Goal: Contribute content: Add original content to the website for others to see

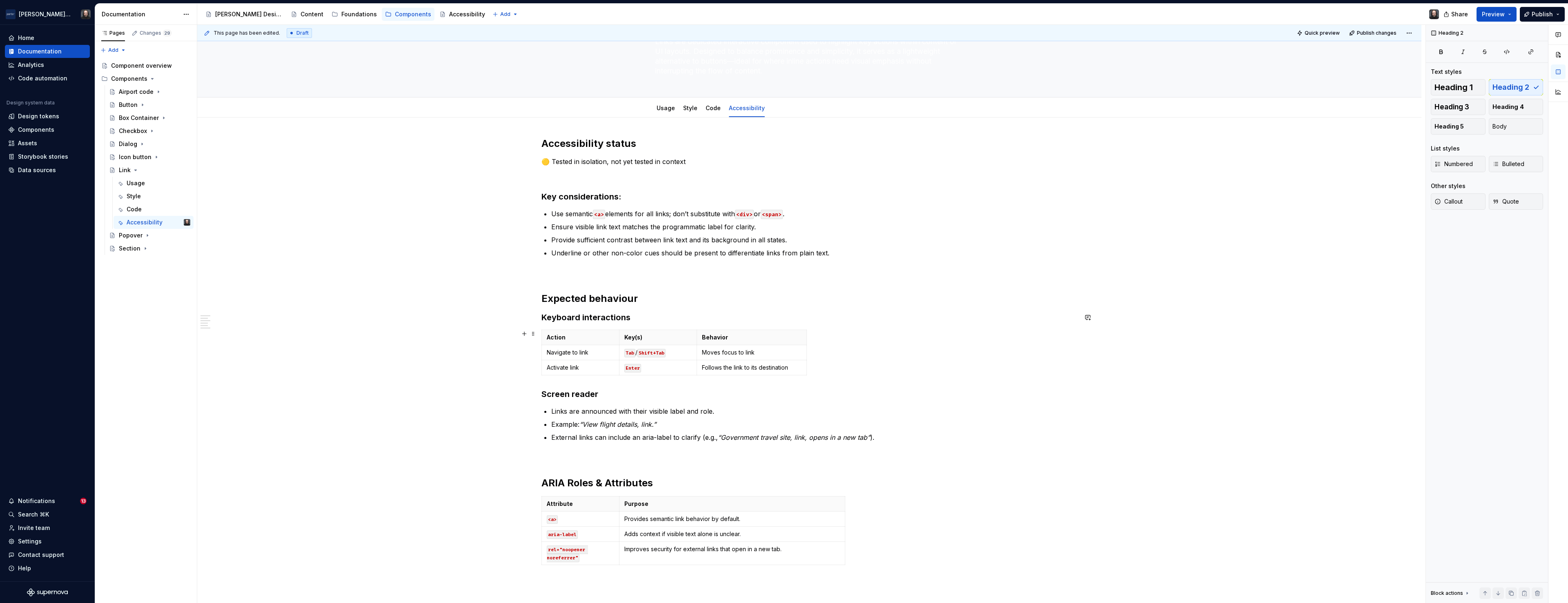
scroll to position [96, 0]
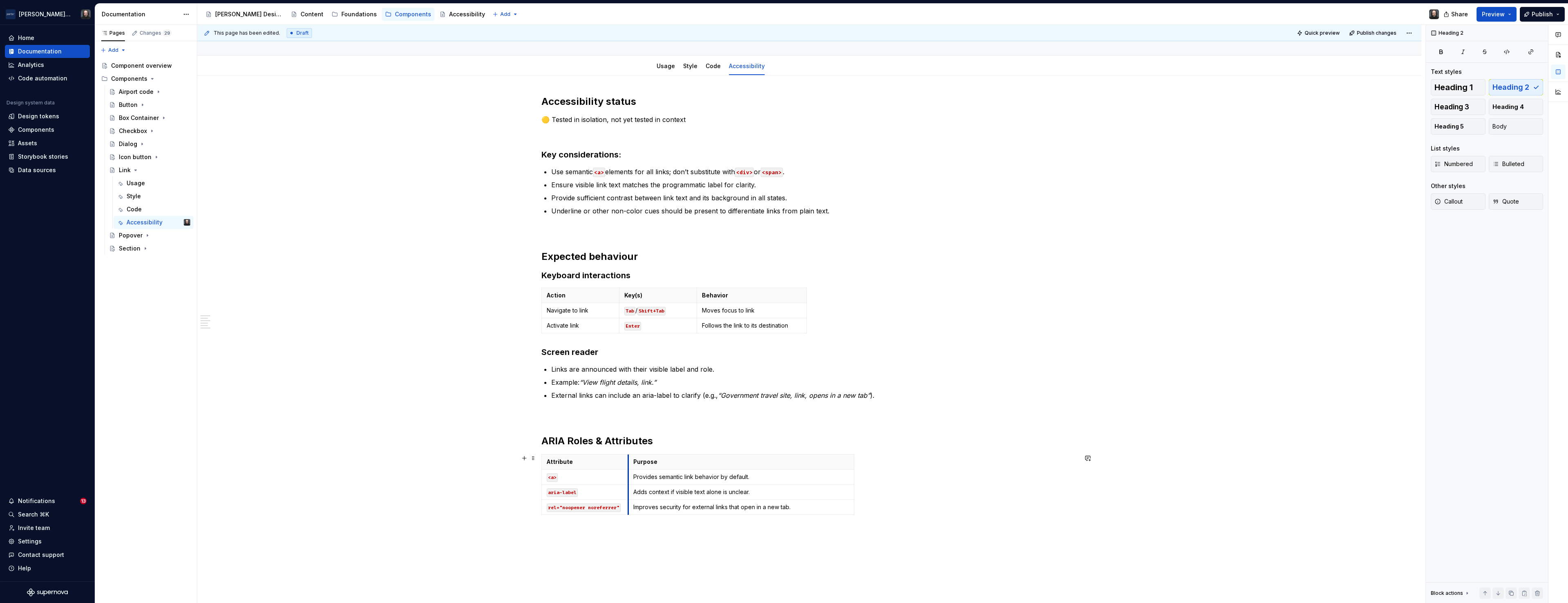
drag, startPoint x: 621, startPoint y: 460, endPoint x: 630, endPoint y: 460, distance: 9.0
click at [630, 460] on th "Purpose" at bounding box center [741, 462] width 226 height 15
drag, startPoint x: 855, startPoint y: 461, endPoint x: 805, endPoint y: 463, distance: 50.0
click at [1503, 16] on span "Preview" at bounding box center [1493, 14] width 23 height 8
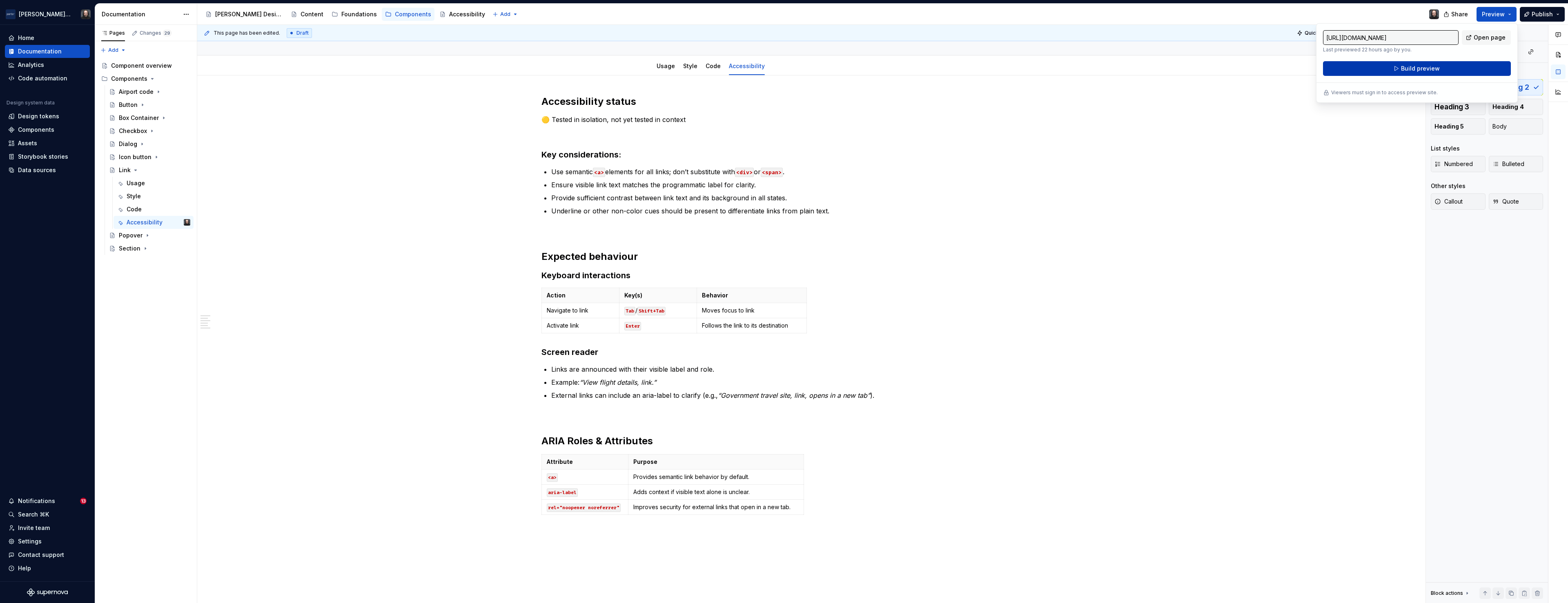
click at [1436, 67] on span "Build preview" at bounding box center [1420, 68] width 39 height 8
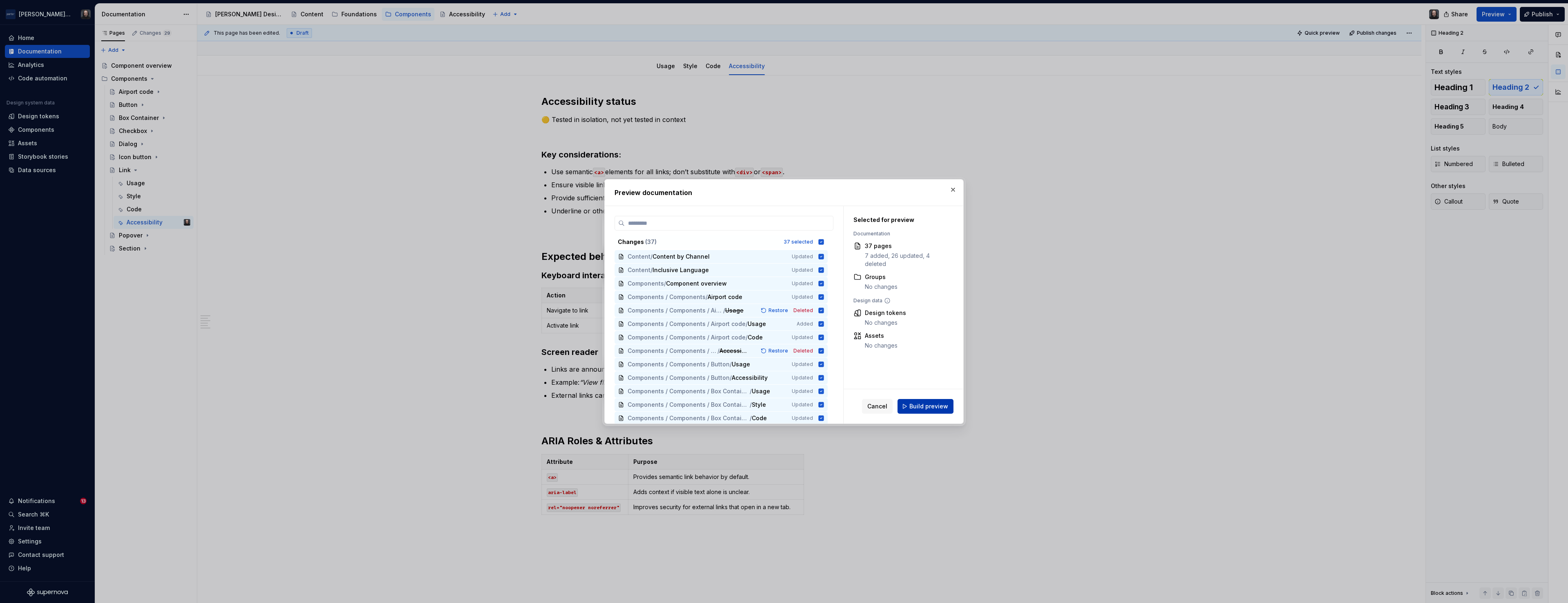
click at [941, 407] on span "Build preview" at bounding box center [928, 406] width 39 height 8
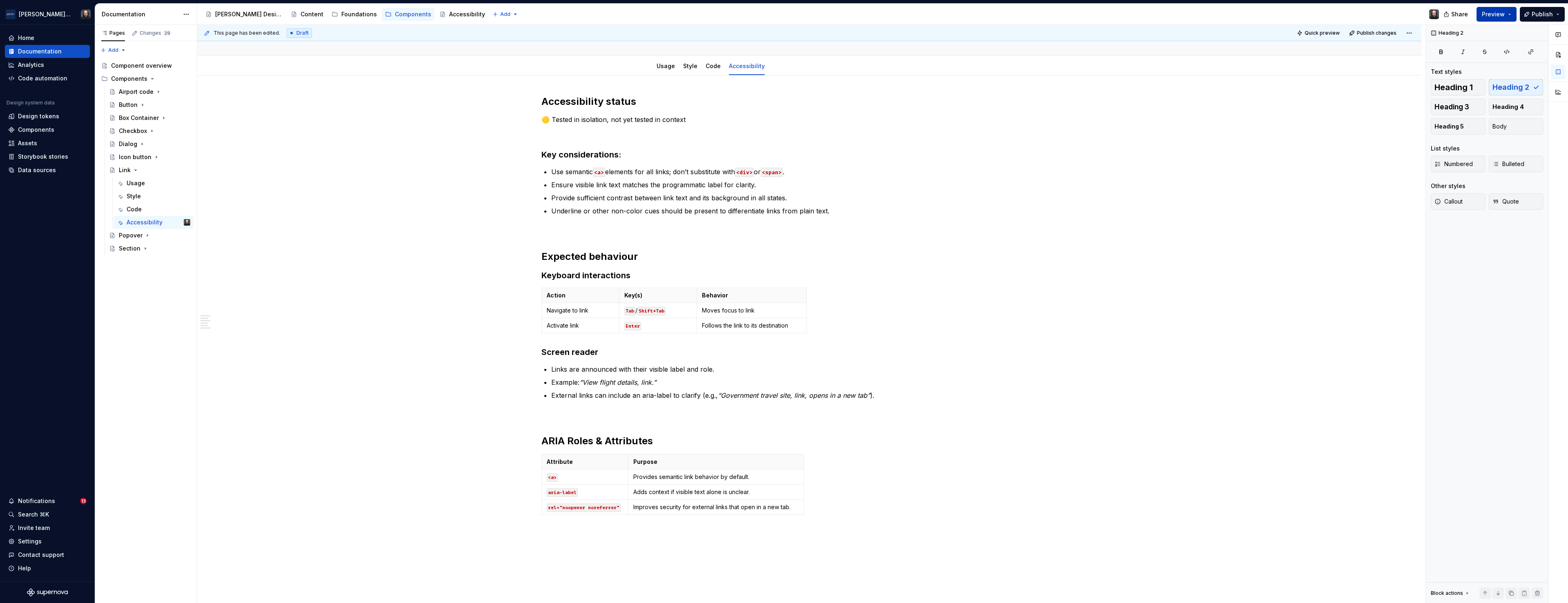
click at [1493, 14] on span "Preview" at bounding box center [1493, 14] width 23 height 8
click at [1080, 164] on div "This page has been edited. Draft Quick preview Publish changes Link Links are d…" at bounding box center [811, 314] width 1228 height 579
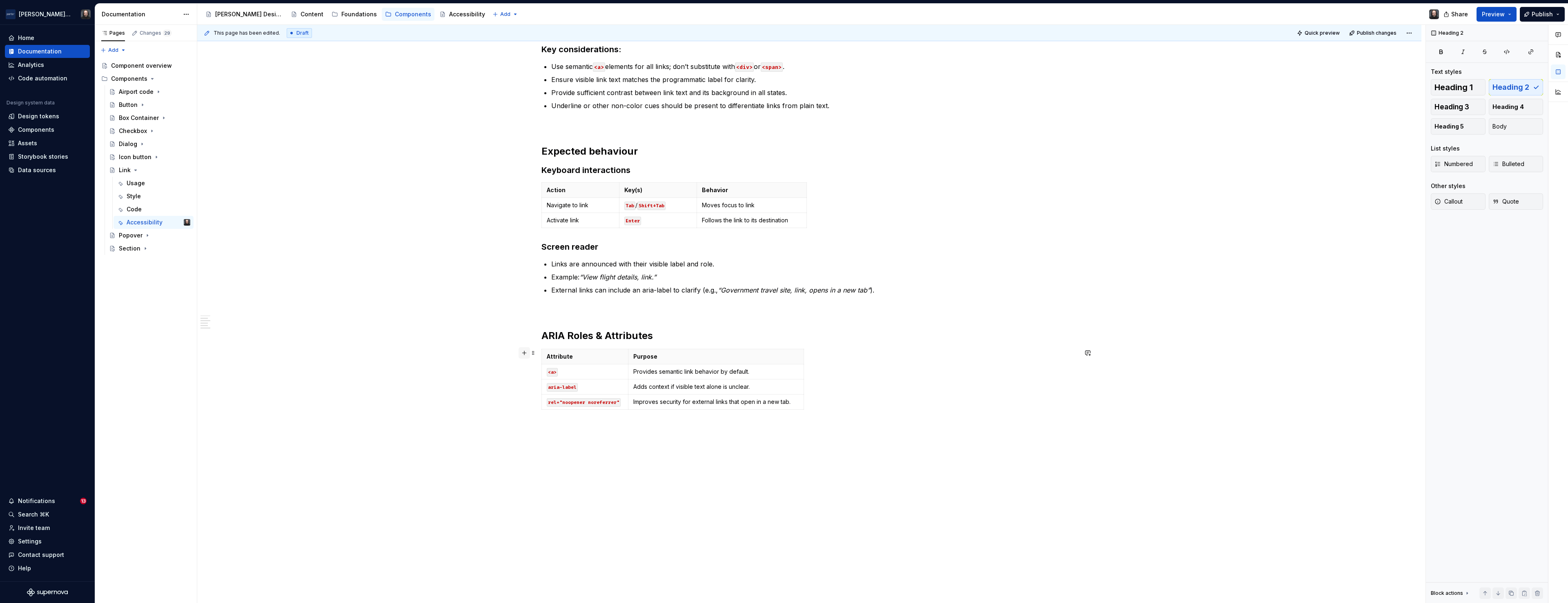
click at [526, 354] on button "button" at bounding box center [525, 353] width 11 height 11
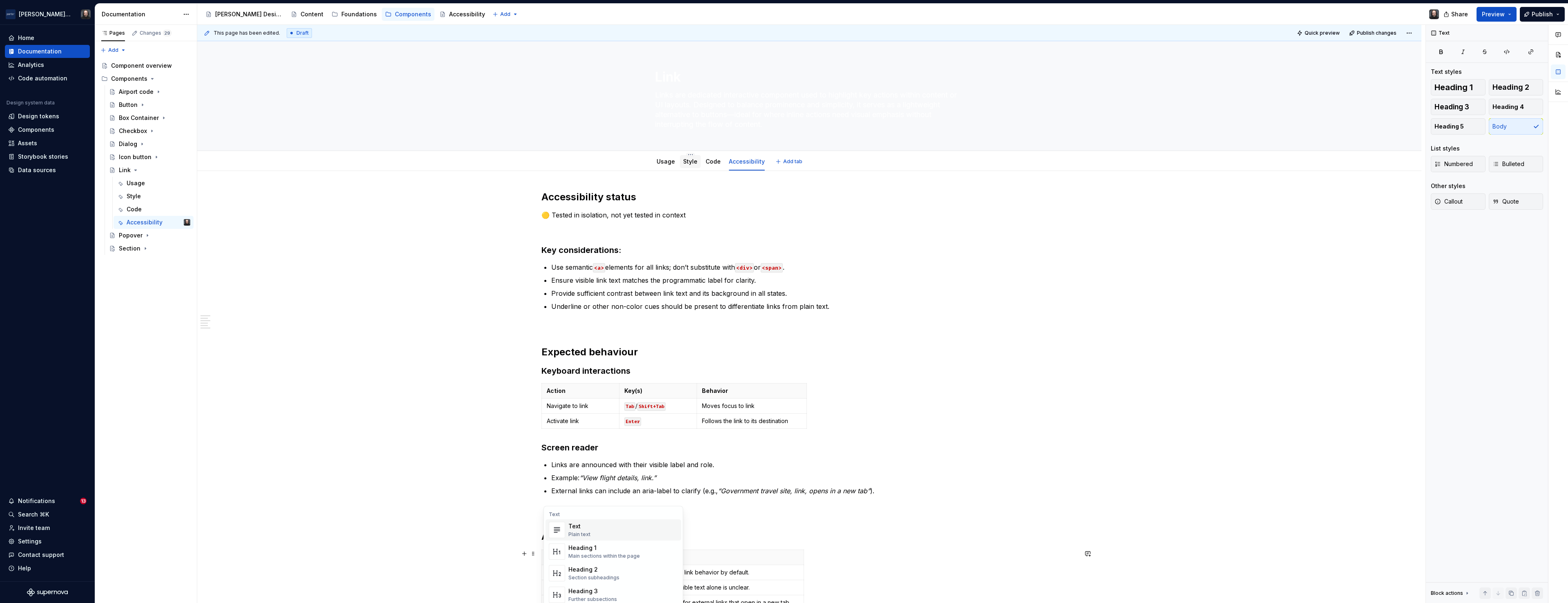
click at [693, 162] on link "Style" at bounding box center [690, 161] width 14 height 7
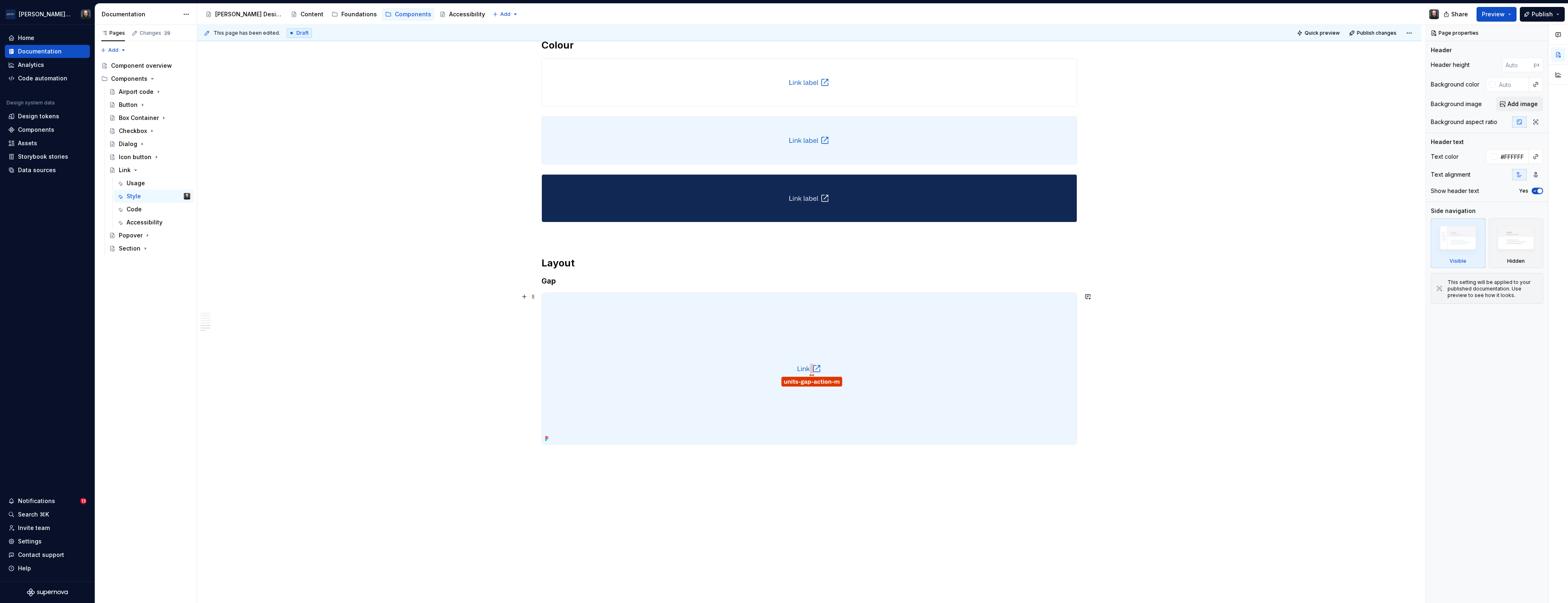
scroll to position [1118, 0]
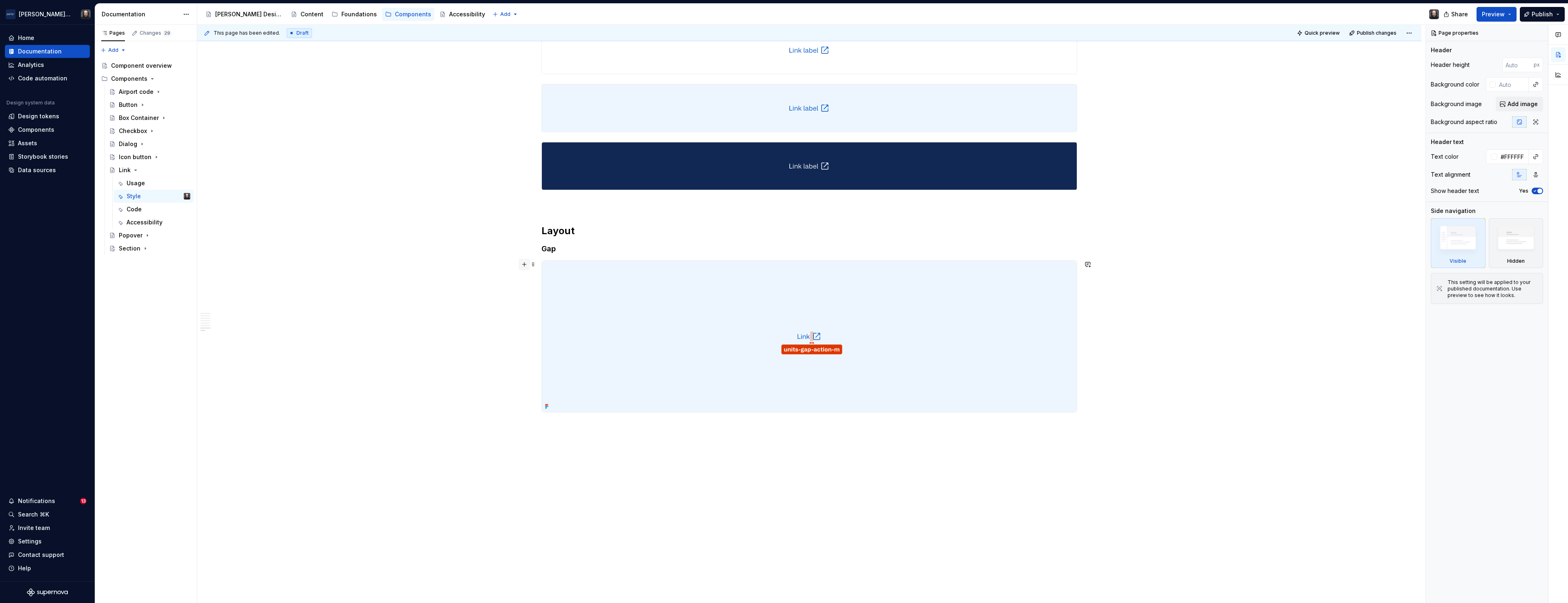
click at [525, 265] on button "button" at bounding box center [525, 264] width 11 height 11
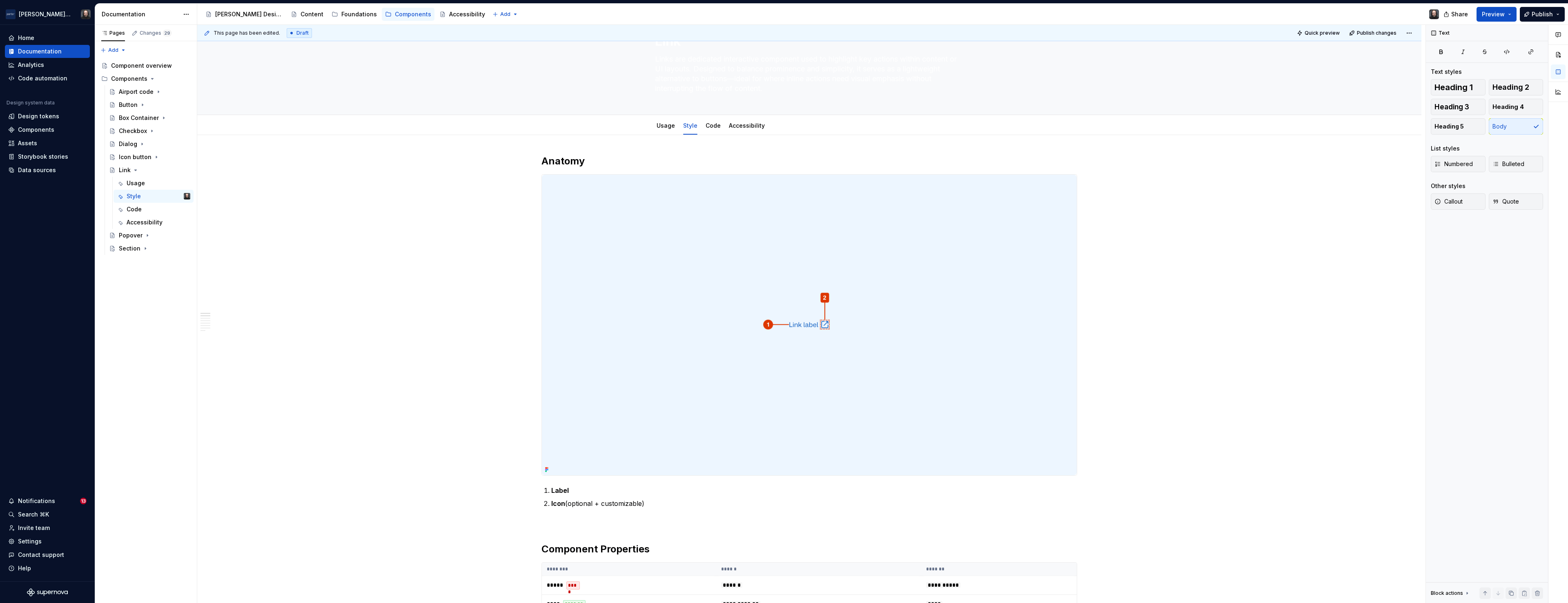
scroll to position [0, 0]
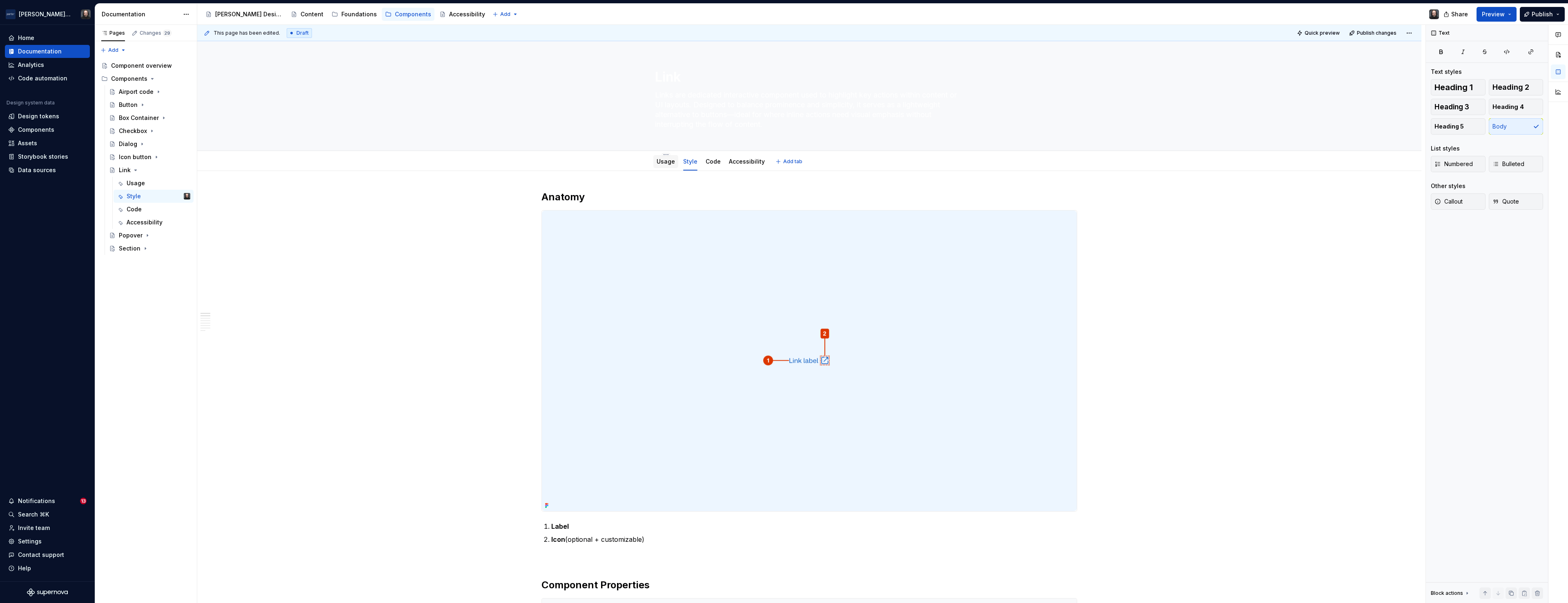
click at [668, 158] on div "Usage" at bounding box center [666, 161] width 19 height 8
click at [669, 164] on link "Usage" at bounding box center [666, 161] width 19 height 7
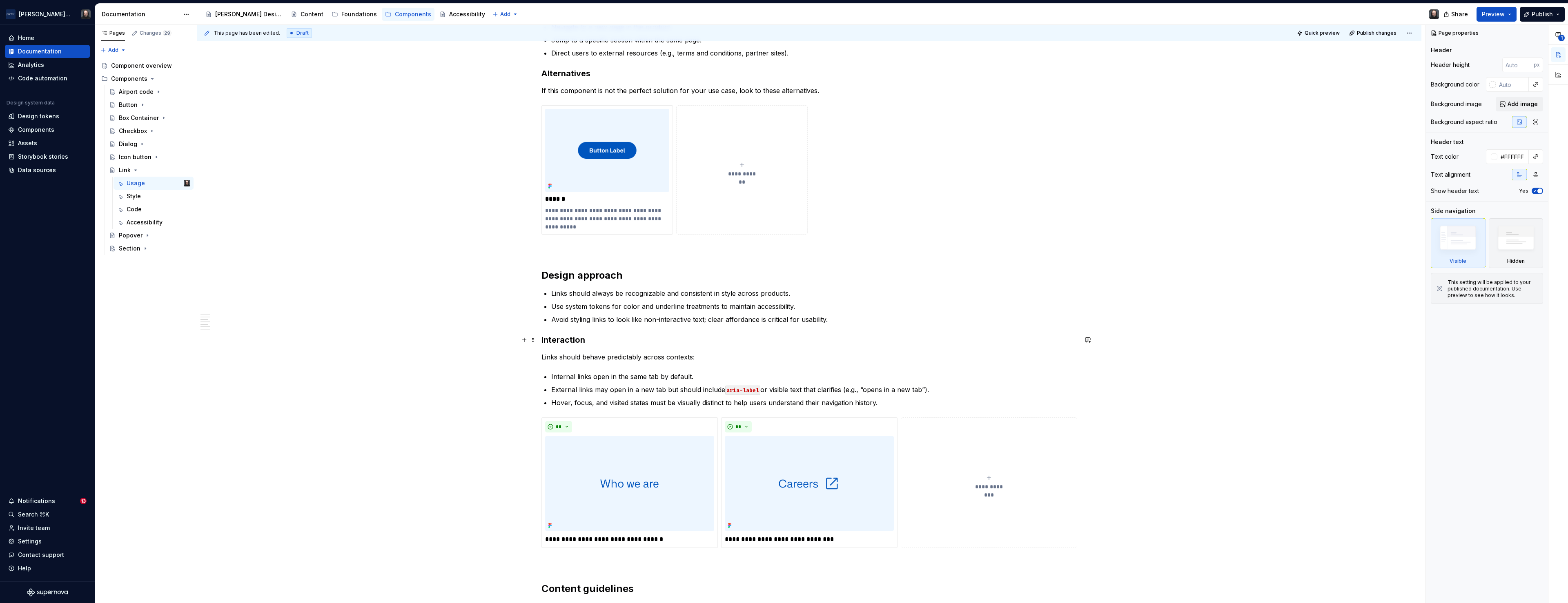
scroll to position [1071, 0]
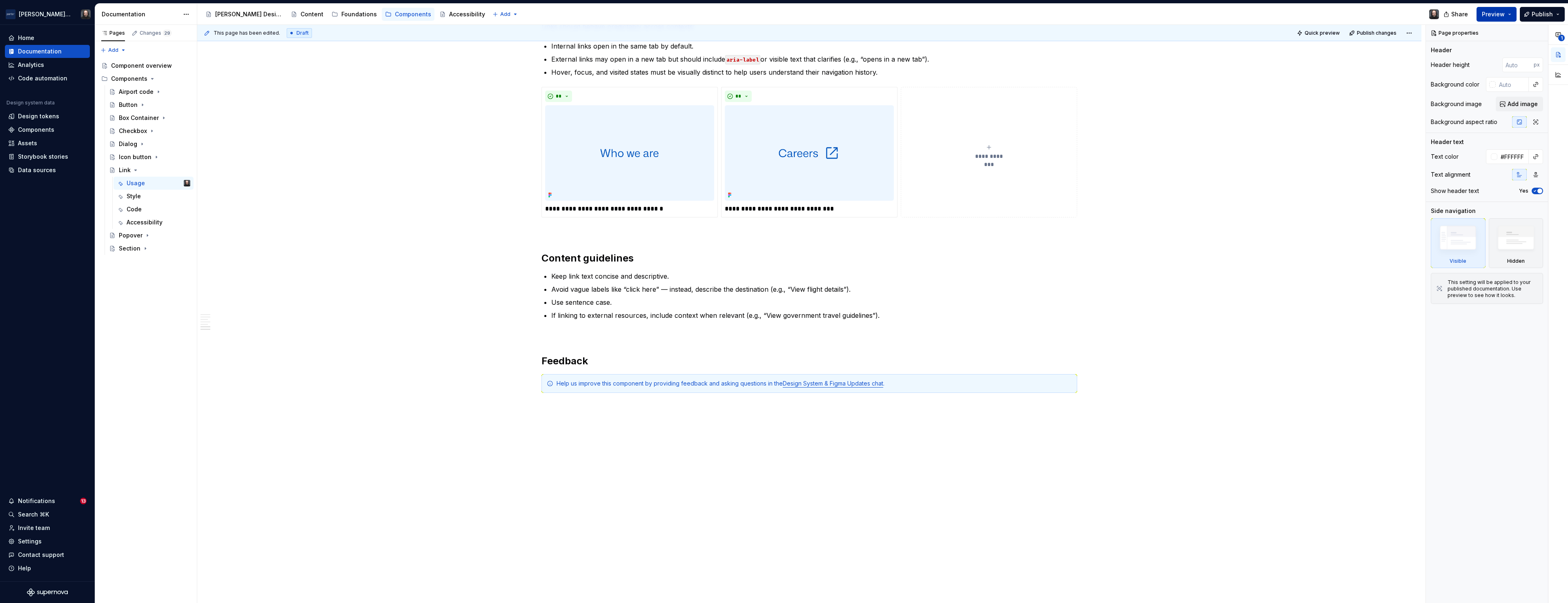
click at [1505, 19] on button "Preview" at bounding box center [1497, 14] width 40 height 15
click at [1414, 66] on span "Build preview" at bounding box center [1420, 68] width 39 height 8
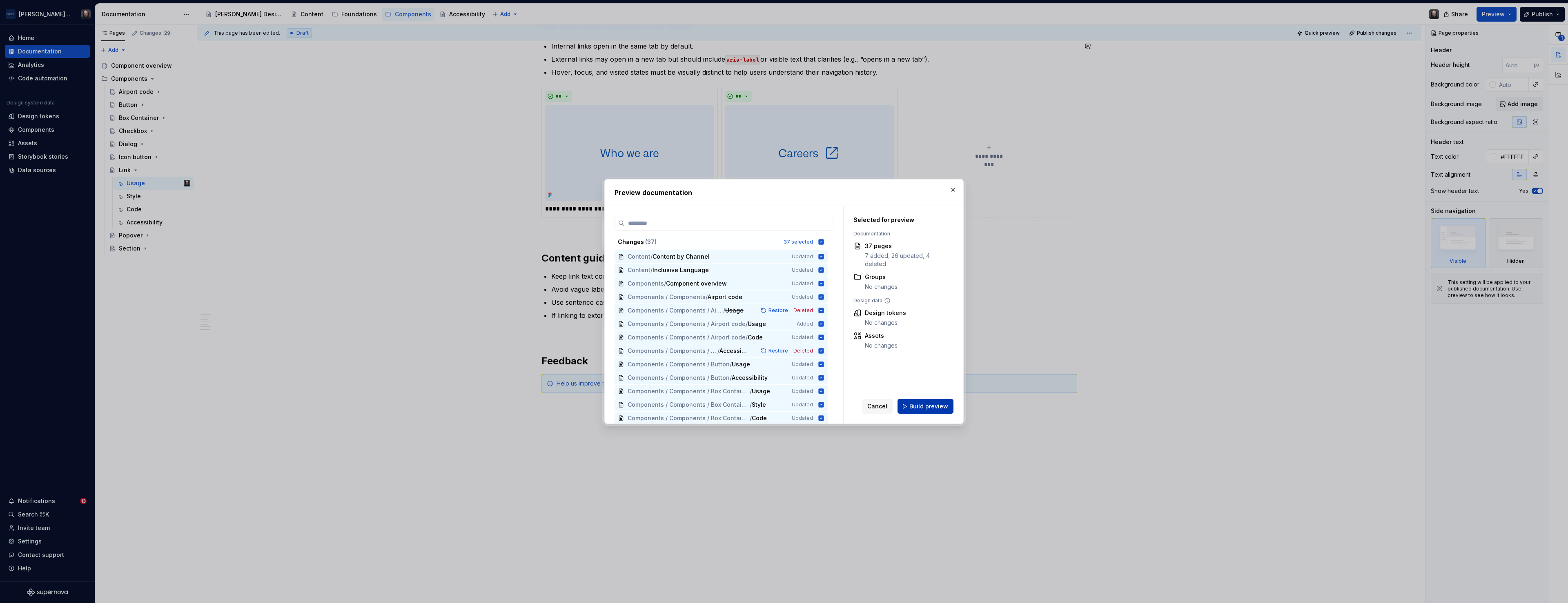
click at [936, 412] on button "Build preview" at bounding box center [926, 407] width 56 height 15
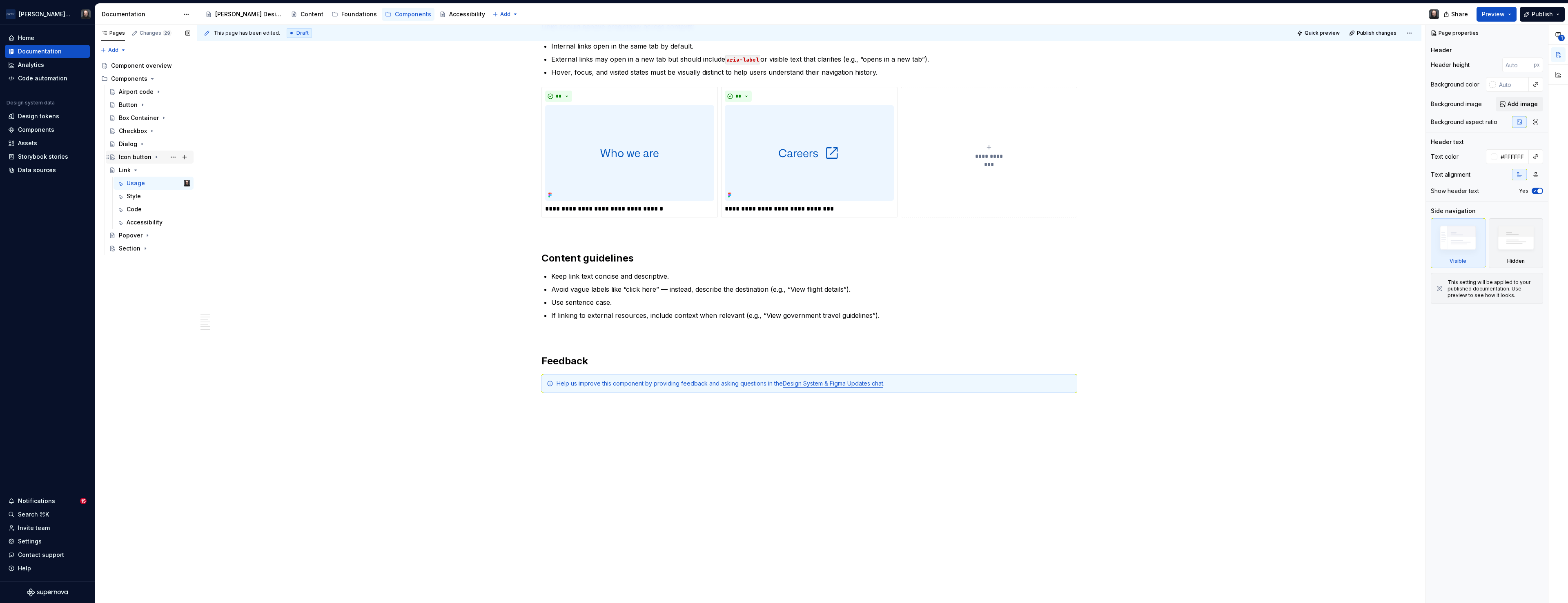
click at [156, 157] on icon "Page tree" at bounding box center [156, 156] width 6 height 6
click at [145, 171] on div "Usage SP" at bounding box center [158, 170] width 64 height 11
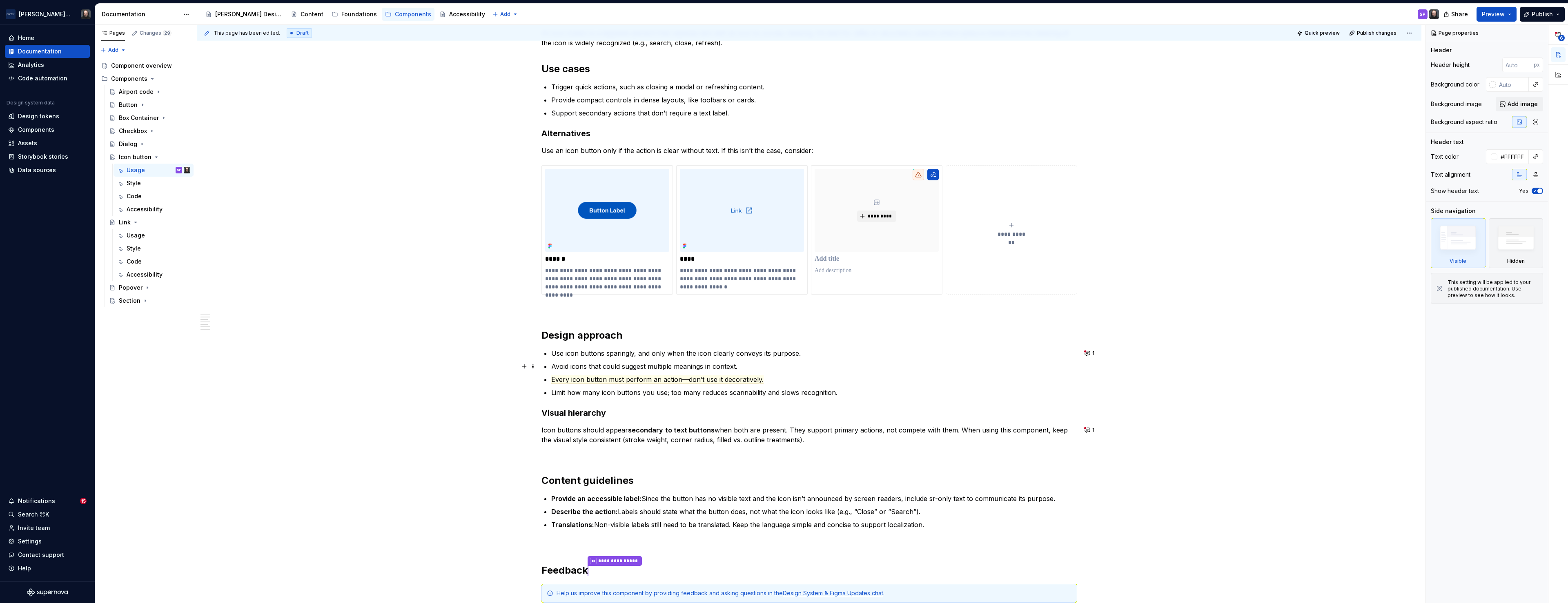
scroll to position [578, 0]
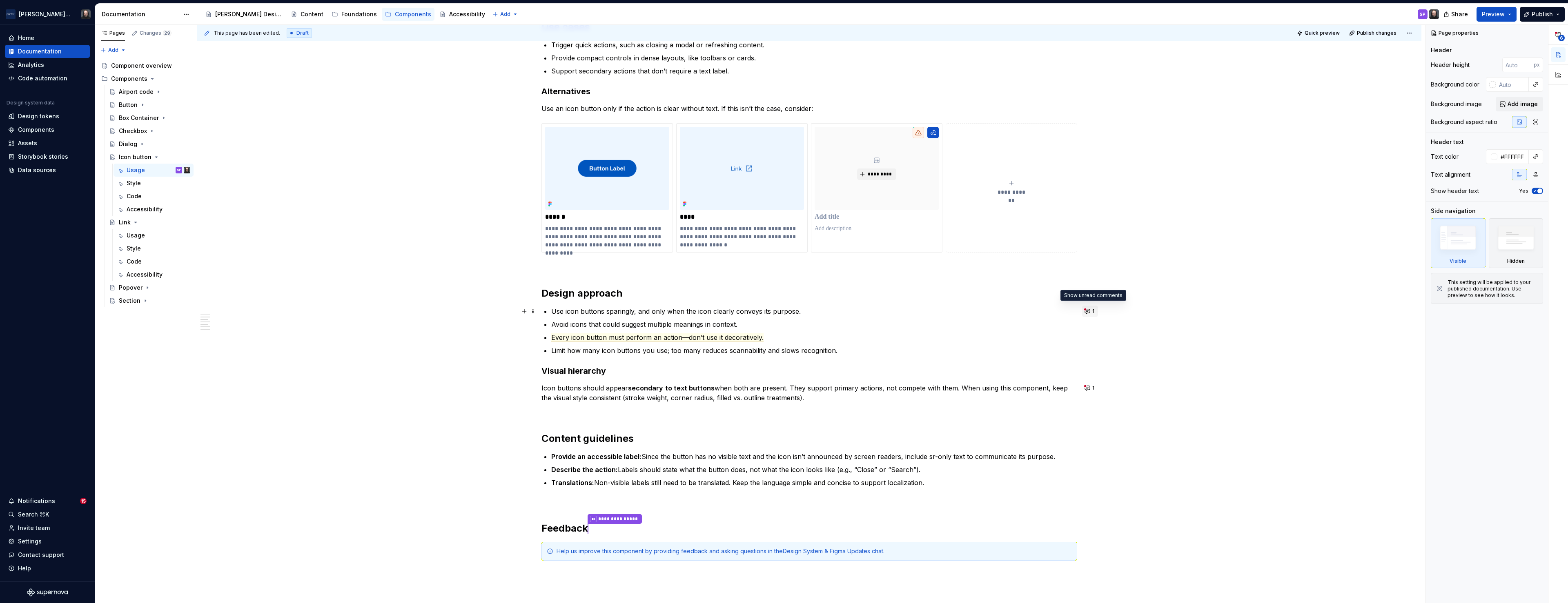
type textarea "*"
click at [1090, 311] on button "1" at bounding box center [1090, 312] width 16 height 11
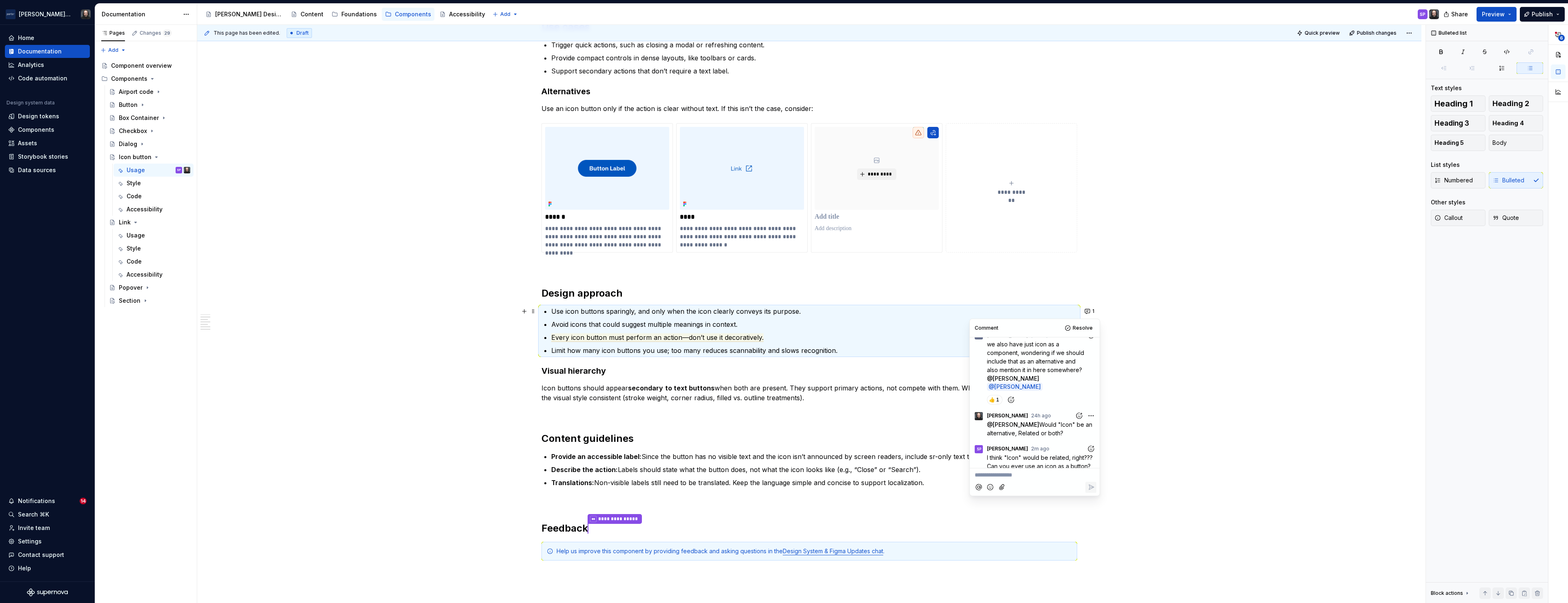
scroll to position [59, 0]
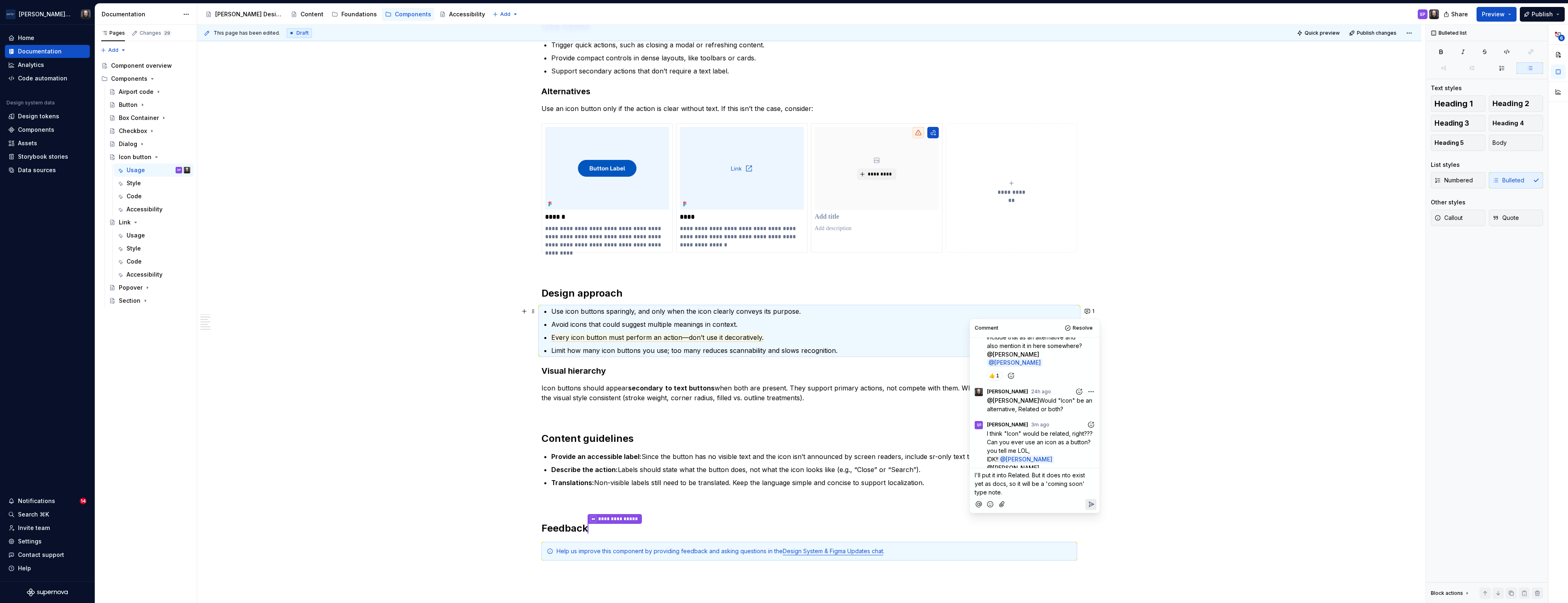
click at [1069, 474] on span "I'll put it into Related. But it does nto exist yet as docs, so it will be a 'c…" at bounding box center [1031, 484] width 112 height 24
click at [975, 477] on span "I'll put it into Related. But it does not exist yet as docs, so it will be a 'c…" at bounding box center [1031, 484] width 112 height 24
click at [1089, 505] on icon "Reply" at bounding box center [1091, 505] width 8 height 8
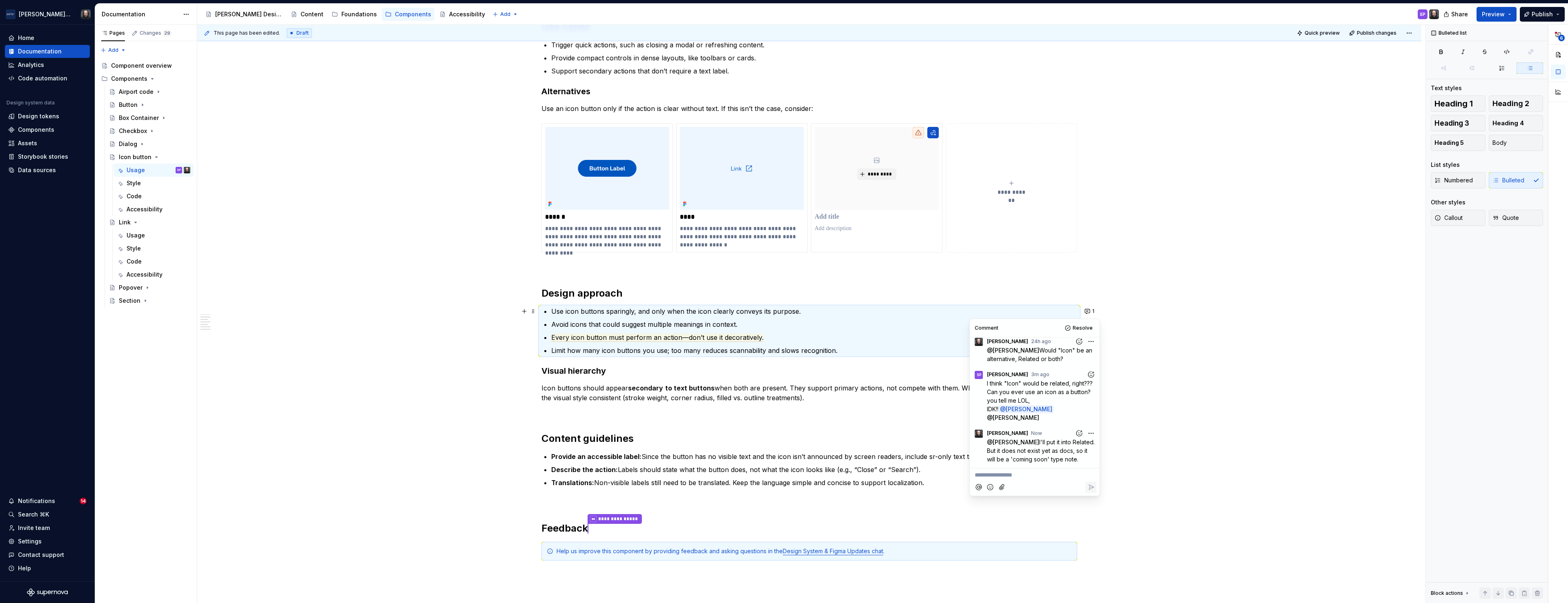
scroll to position [658, 0]
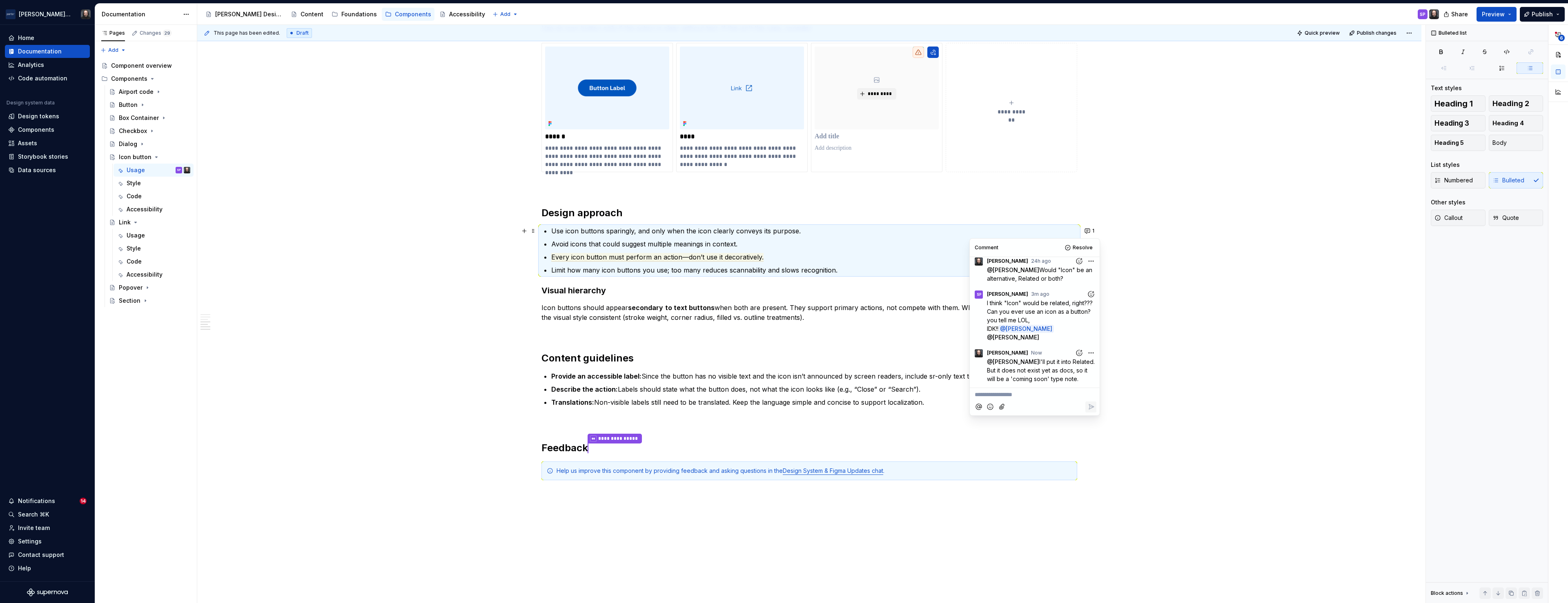
drag, startPoint x: 483, startPoint y: 356, endPoint x: 484, endPoint y: 367, distance: 11.0
click at [483, 356] on div "**********" at bounding box center [809, 87] width 1224 height 1207
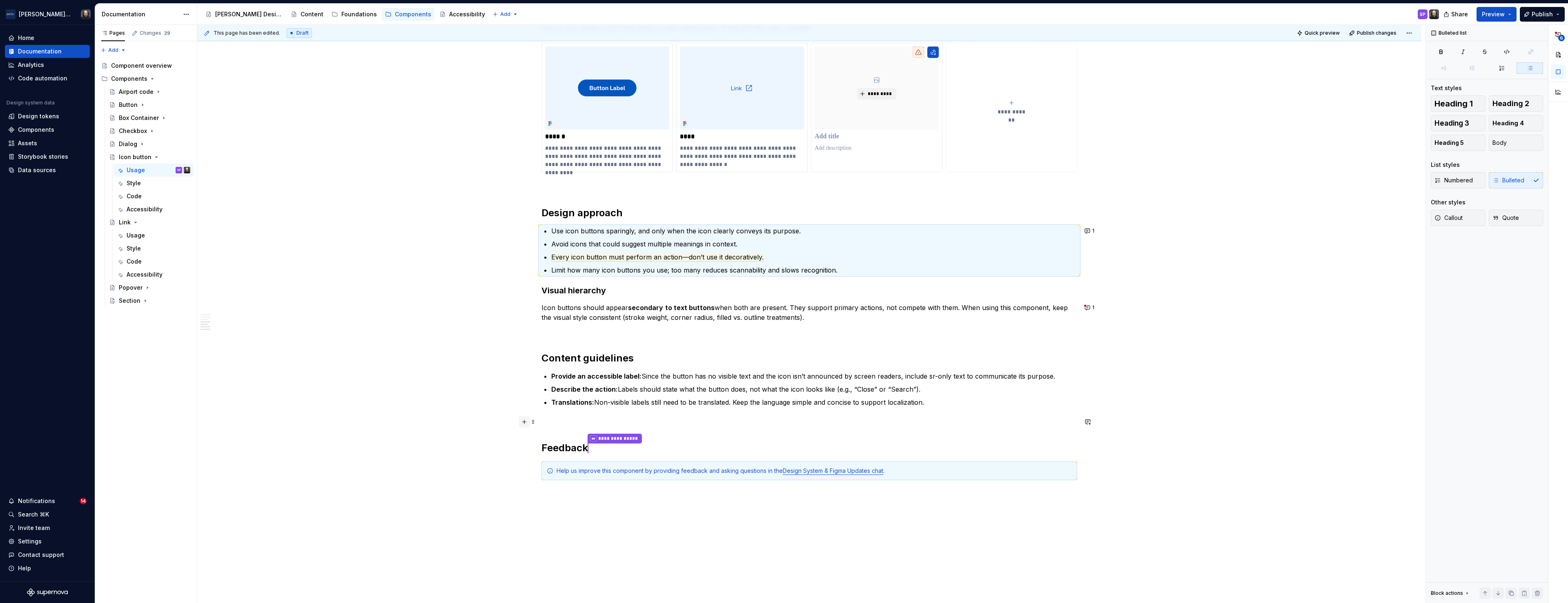
click at [527, 420] on button "button" at bounding box center [525, 422] width 11 height 11
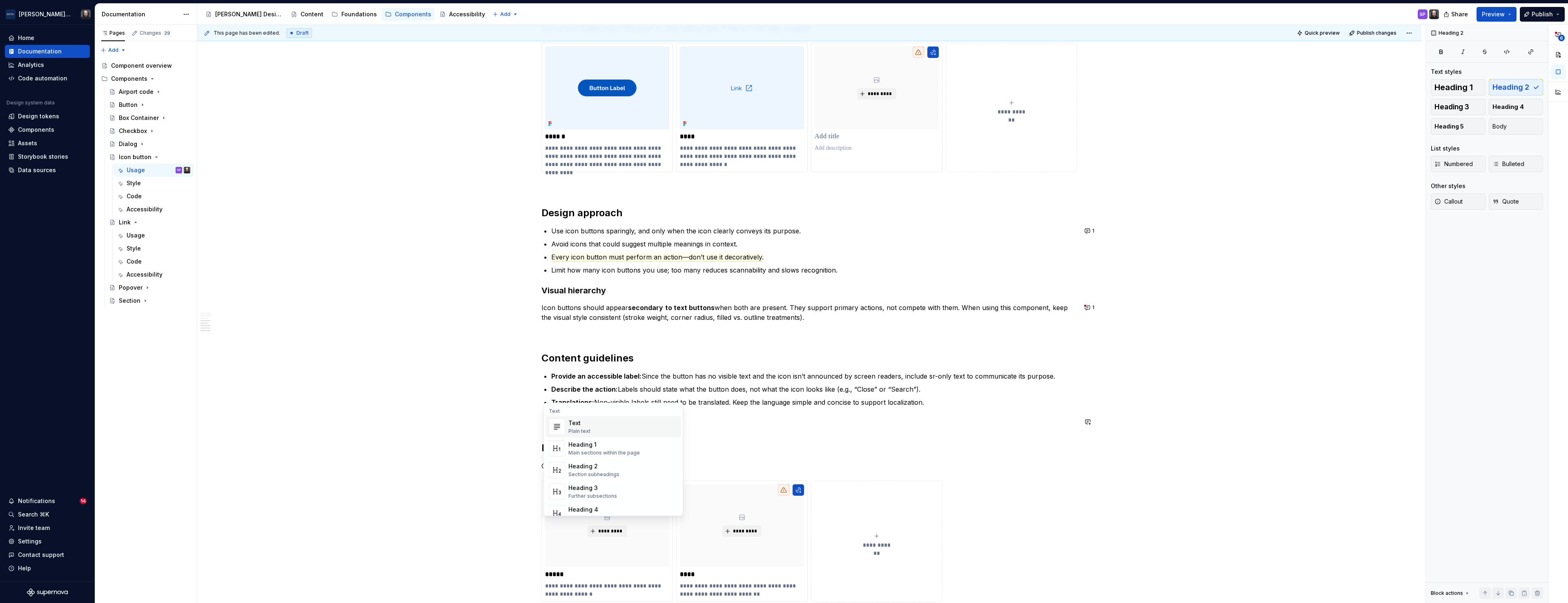
scroll to position [797, 0]
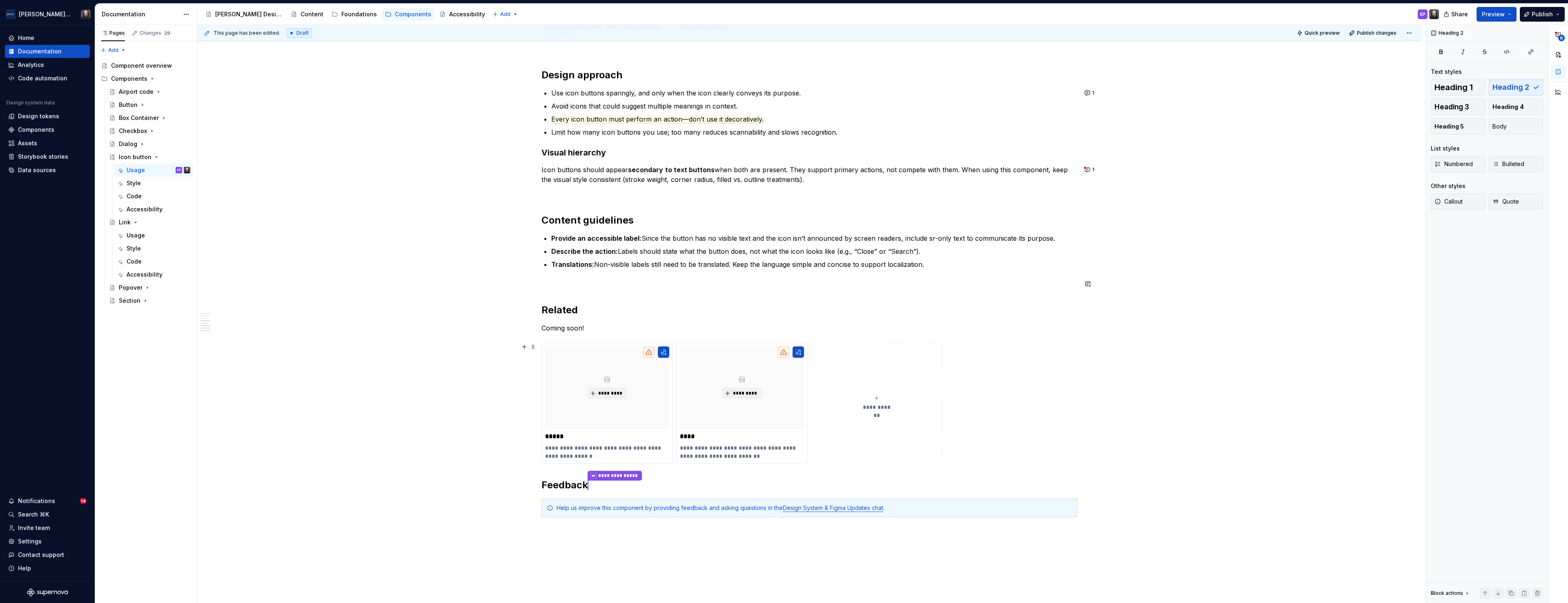
click at [455, 442] on div "**********" at bounding box center [809, 36] width 1224 height 1382
click at [524, 349] on button "button" at bounding box center [525, 347] width 11 height 11
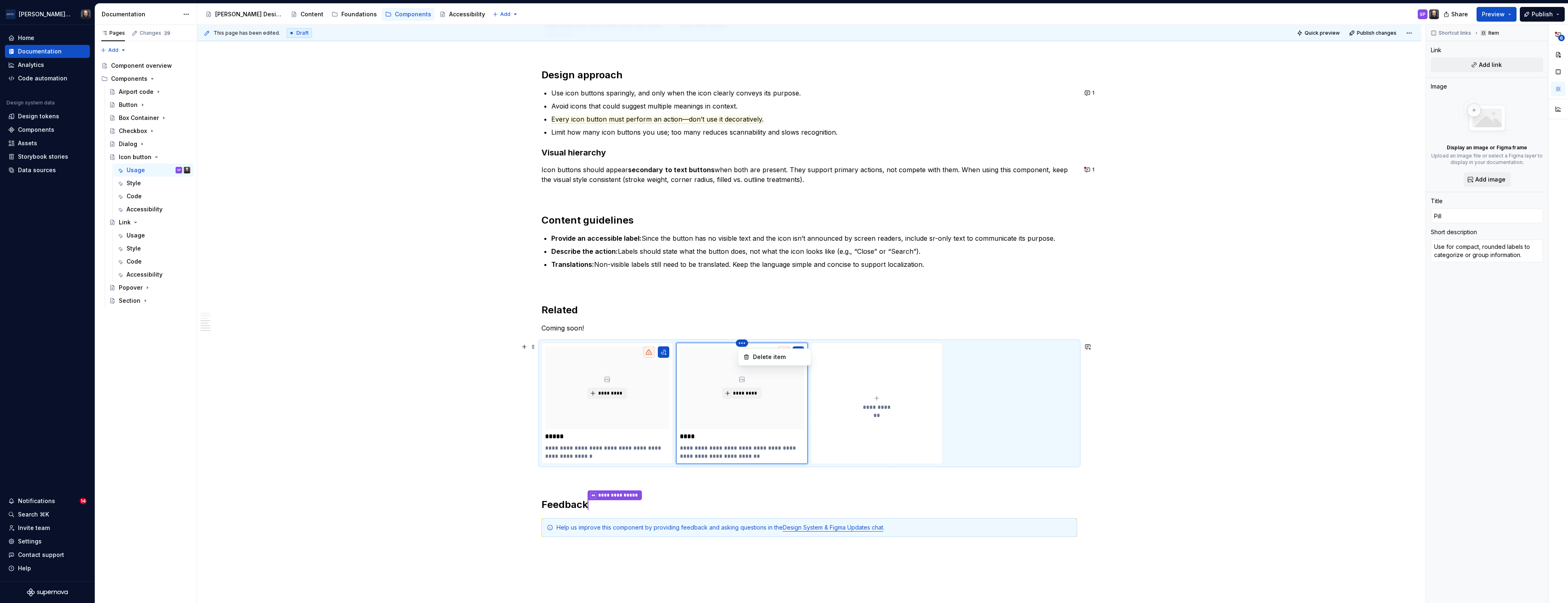
click at [745, 343] on html "Porter Airlines Home Documentation Analytics Code automation Design system data…" at bounding box center [784, 302] width 1568 height 603
click at [758, 359] on div "Delete item" at bounding box center [779, 357] width 53 height 8
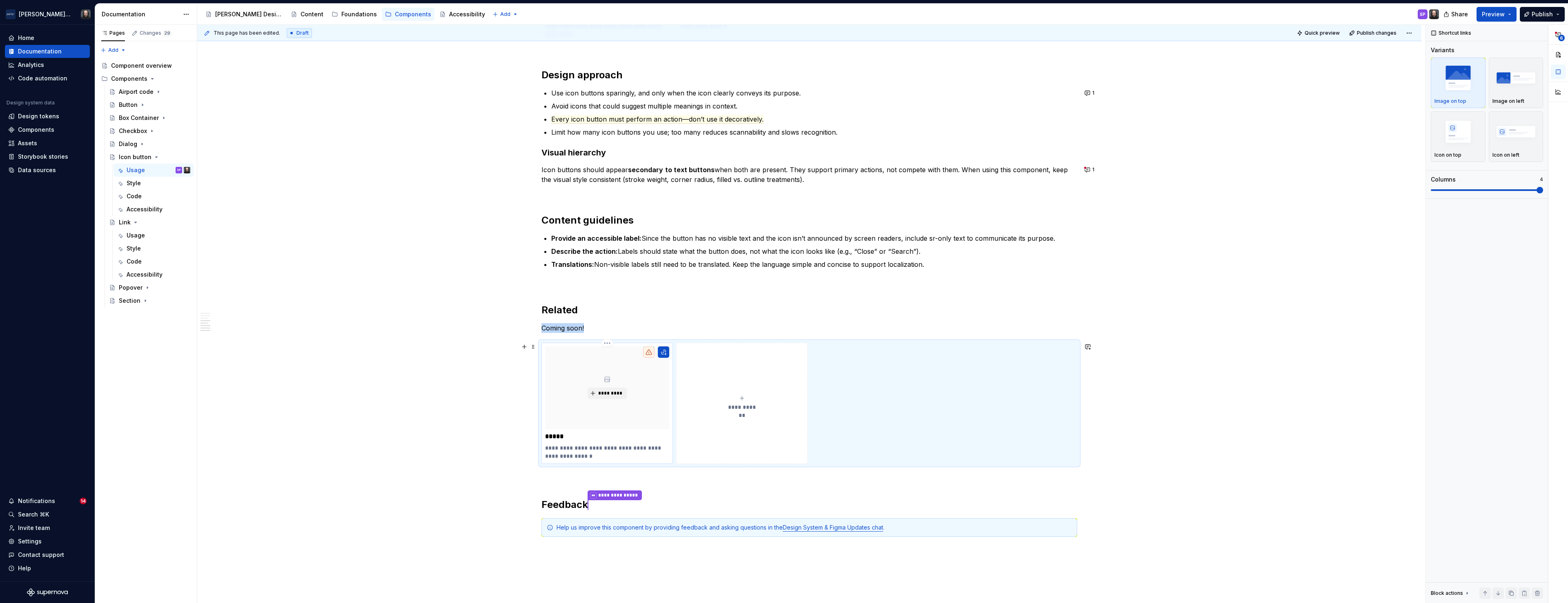
click at [642, 399] on div "*********" at bounding box center [607, 388] width 124 height 83
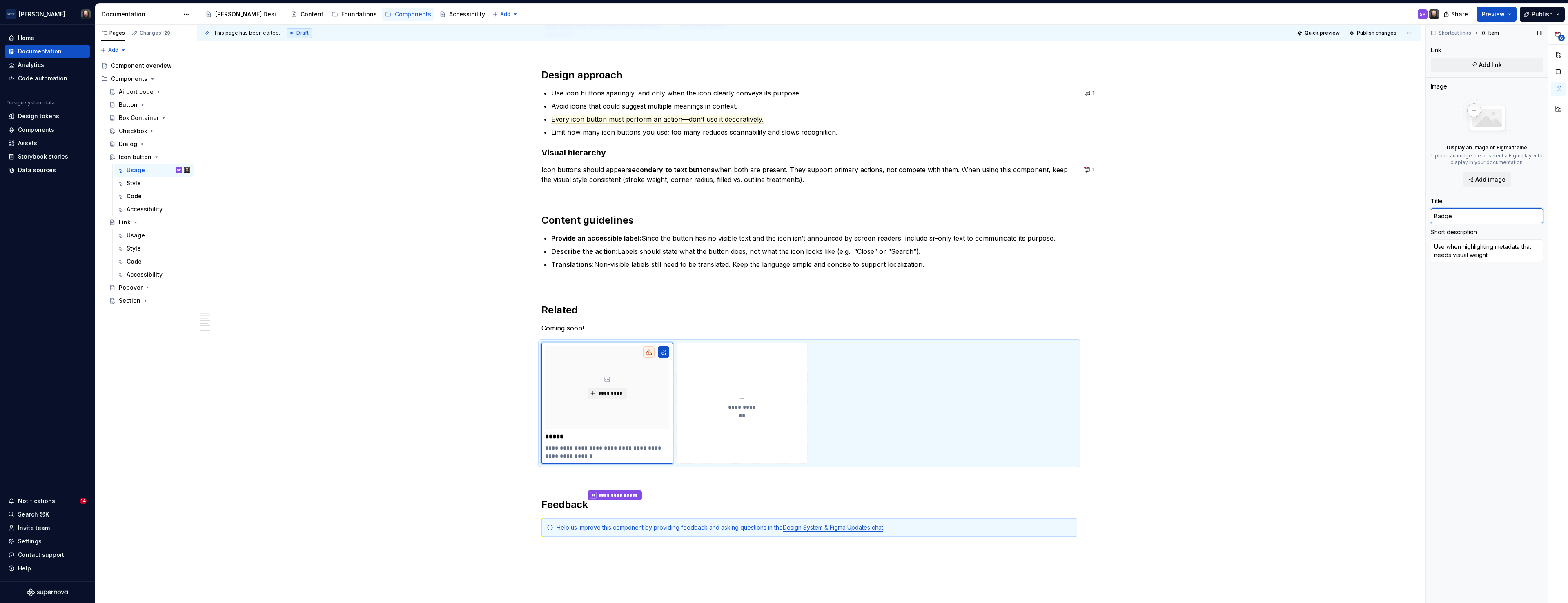
drag, startPoint x: 1462, startPoint y: 217, endPoint x: 1426, endPoint y: 217, distance: 36.0
click at [1426, 217] on div "Shortcut links Item Link Add link Image Display an image or Figma frame Upload …" at bounding box center [1487, 314] width 122 height 579
type textarea "*"
type input "I"
type textarea "*"
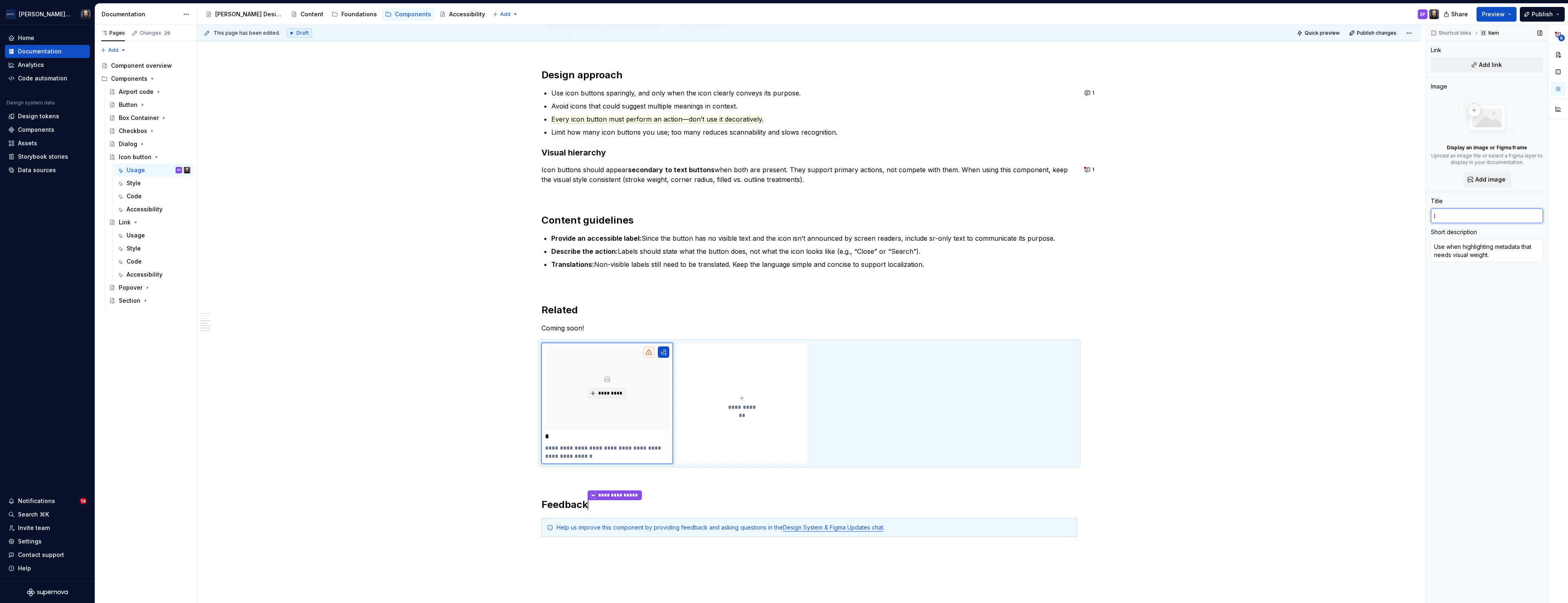
type input "Ic"
type textarea "*"
type input "Ico"
type textarea "*"
type input "Icon"
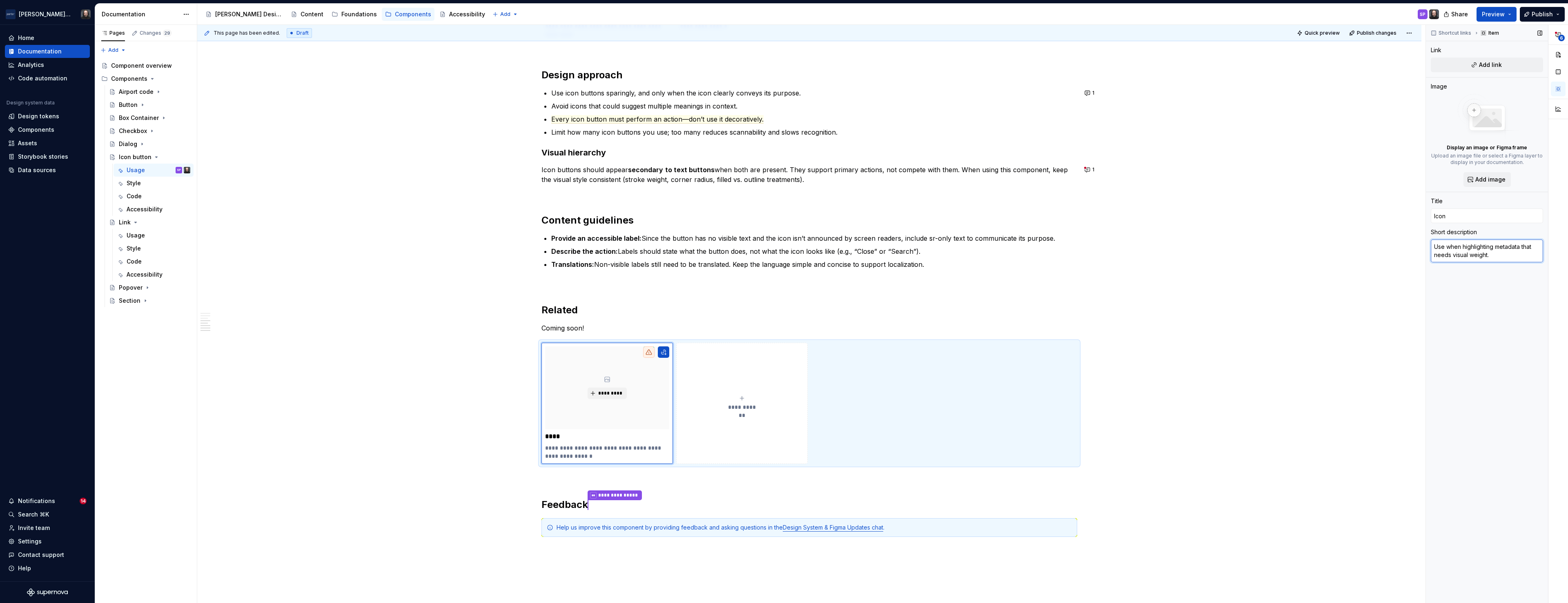
click at [1453, 253] on textarea "Use when highlighting metadata that needs visual weight." at bounding box center [1487, 251] width 112 height 23
type textarea "*"
type textarea "T"
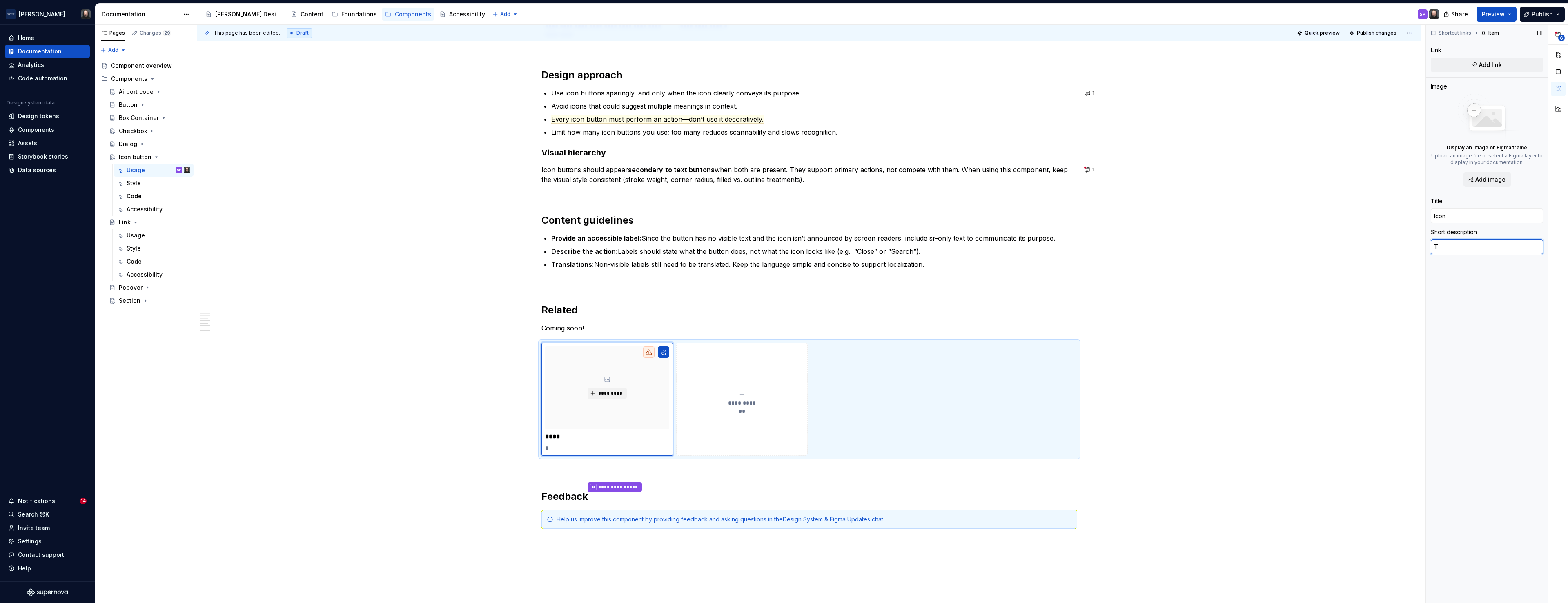
type textarea "*"
type textarea "TB"
type textarea "*"
type textarea "TBD"
click at [1185, 374] on div "**********" at bounding box center [809, 42] width 1224 height 1394
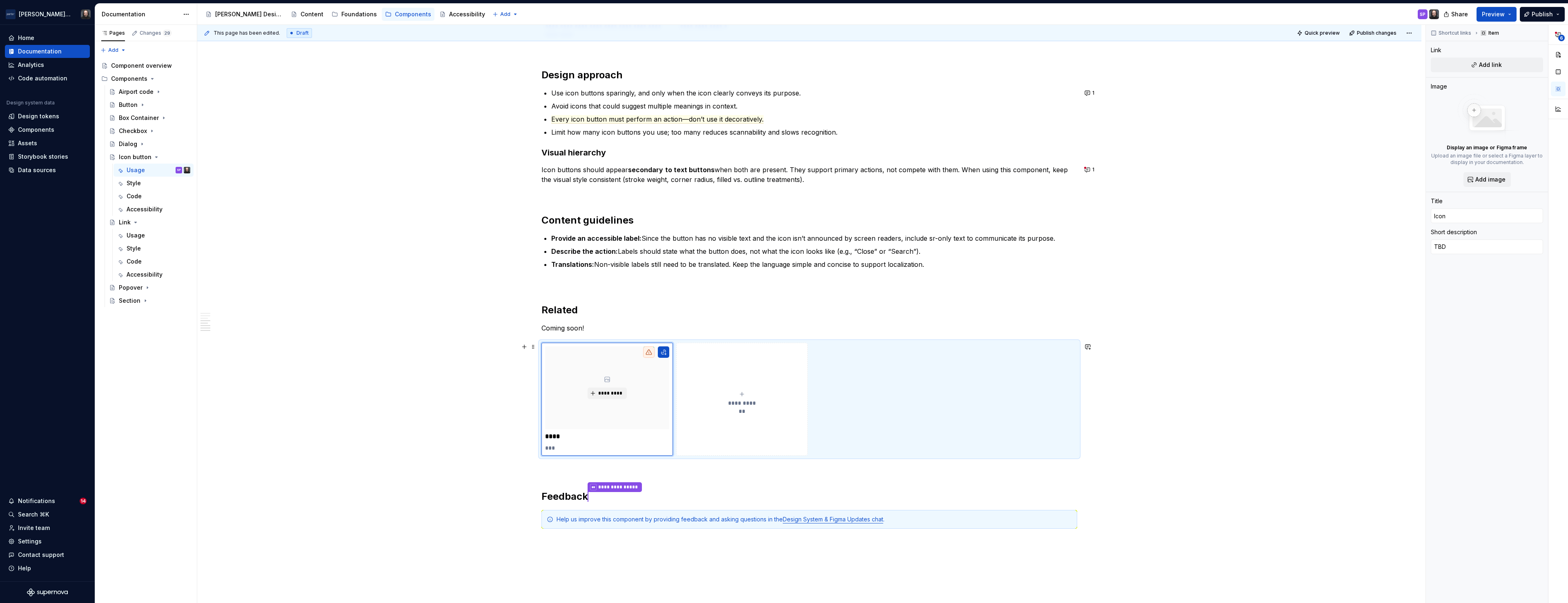
type textarea "*"
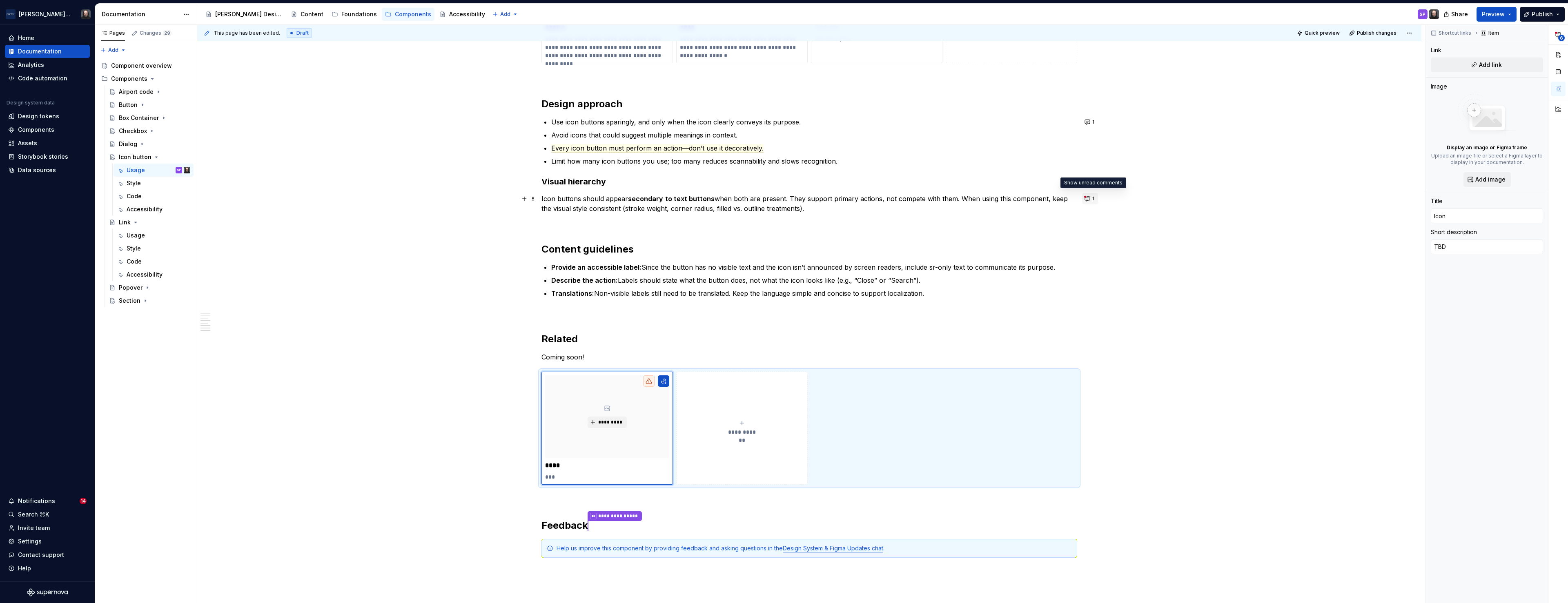
click at [1090, 199] on button "1" at bounding box center [1090, 199] width 16 height 11
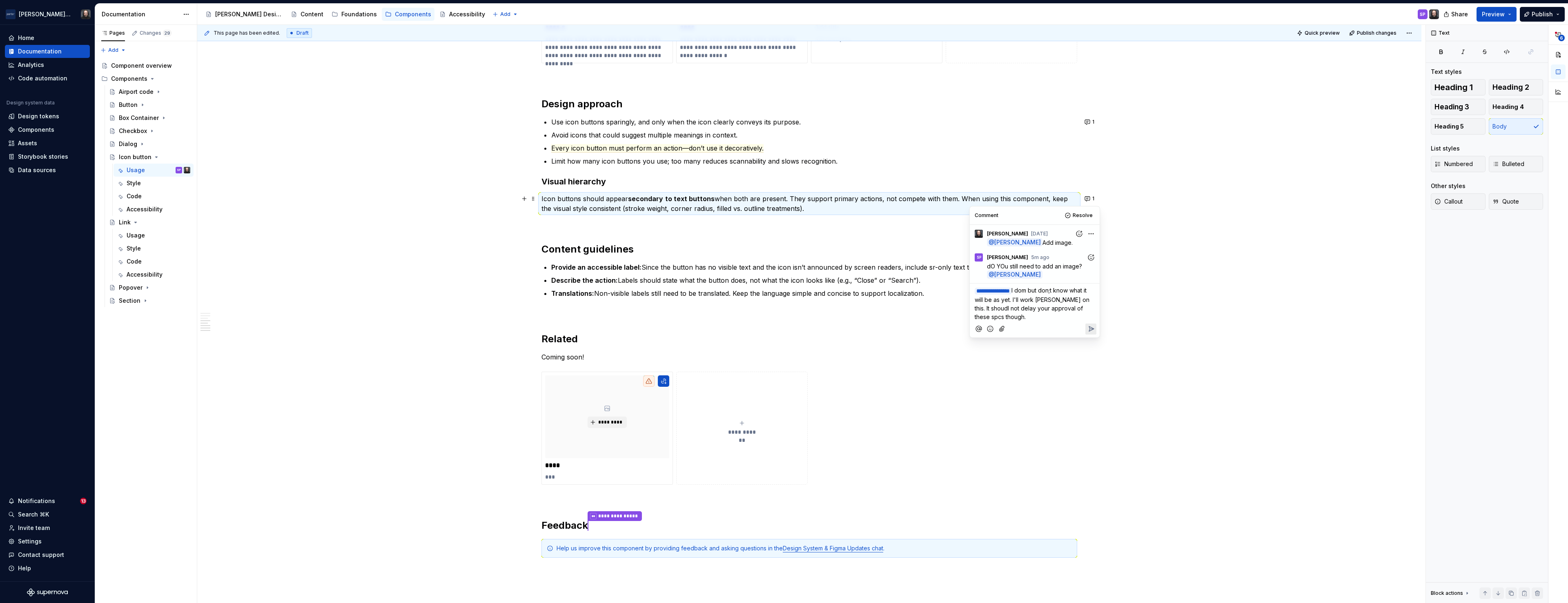
click at [1063, 299] on span "I dom but don;t know what it will be as yet. I'll work wirth Colin on this. It …" at bounding box center [1033, 304] width 116 height 34
click at [1011, 309] on span "I dom but don;t know what it will be as yet. I'll work with Colin on this. It s…" at bounding box center [1035, 304] width 120 height 34
click at [997, 317] on span "I dom but don;t know what it will be as yet. I'll work with Colin on this. It s…" at bounding box center [1035, 304] width 120 height 34
click at [1046, 291] on span "I dom but don;t know what it will be as yet. I'll work with Colin on this. It s…" at bounding box center [1035, 304] width 120 height 34
click at [1066, 291] on span "I do but don;t know what it will be as yet. I'll work with Colin on this. It sh…" at bounding box center [1034, 304] width 119 height 34
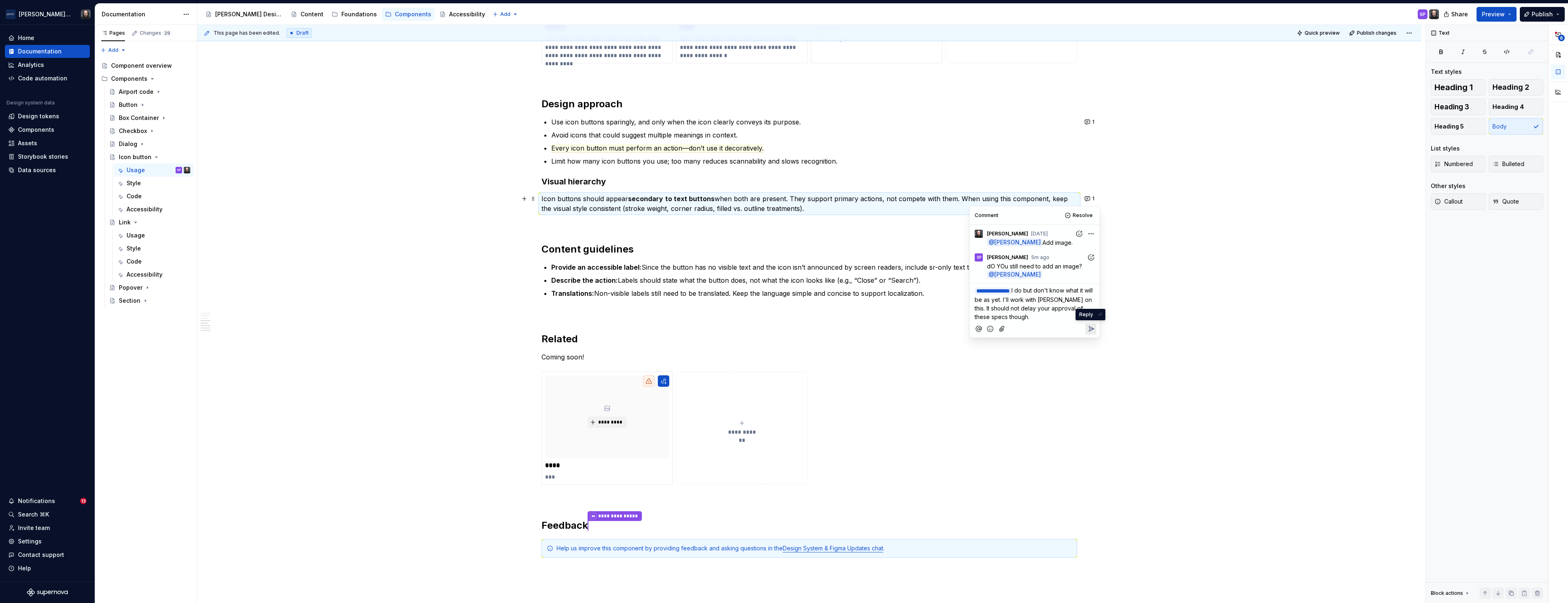
click at [1091, 329] on icon "Reply" at bounding box center [1091, 329] width 8 height 8
click at [1241, 316] on div "**********" at bounding box center [809, 71] width 1224 height 1394
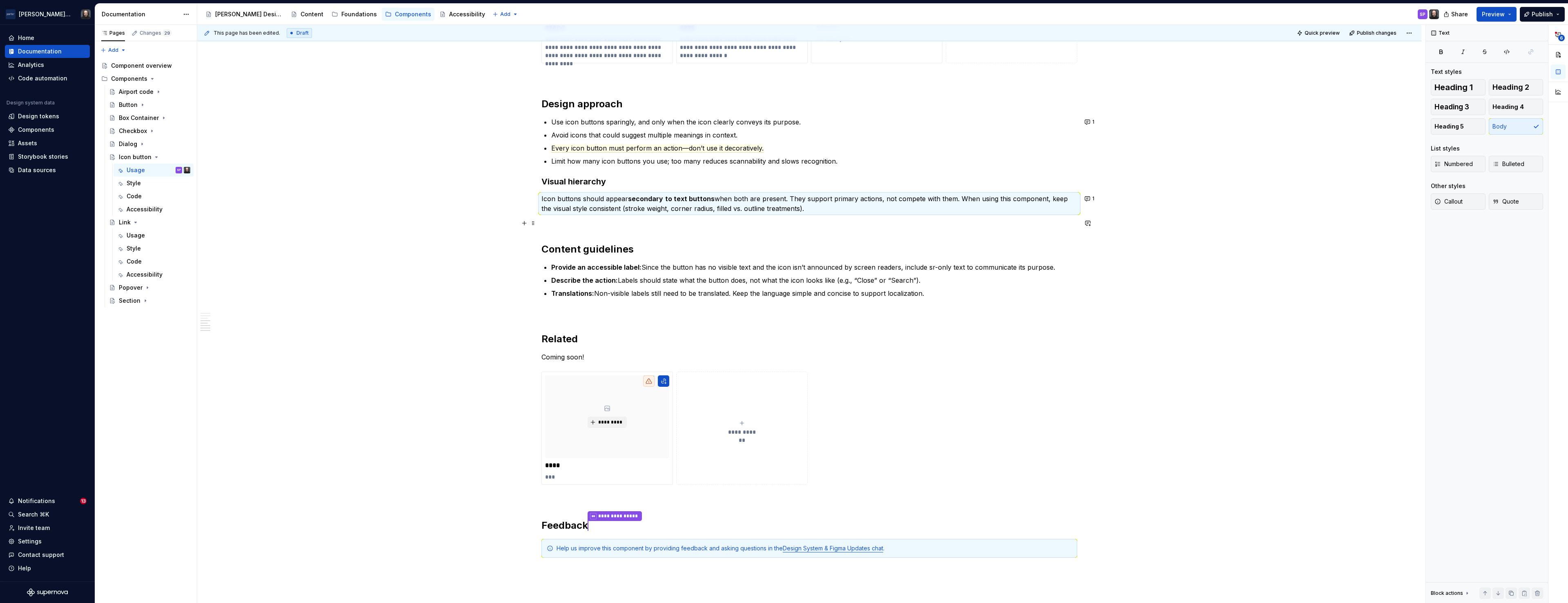
scroll to position [677, 0]
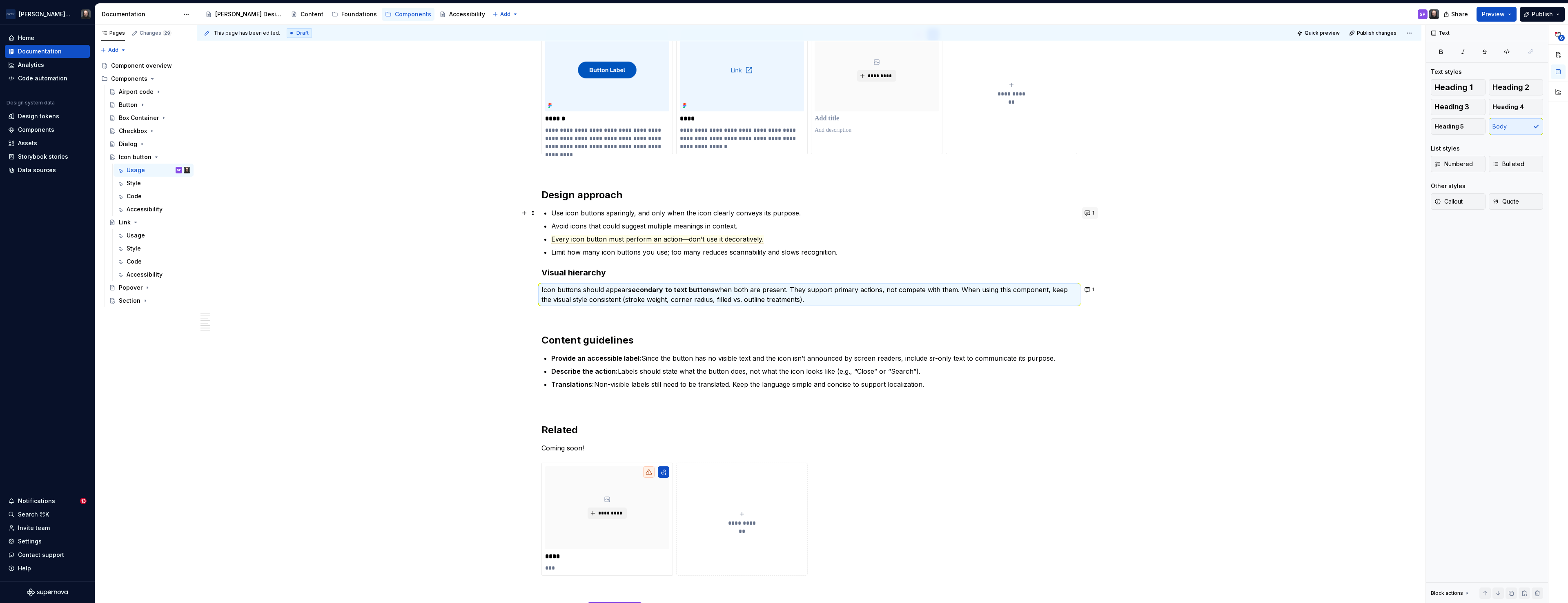
click at [1089, 214] on button "1" at bounding box center [1090, 213] width 16 height 11
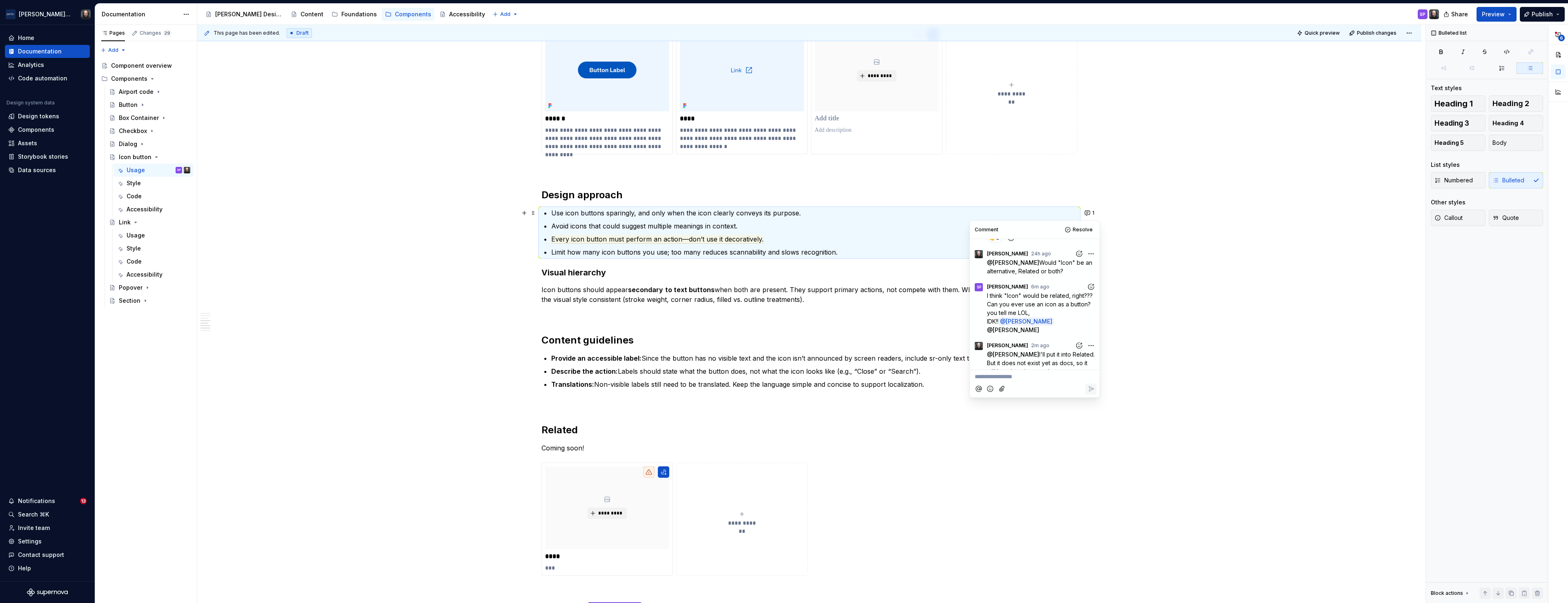
scroll to position [0, 0]
click at [1267, 252] on div "**********" at bounding box center [809, 162] width 1224 height 1394
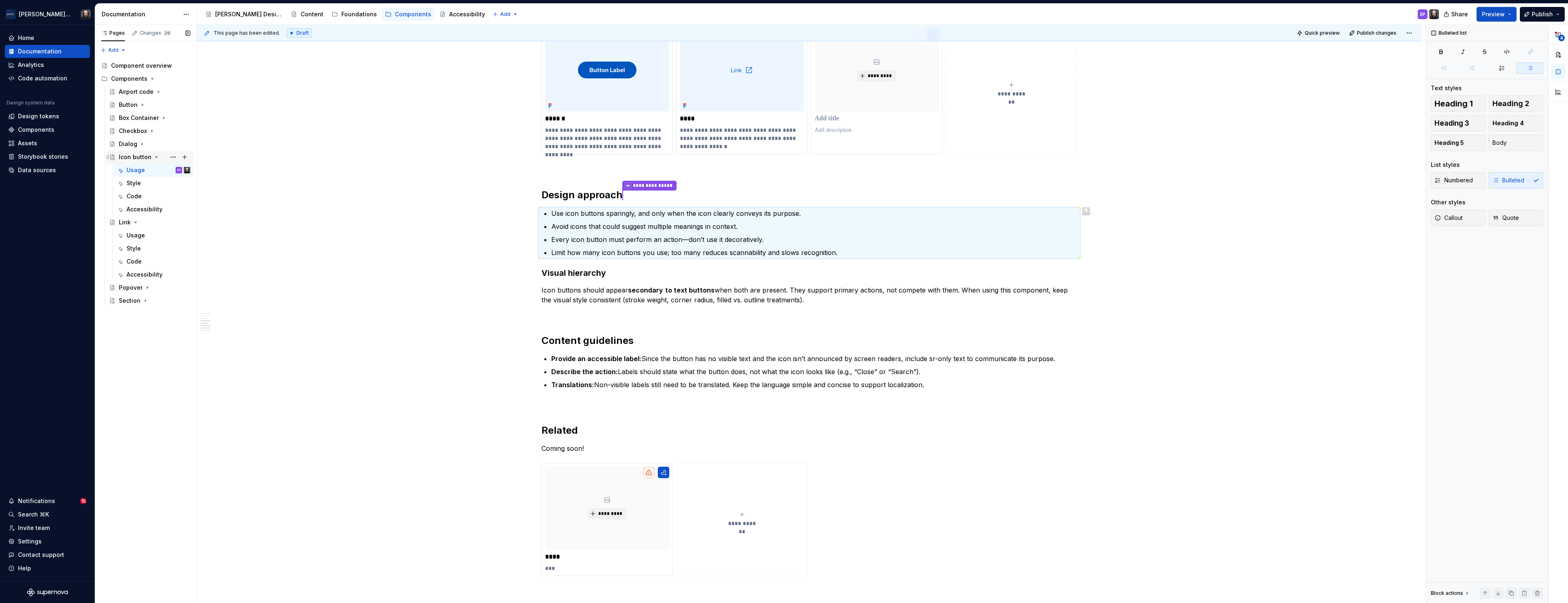
click at [155, 159] on icon "Page tree" at bounding box center [156, 156] width 6 height 6
click at [137, 170] on icon "Page tree" at bounding box center [135, 170] width 6 height 6
click at [342, 14] on div "Foundations" at bounding box center [359, 14] width 36 height 8
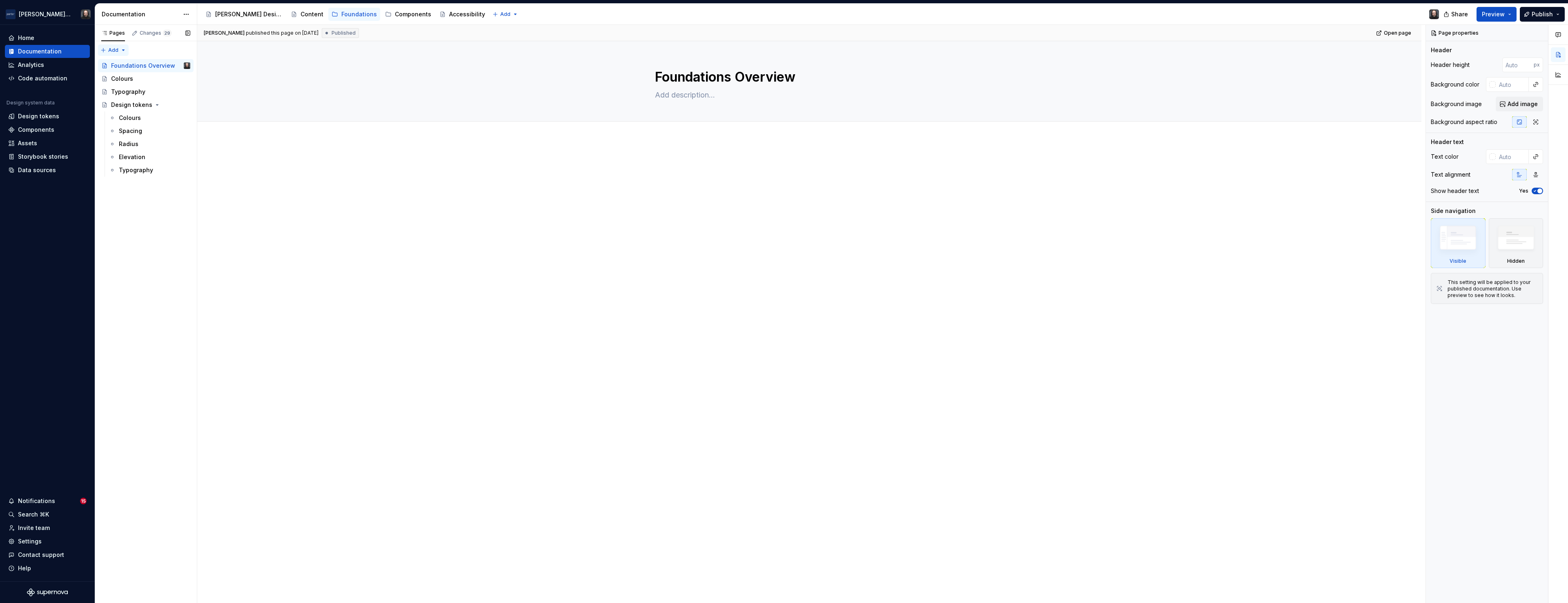
type textarea "*"
click at [114, 52] on div "Pages Changes 29 Add Accessibility guide for tree Page tree. Navigate the tree …" at bounding box center [146, 314] width 102 height 579
click at [124, 66] on div "New page" at bounding box center [139, 66] width 53 height 8
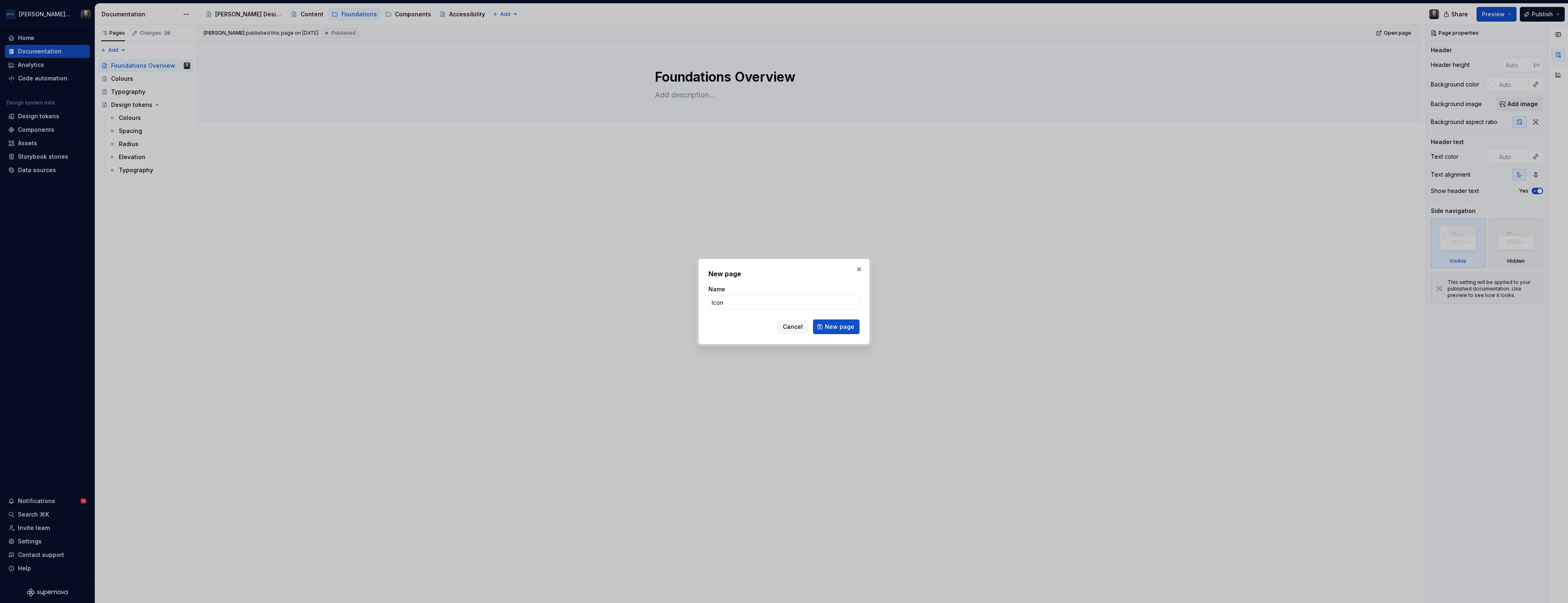
type input "Icons"
click button "New page" at bounding box center [835, 327] width 46 height 15
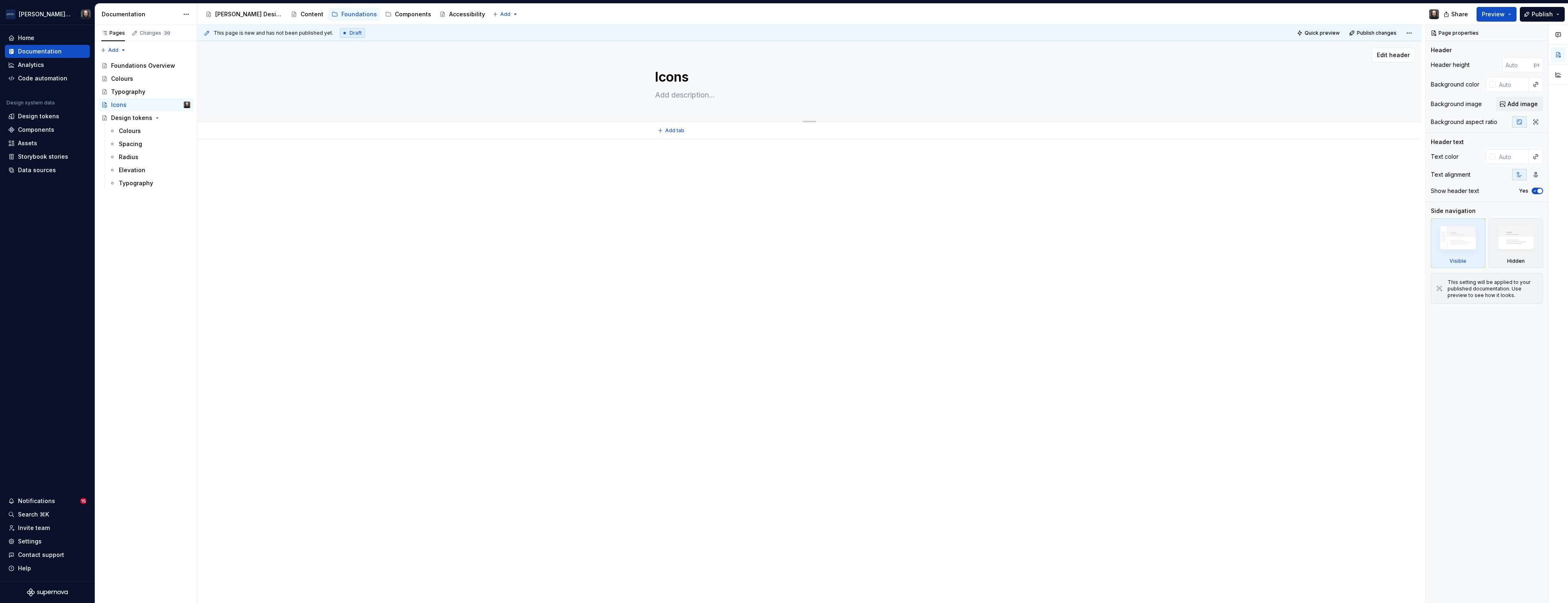
click at [692, 96] on textarea at bounding box center [808, 95] width 309 height 13
paste textarea "Icons are small symbols to easily identify actions and categories"
type textarea "*"
type textarea "Icons are small symbols to easily identify actions and categories"
type textarea "*"
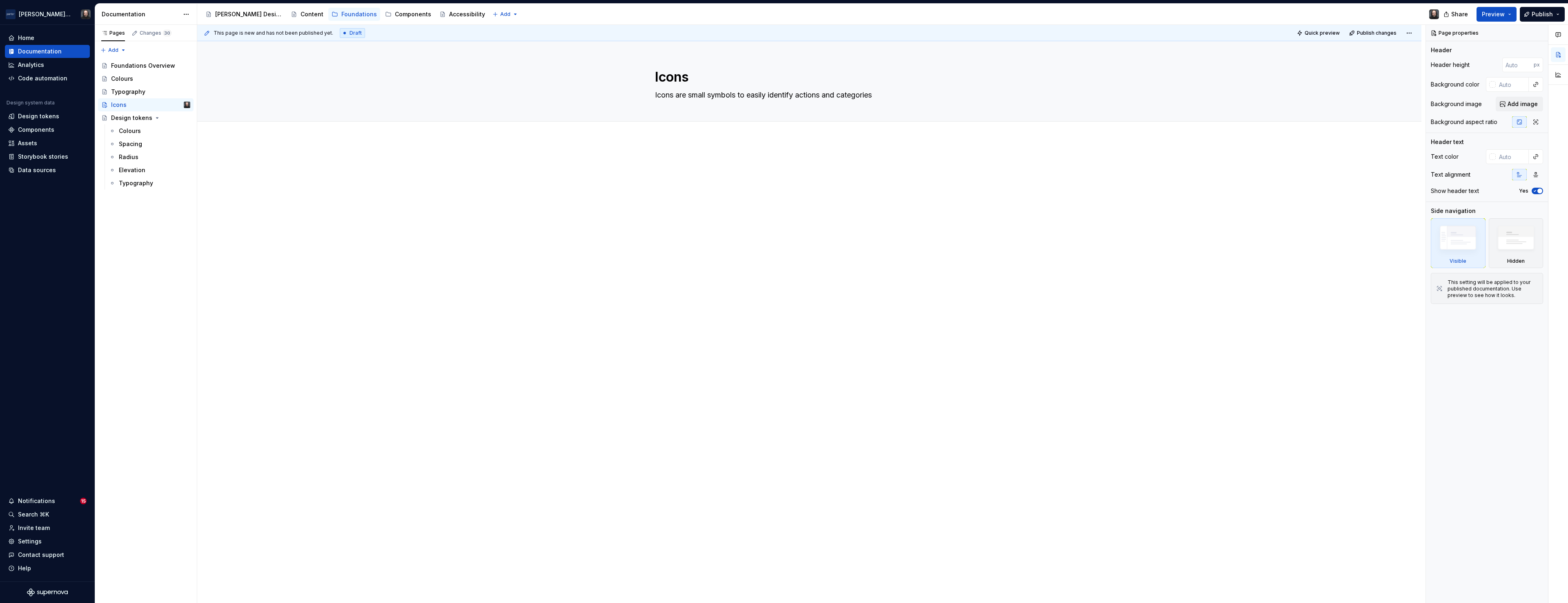
type textarea "Icons are small symbols to easily identify actions and categories"
click at [410, 264] on div at bounding box center [809, 260] width 1224 height 241
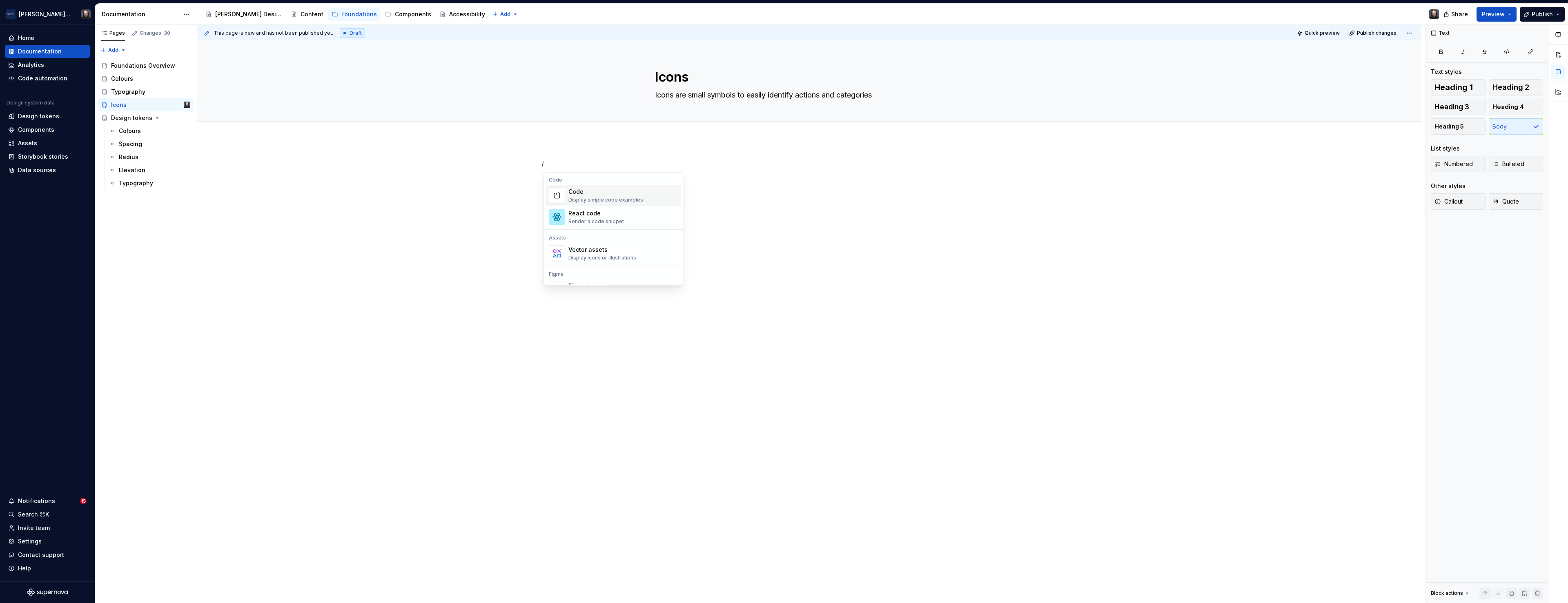
scroll to position [678, 0]
click at [622, 246] on div "Vector assets" at bounding box center [602, 244] width 68 height 8
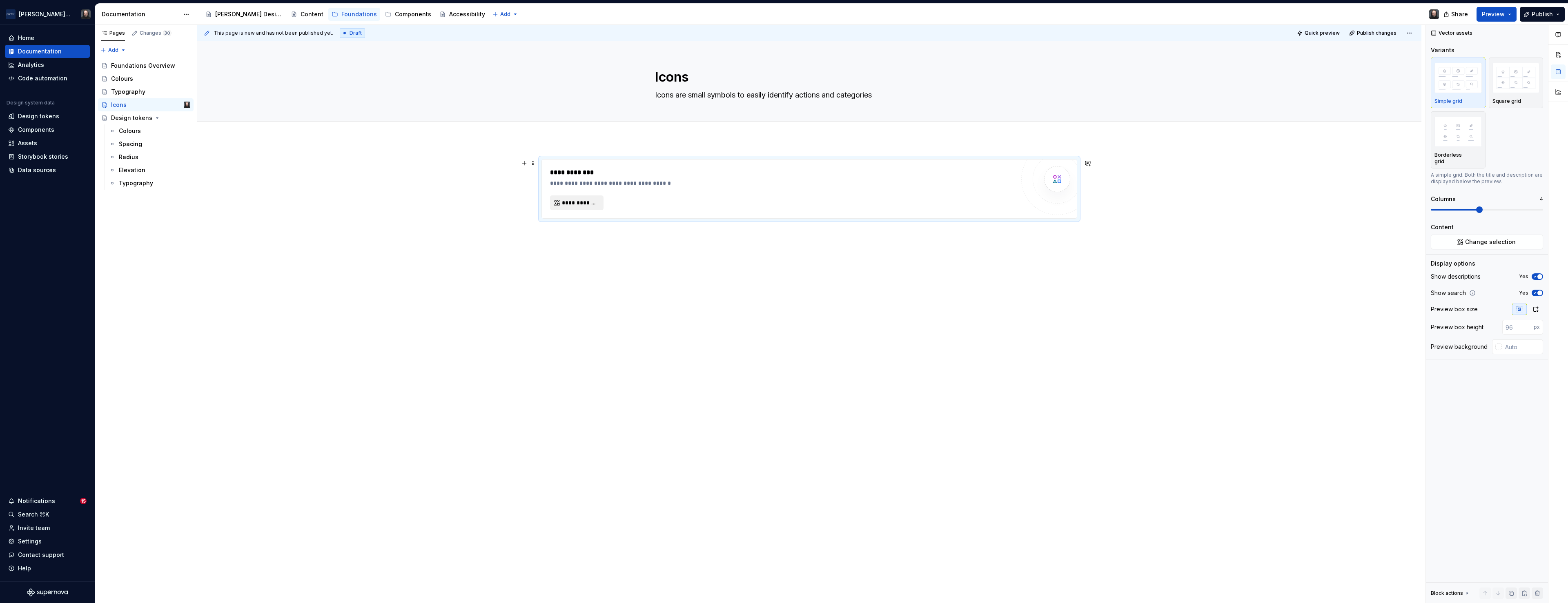
click at [580, 203] on span "**********" at bounding box center [580, 202] width 36 height 8
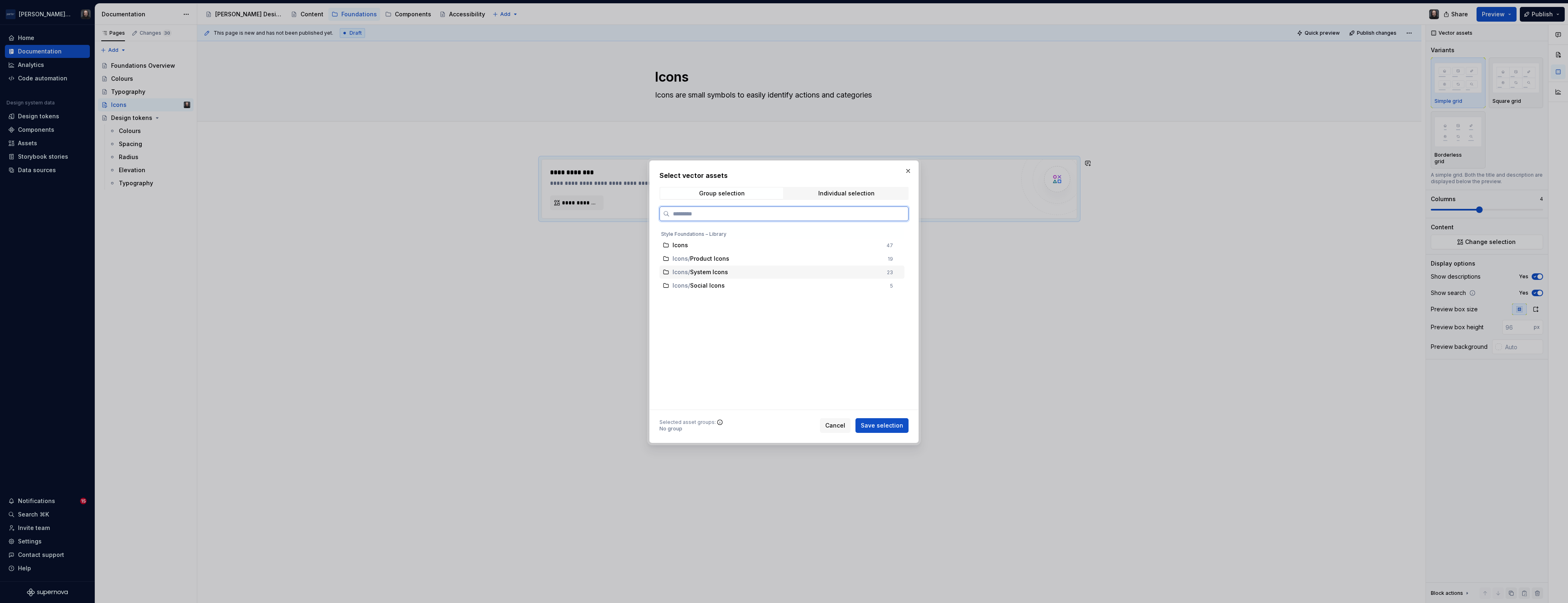
click at [768, 271] on div "Icons / System Icons" at bounding box center [777, 271] width 209 height 8
click at [767, 259] on div "Icons / Product Icons" at bounding box center [778, 259] width 210 height 8
click at [767, 286] on div "Icons / Social Icons" at bounding box center [779, 286] width 213 height 8
click at [766, 269] on div "Icons / System Icons" at bounding box center [777, 272] width 209 height 8
click at [890, 424] on span "Save selection" at bounding box center [881, 425] width 42 height 8
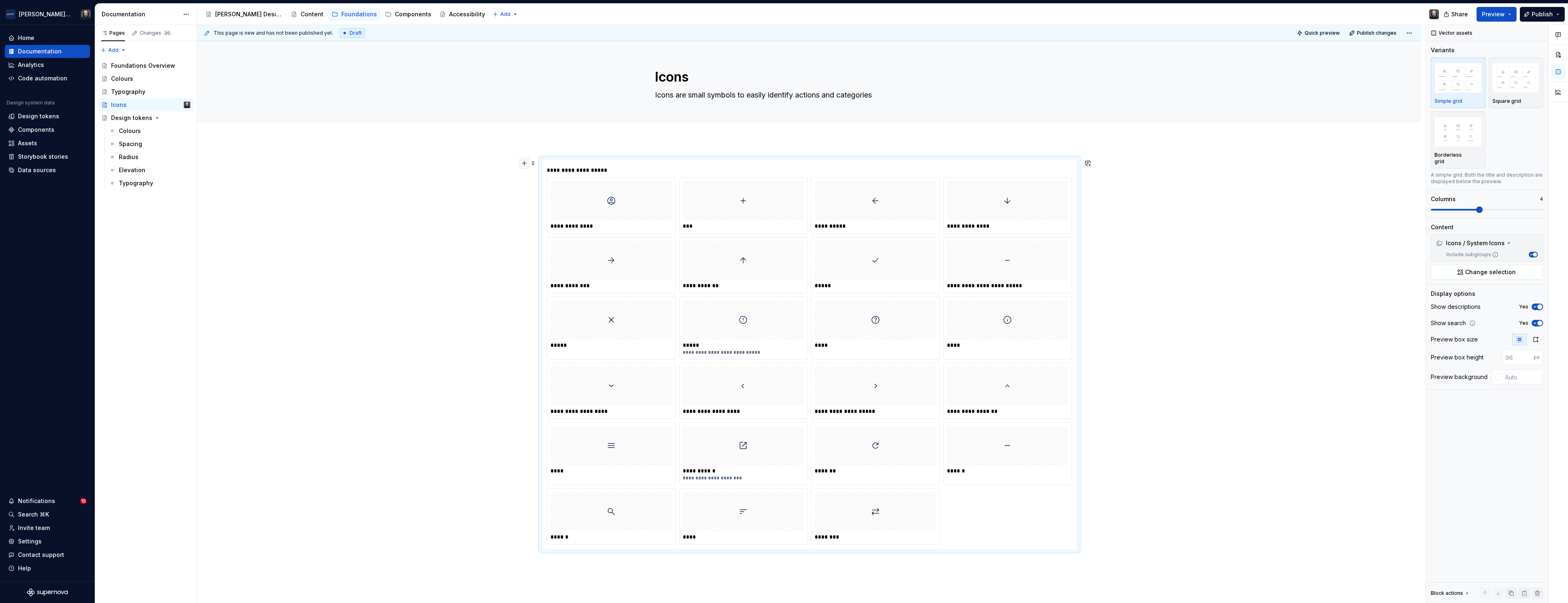
click at [527, 164] on button "button" at bounding box center [525, 164] width 11 height 11
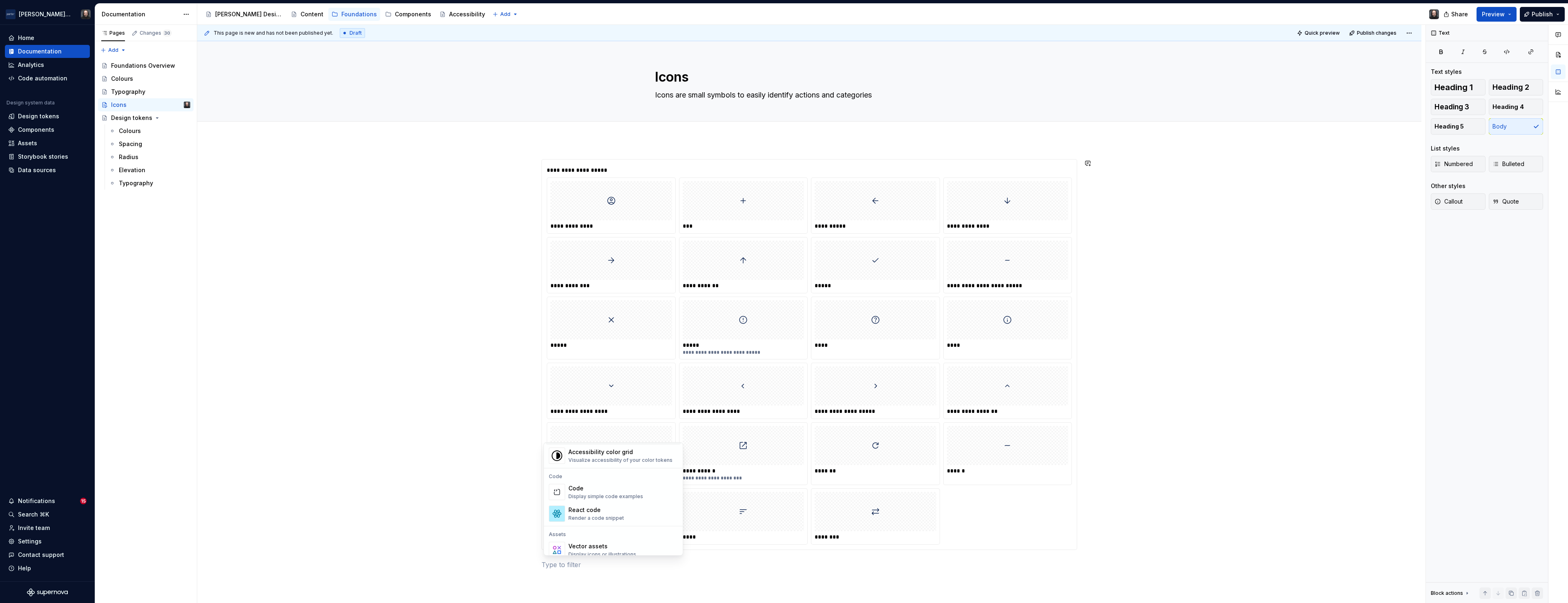
scroll to position [689, 0]
click at [615, 509] on div "Display icons or illustrations" at bounding box center [602, 512] width 68 height 6
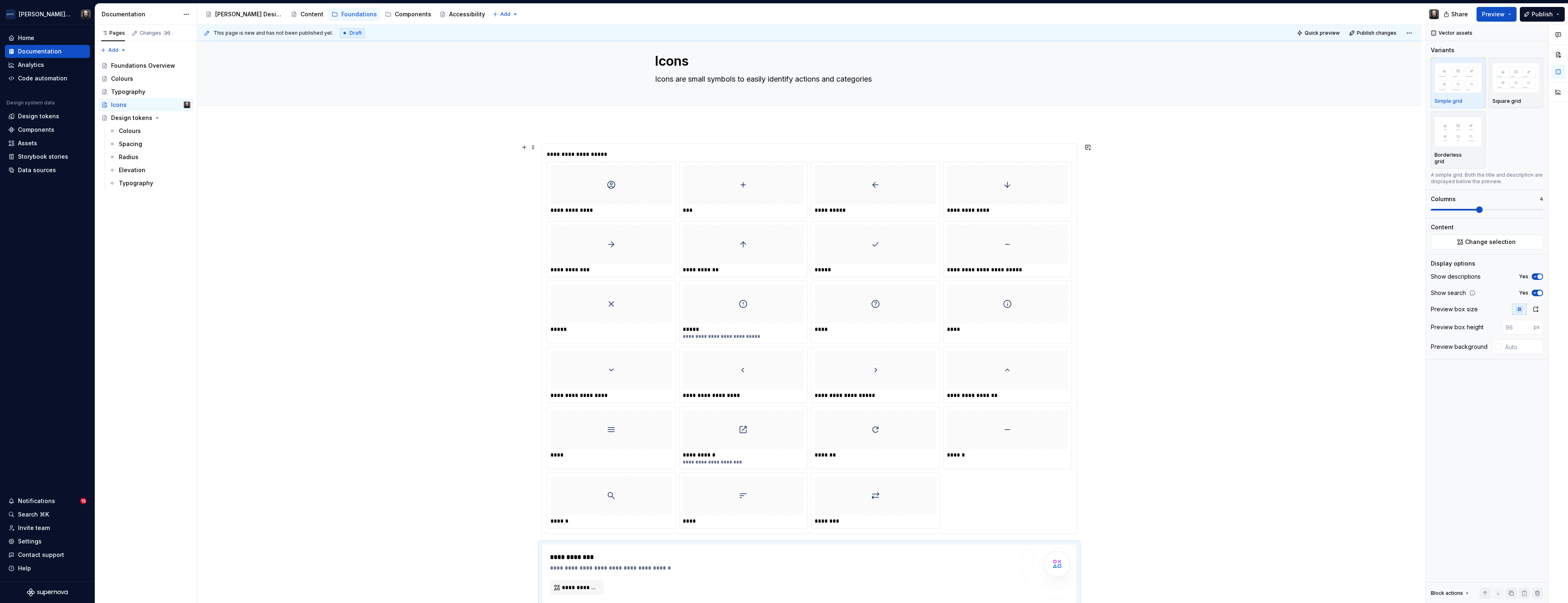
scroll to position [199, 0]
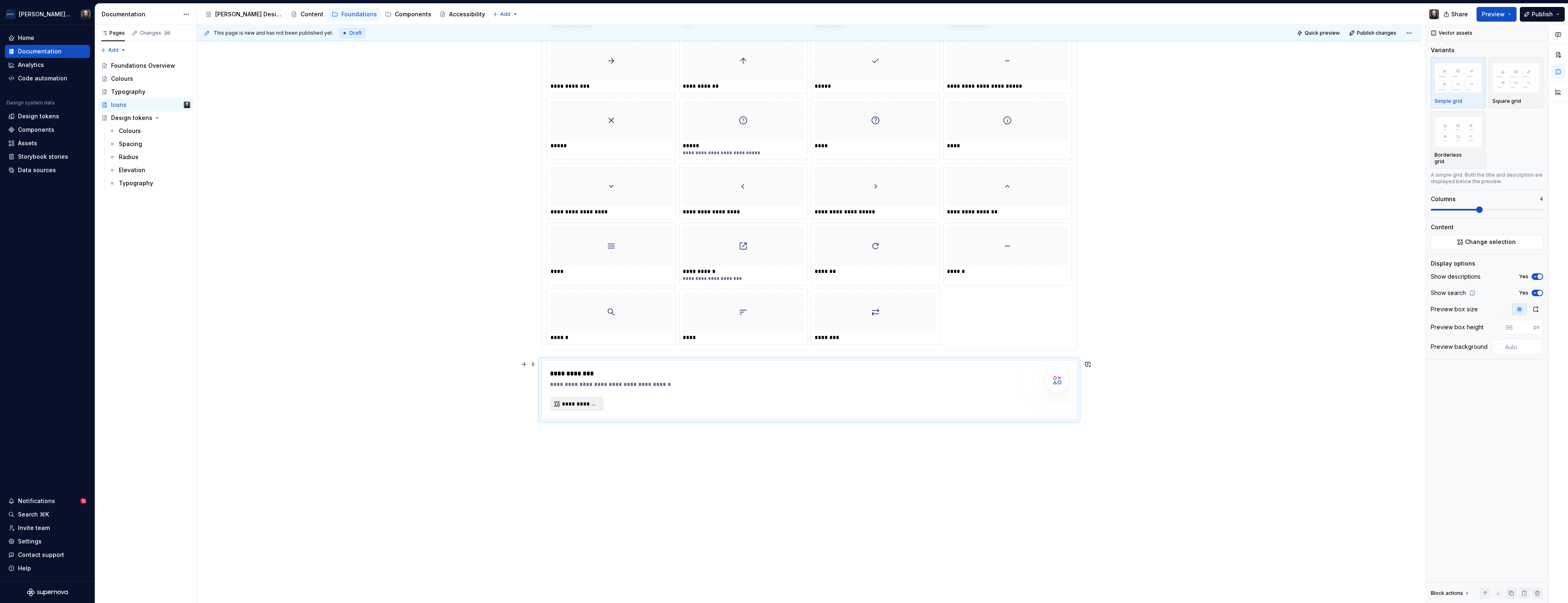
click at [595, 407] on span "**********" at bounding box center [580, 404] width 36 height 8
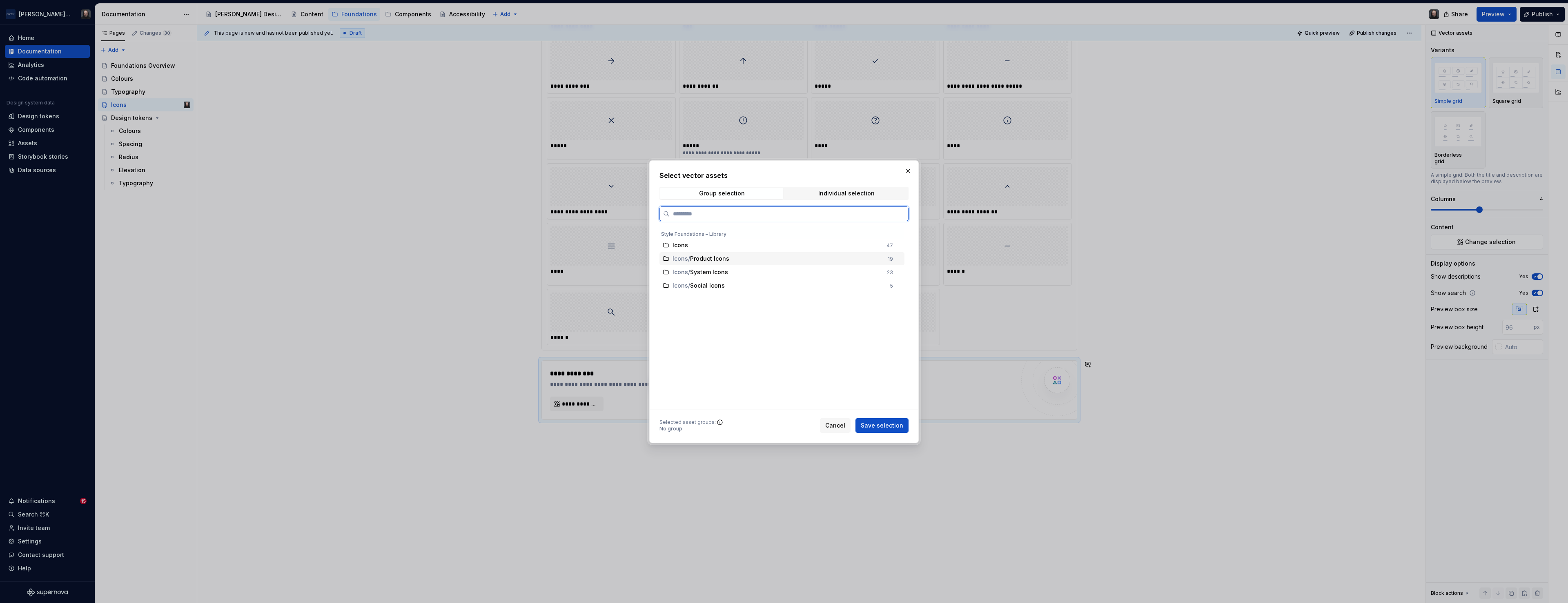
click at [750, 259] on div "Icons / Product Icons" at bounding box center [778, 258] width 210 height 8
click at [881, 427] on span "Save selection" at bounding box center [881, 425] width 42 height 8
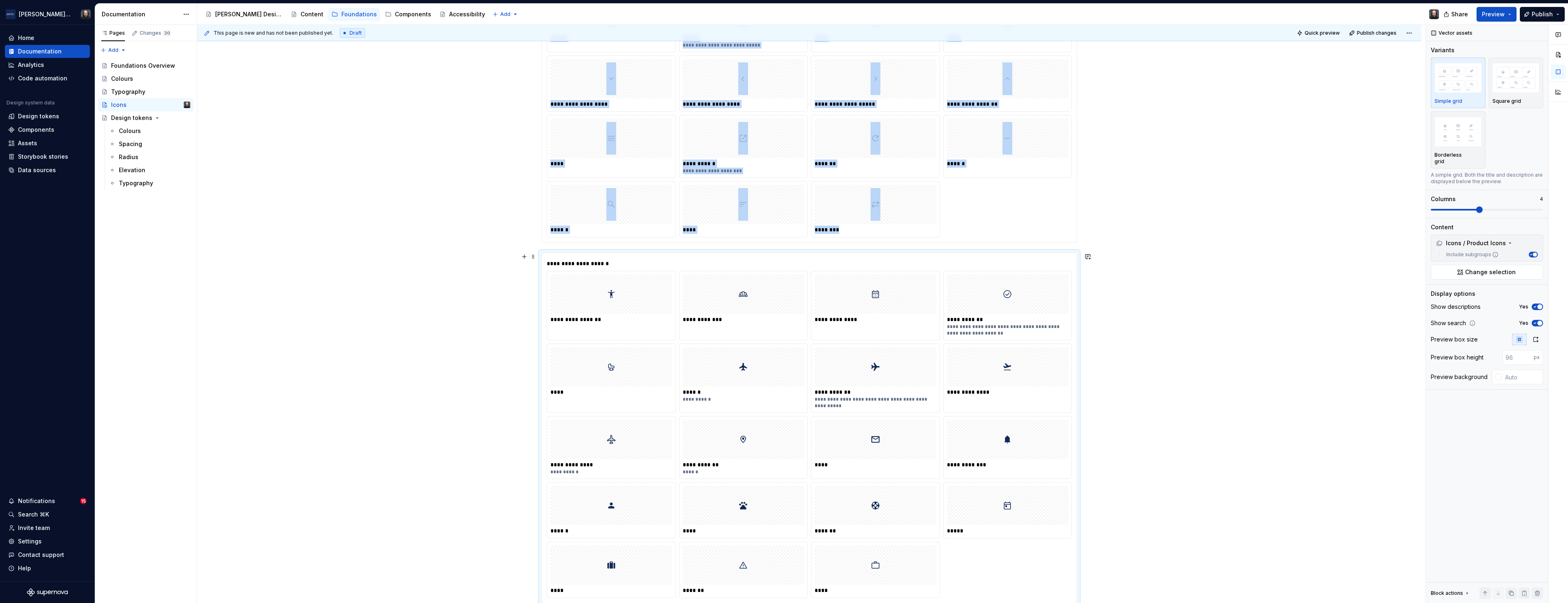
scroll to position [498, 0]
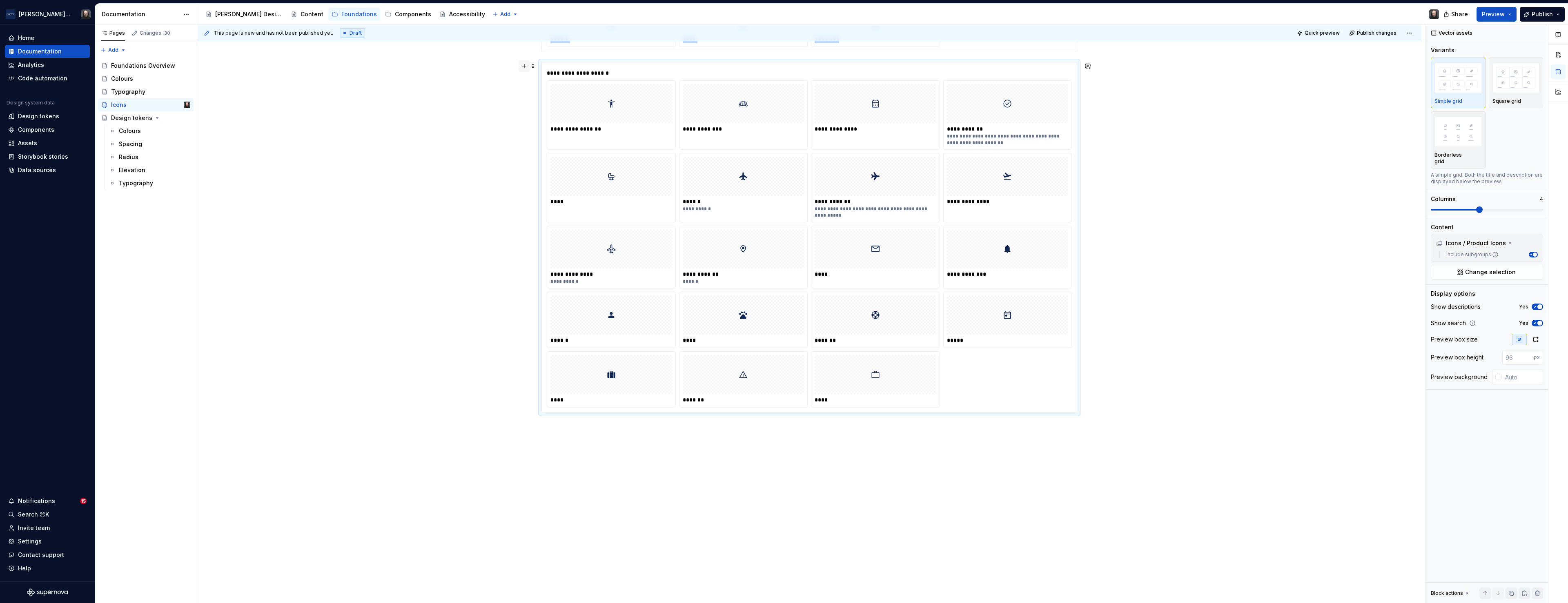
click at [524, 64] on button "button" at bounding box center [525, 66] width 11 height 11
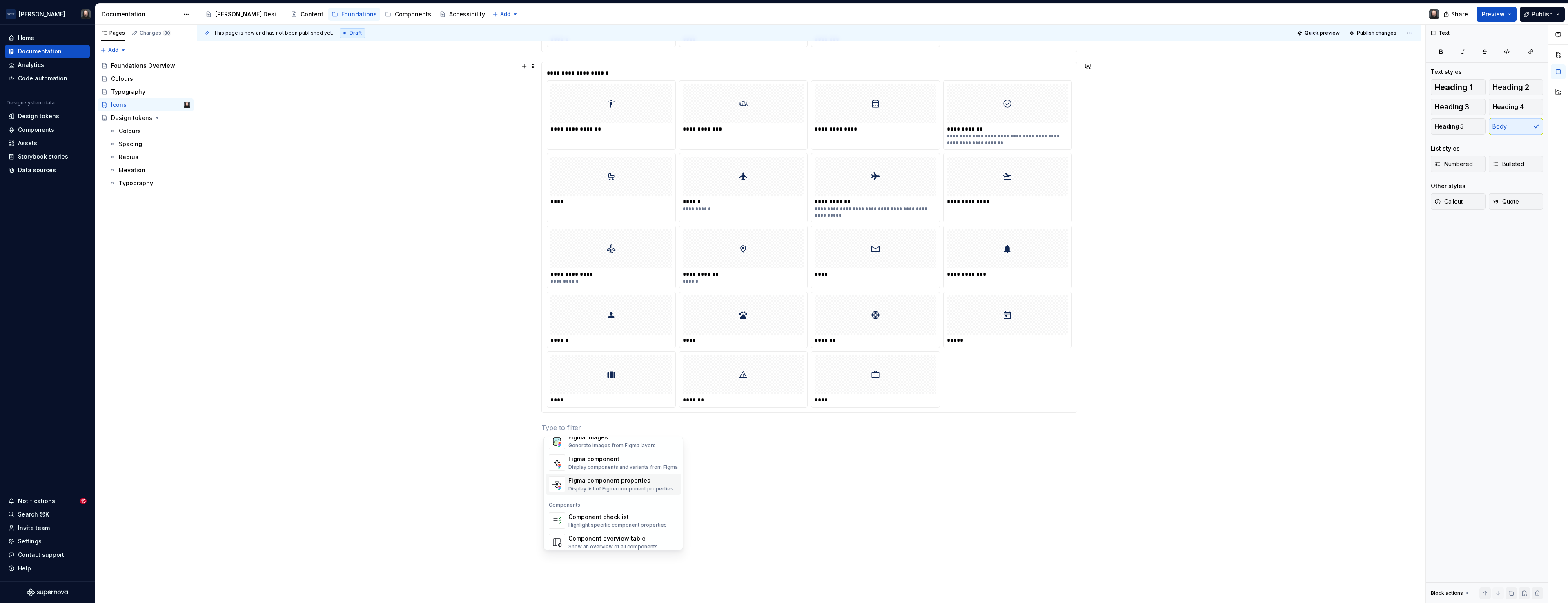
scroll to position [714, 0]
click at [597, 480] on div "Display icons or illustrations" at bounding box center [602, 482] width 68 height 6
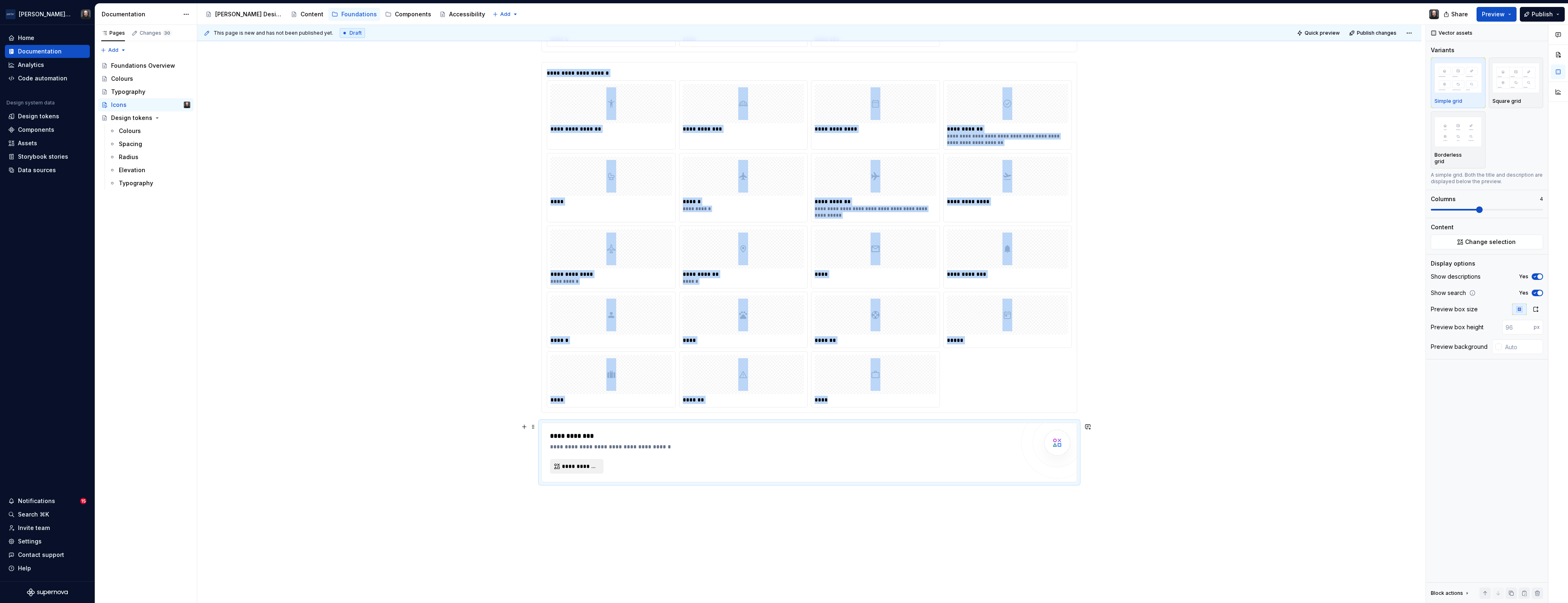
click at [579, 466] on span "**********" at bounding box center [580, 466] width 36 height 8
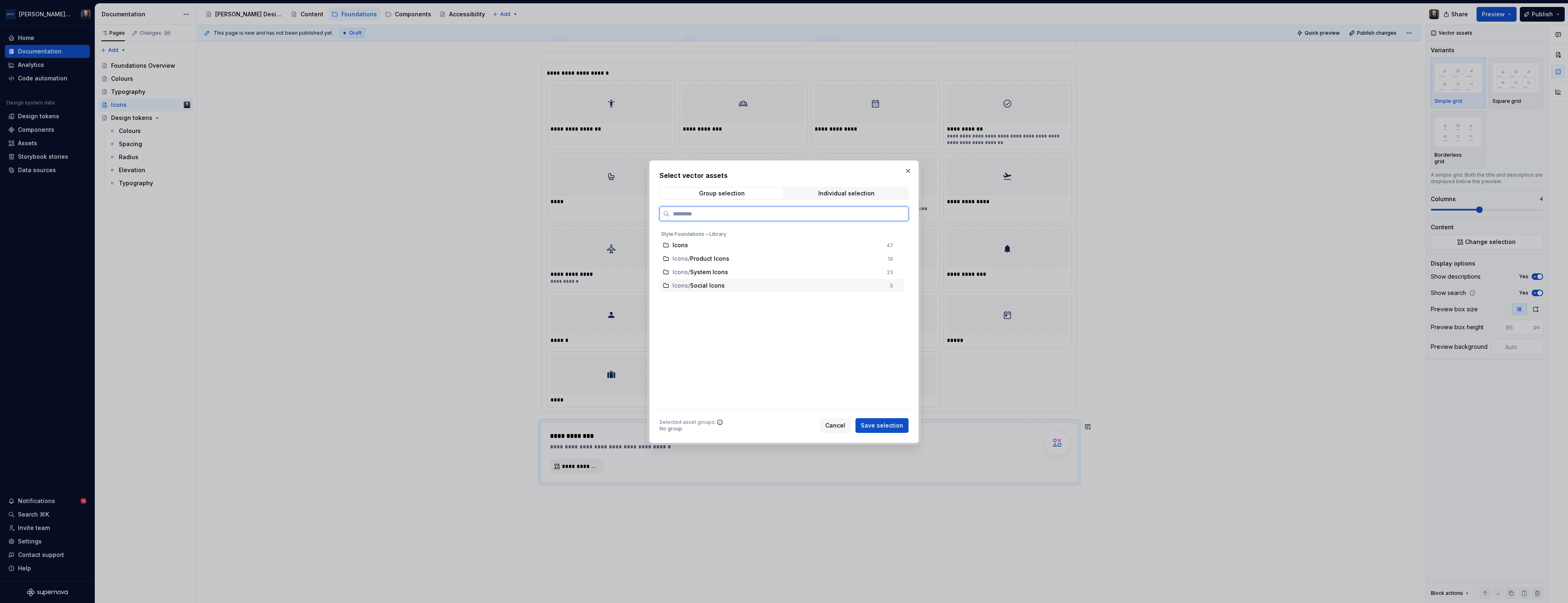
click at [725, 287] on span "Social Icons" at bounding box center [707, 285] width 35 height 8
click at [878, 428] on span "Save selection" at bounding box center [881, 425] width 42 height 8
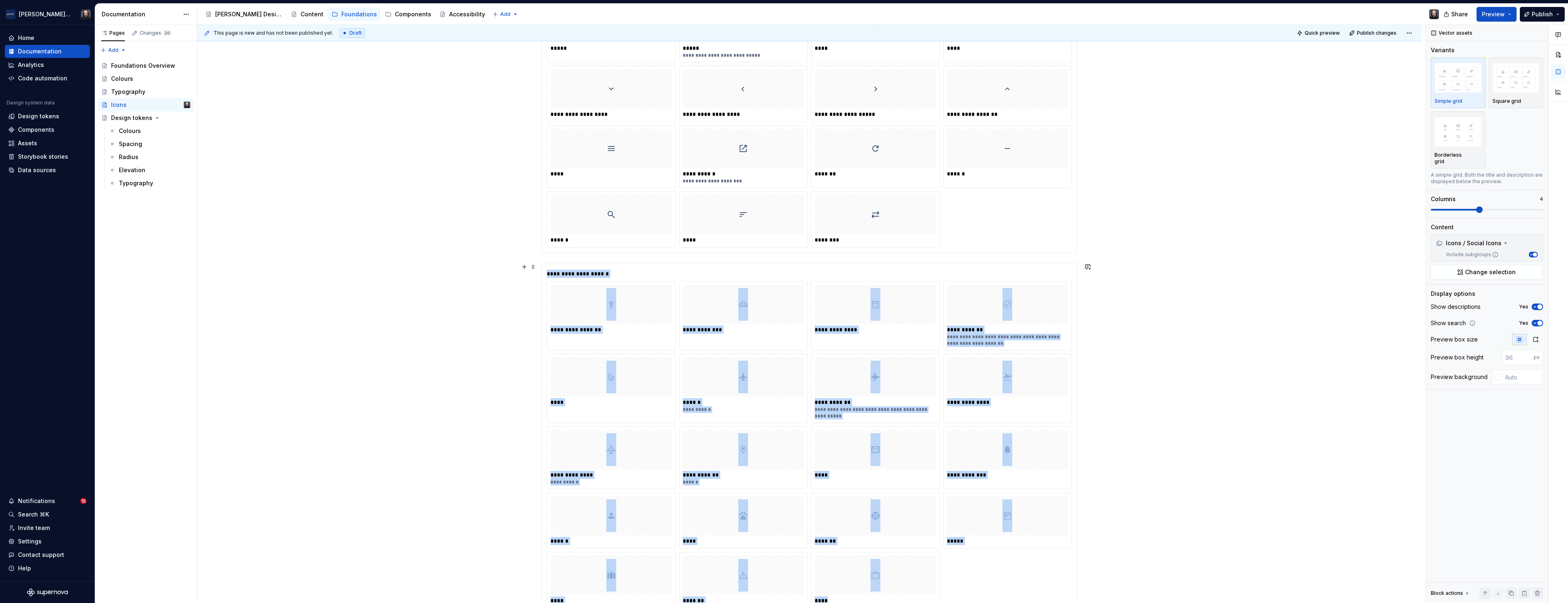
scroll to position [82, 0]
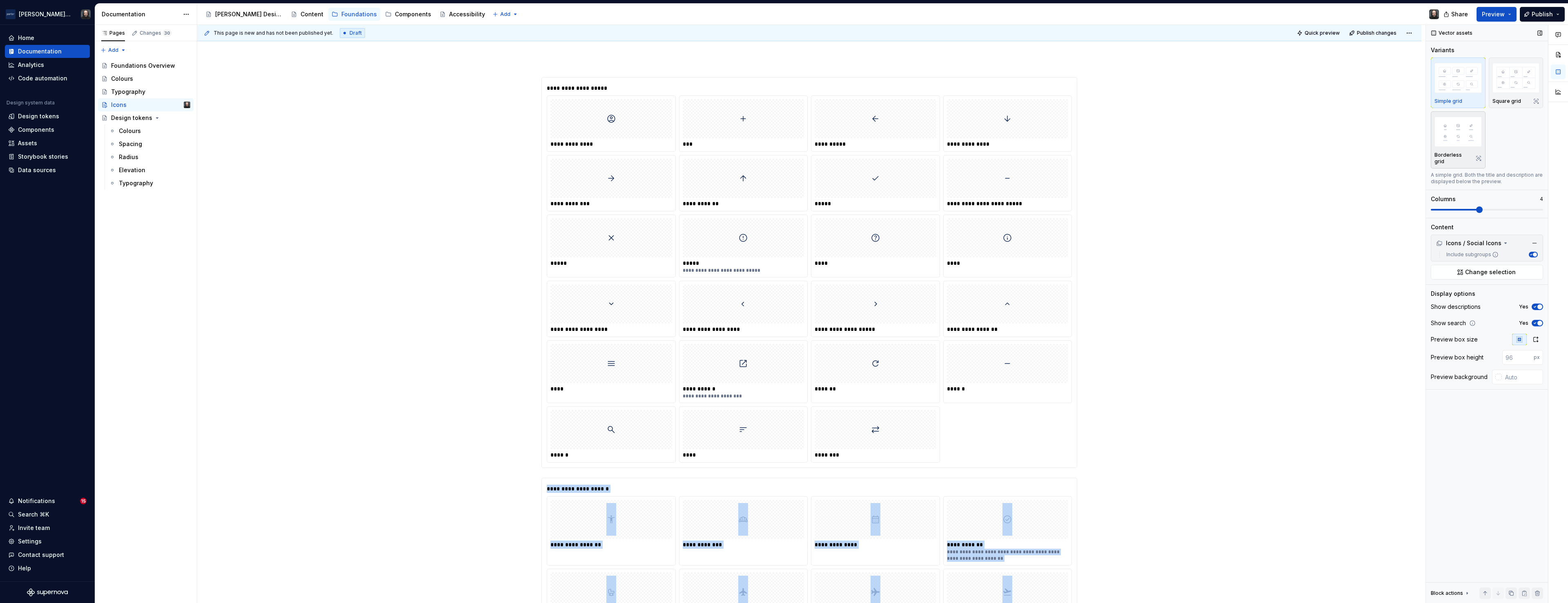
click at [1459, 127] on img "button" at bounding box center [1458, 131] width 47 height 30
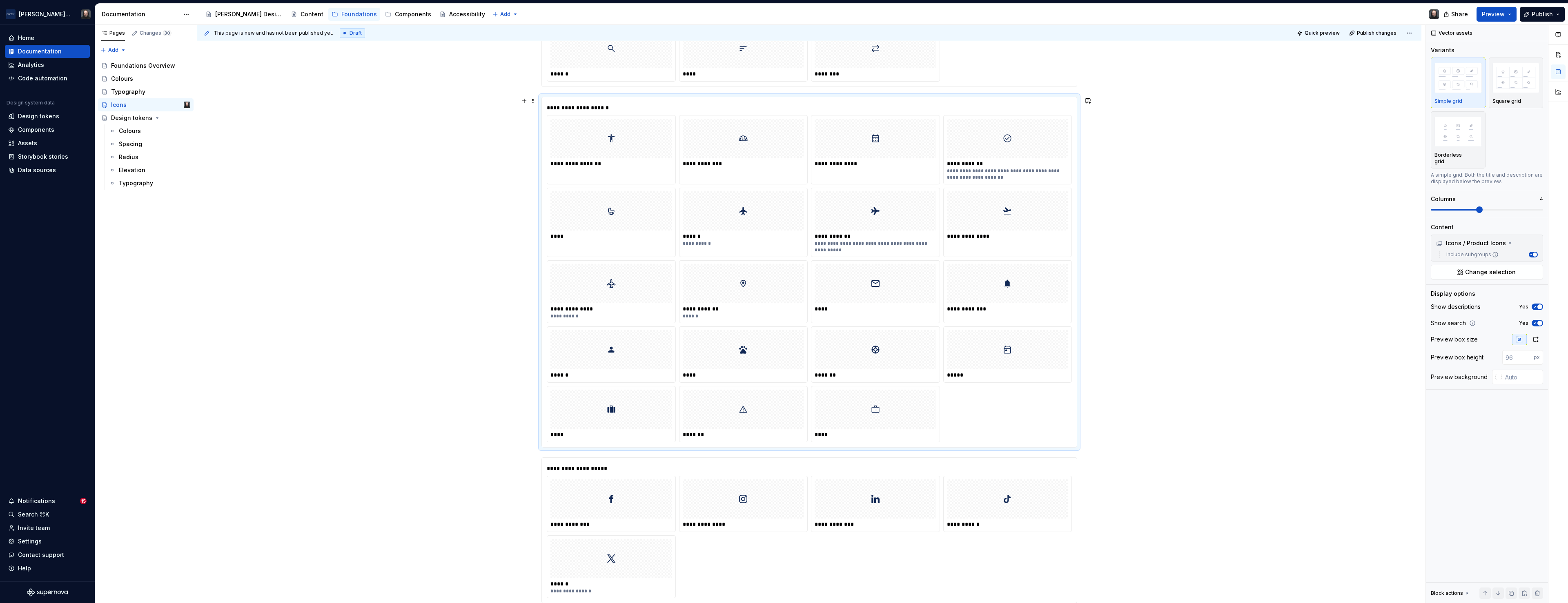
click at [1055, 105] on div "**********" at bounding box center [809, 107] width 525 height 8
click at [1451, 129] on img "button" at bounding box center [1458, 131] width 47 height 30
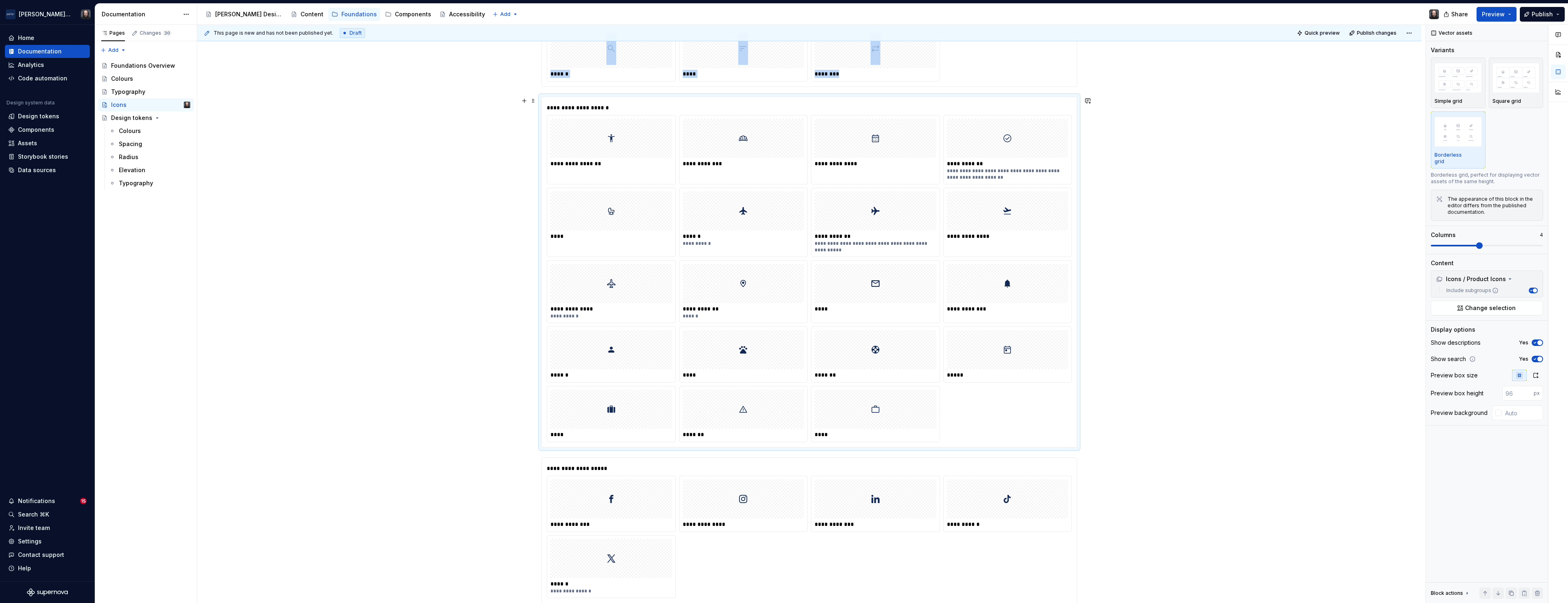
scroll to position [264, 0]
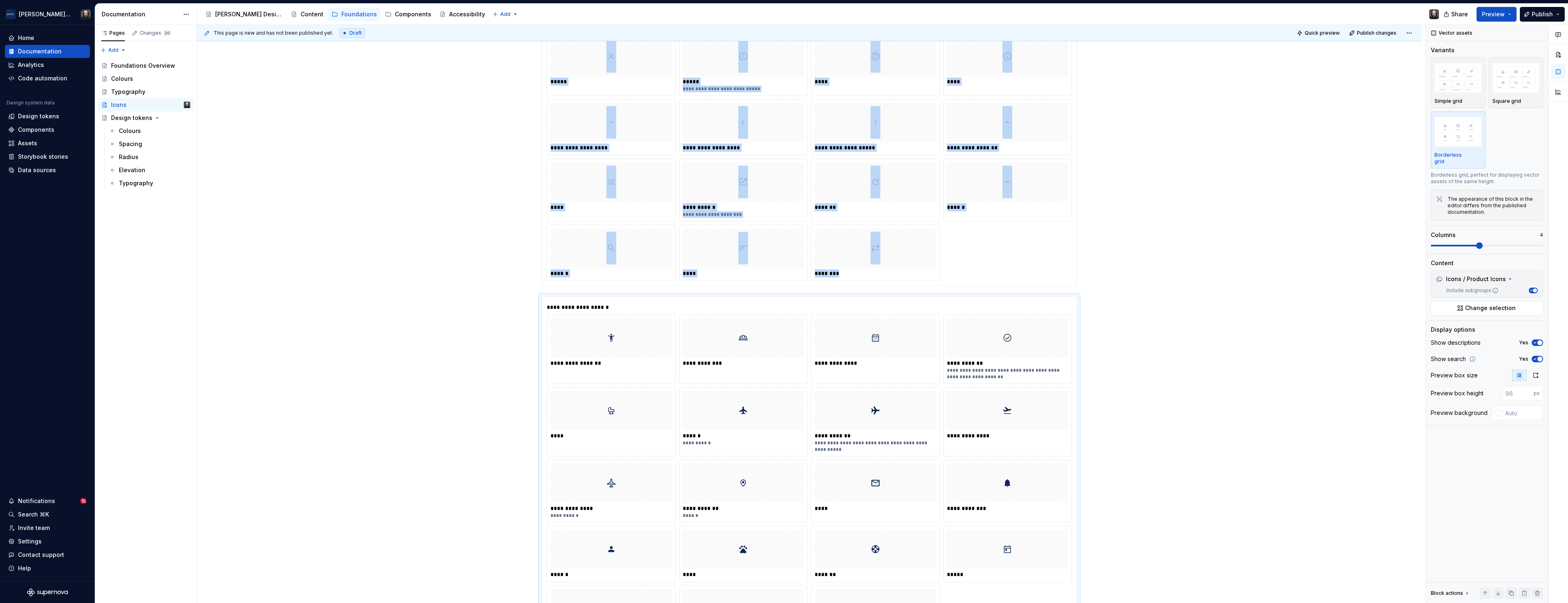
click at [1076, 95] on div "**********" at bounding box center [809, 91] width 535 height 390
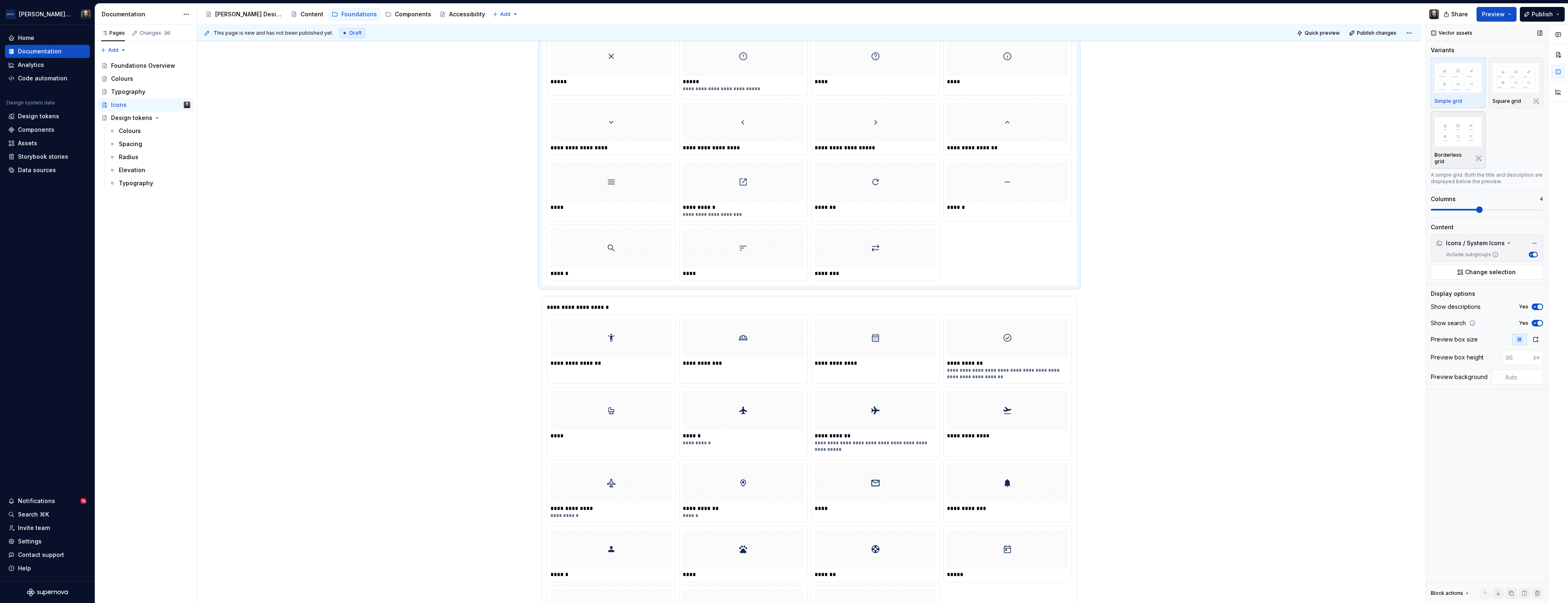
click at [1447, 130] on img "button" at bounding box center [1458, 131] width 47 height 30
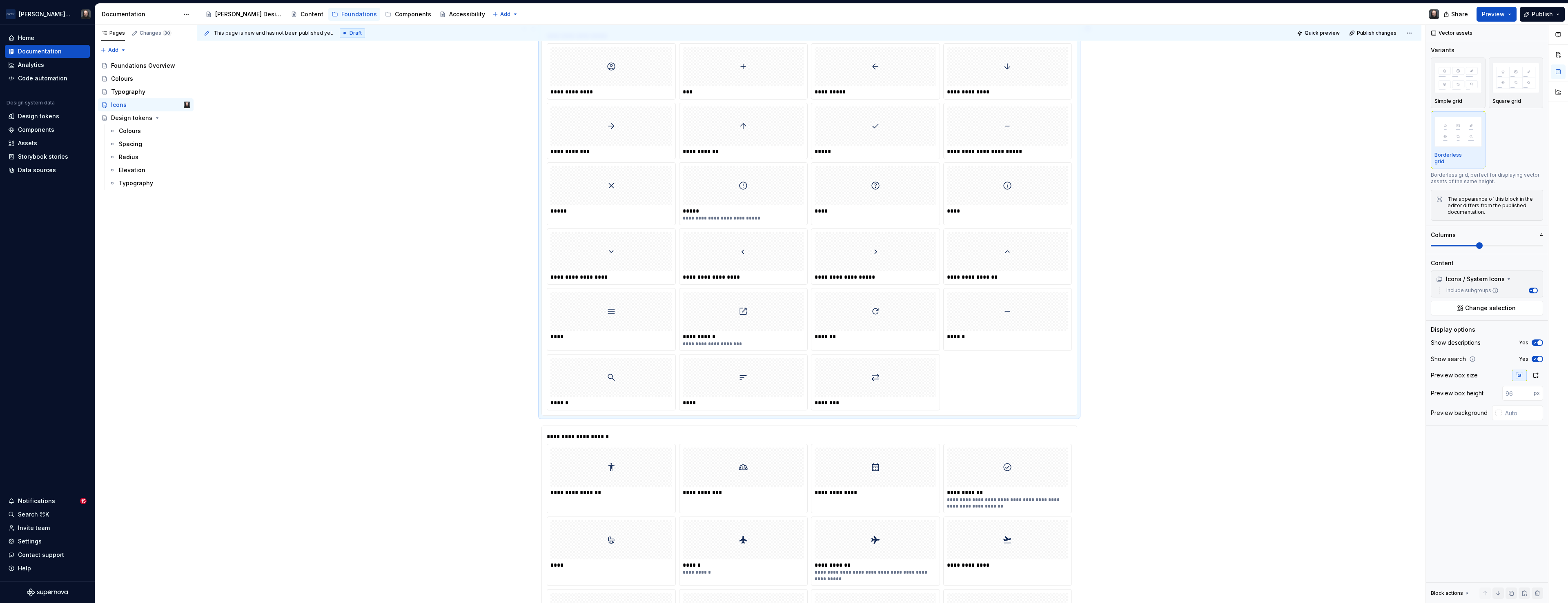
scroll to position [0, 0]
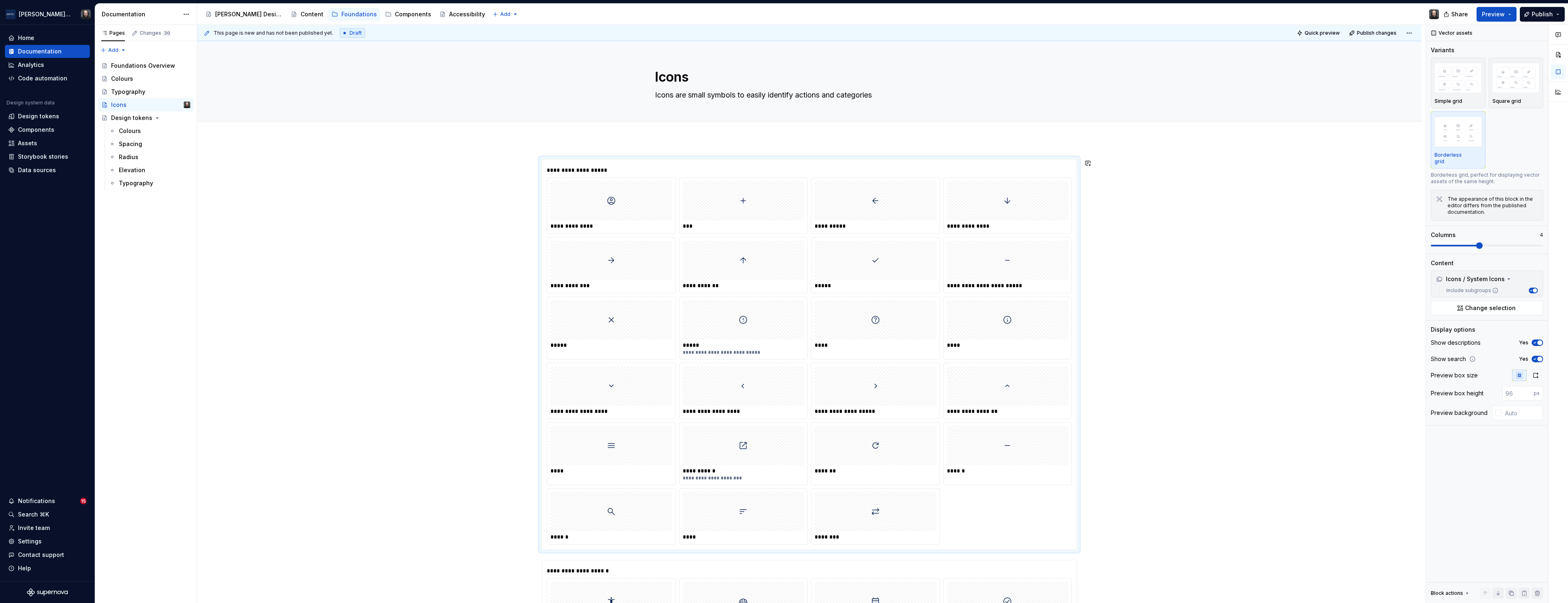
type textarea "*"
click at [526, 164] on button "button" at bounding box center [525, 164] width 11 height 11
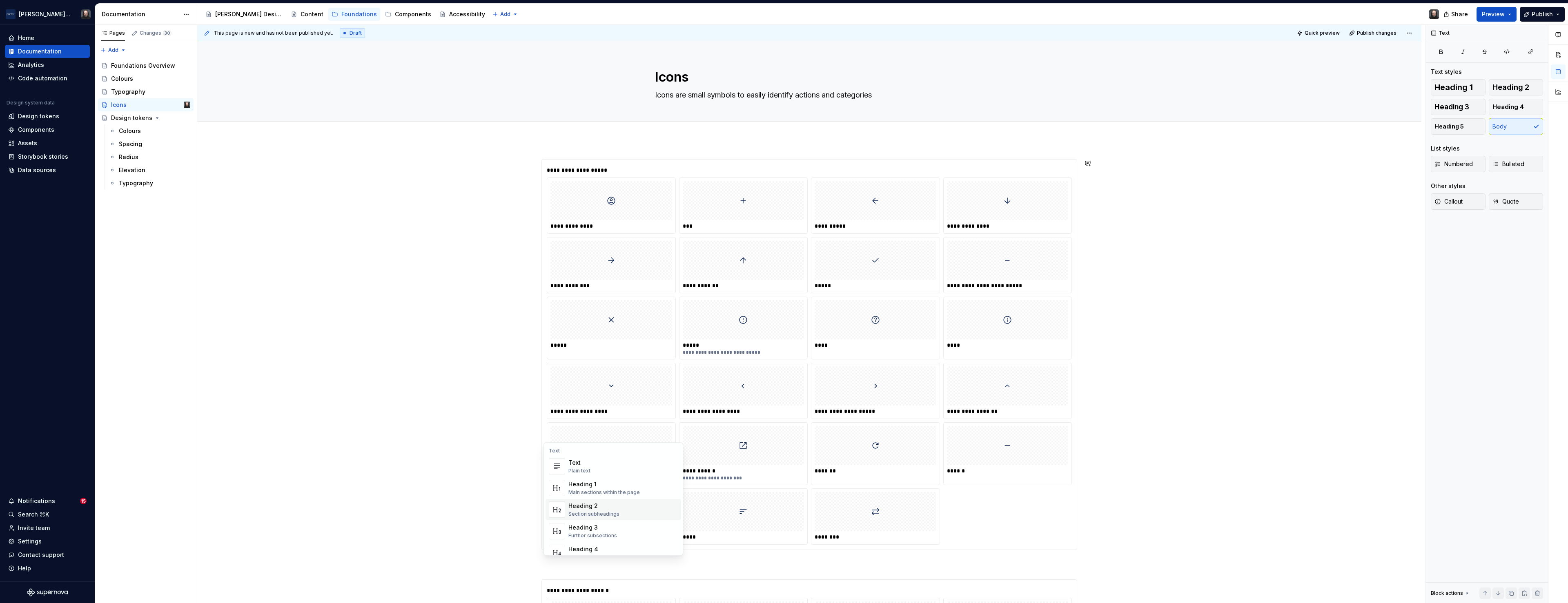
click at [607, 504] on div "Heading 2" at bounding box center [593, 506] width 51 height 8
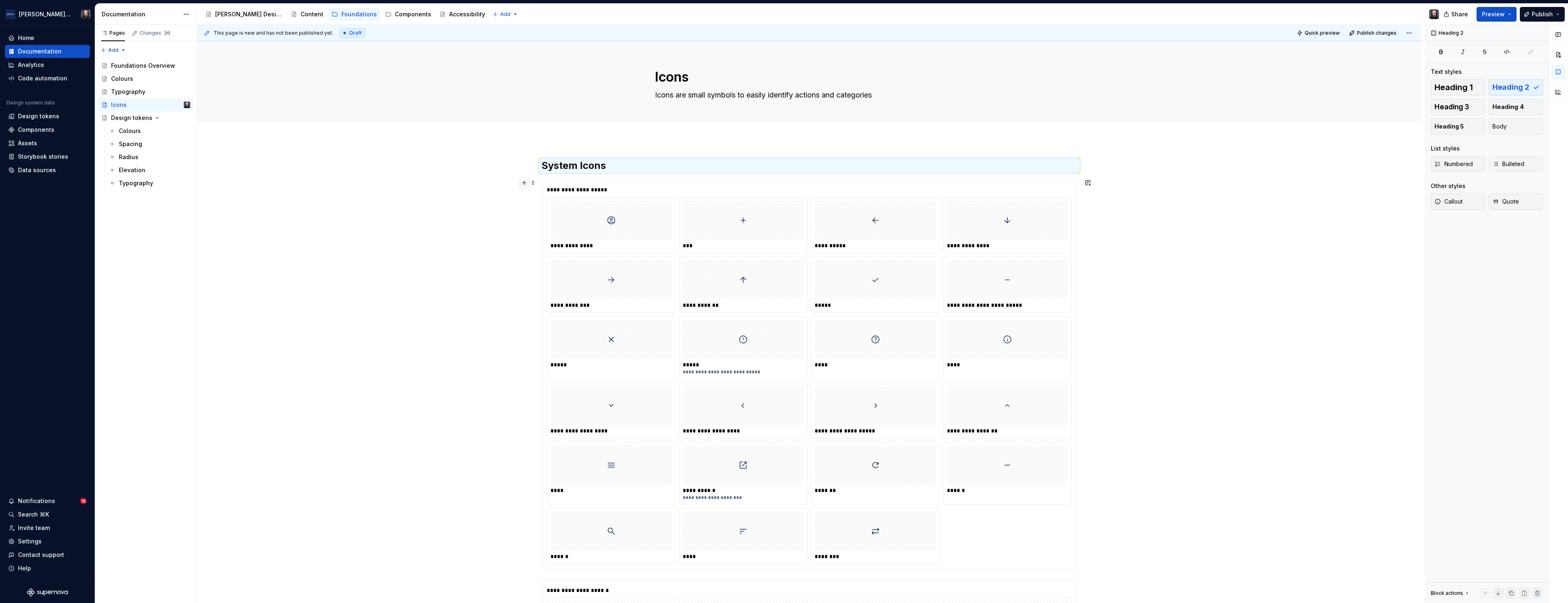
click at [527, 185] on button "button" at bounding box center [525, 183] width 11 height 11
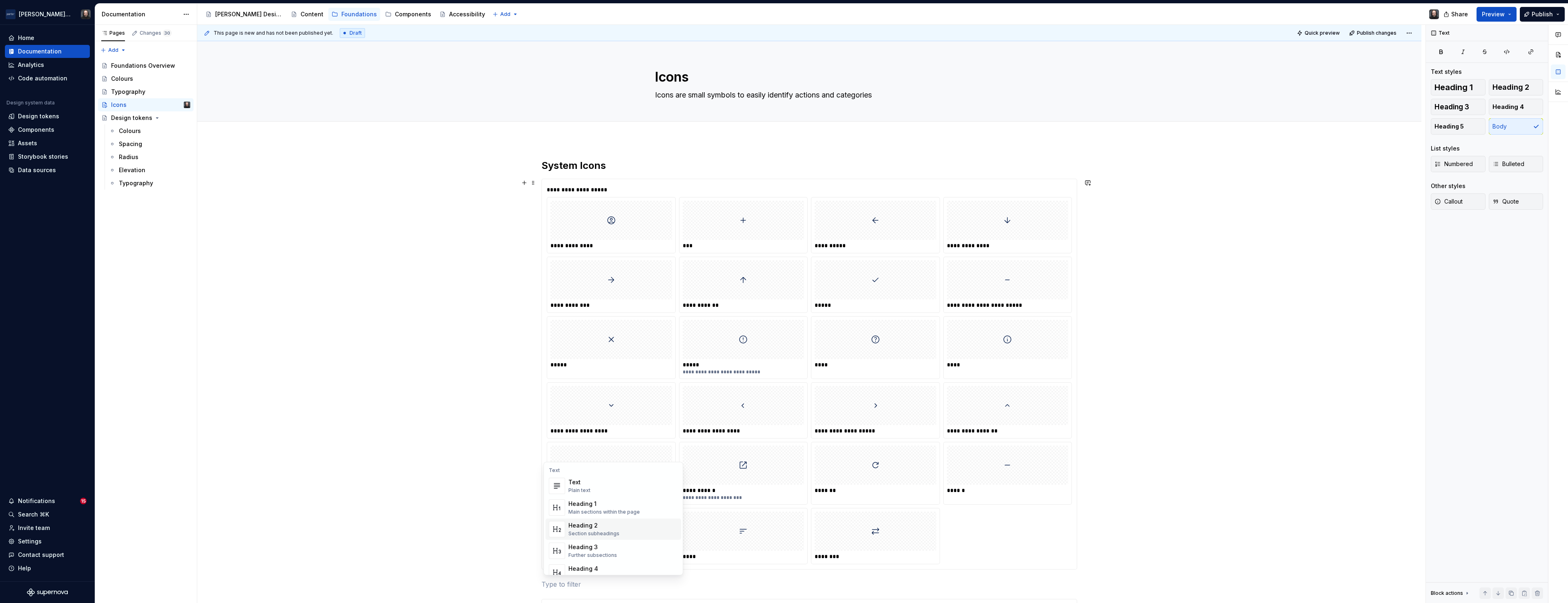
click at [593, 530] on div "Heading 2 Section subheadings" at bounding box center [593, 529] width 51 height 16
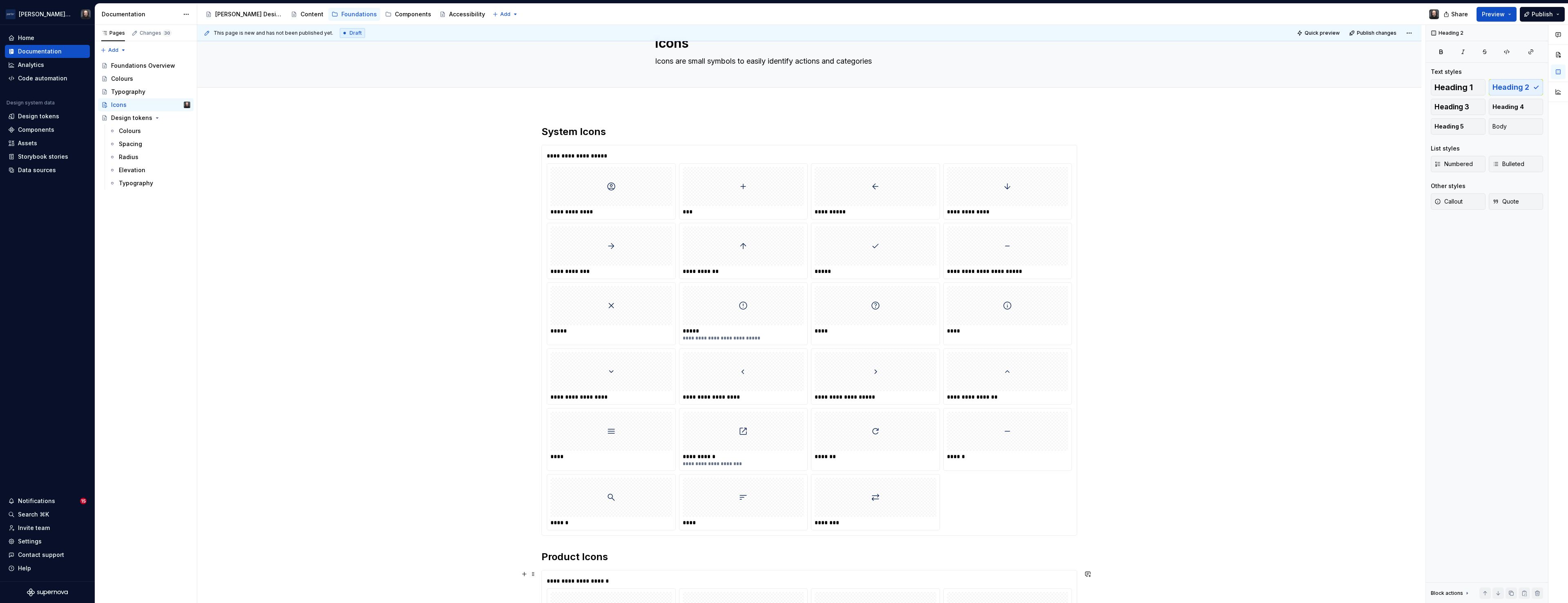
scroll to position [170, 0]
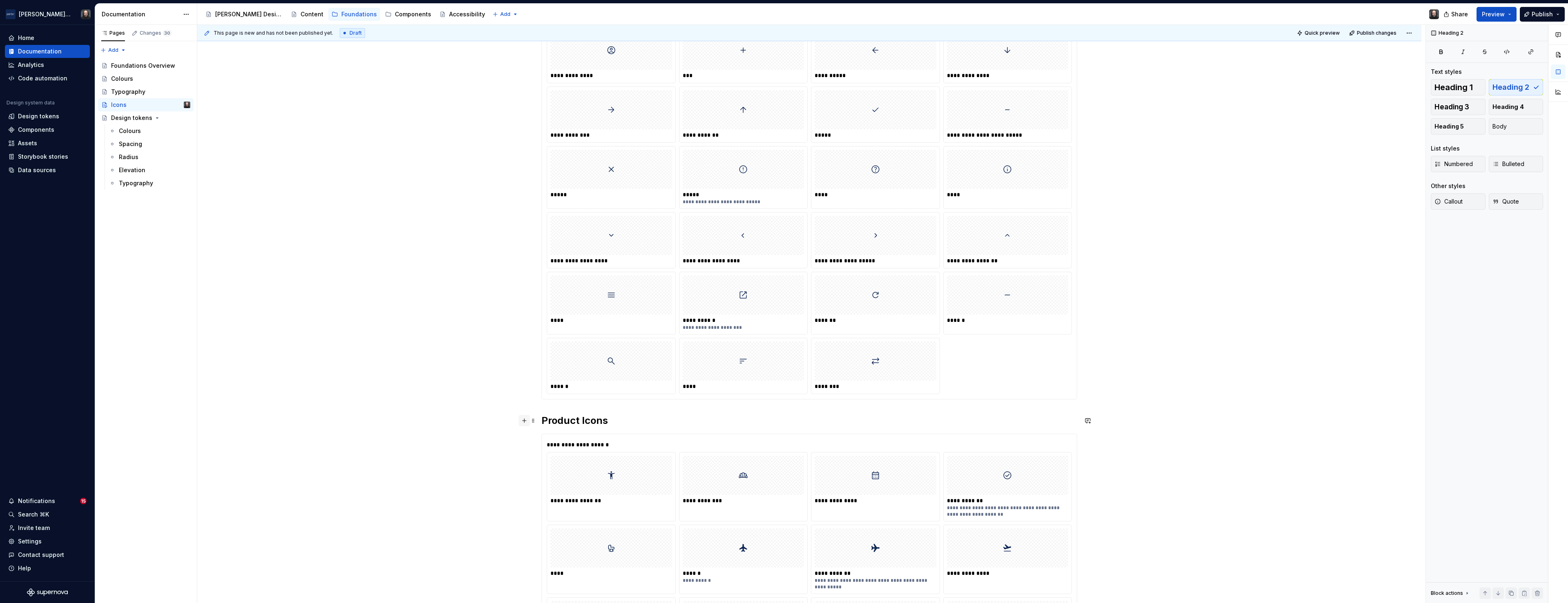
click at [527, 420] on button "button" at bounding box center [525, 421] width 11 height 11
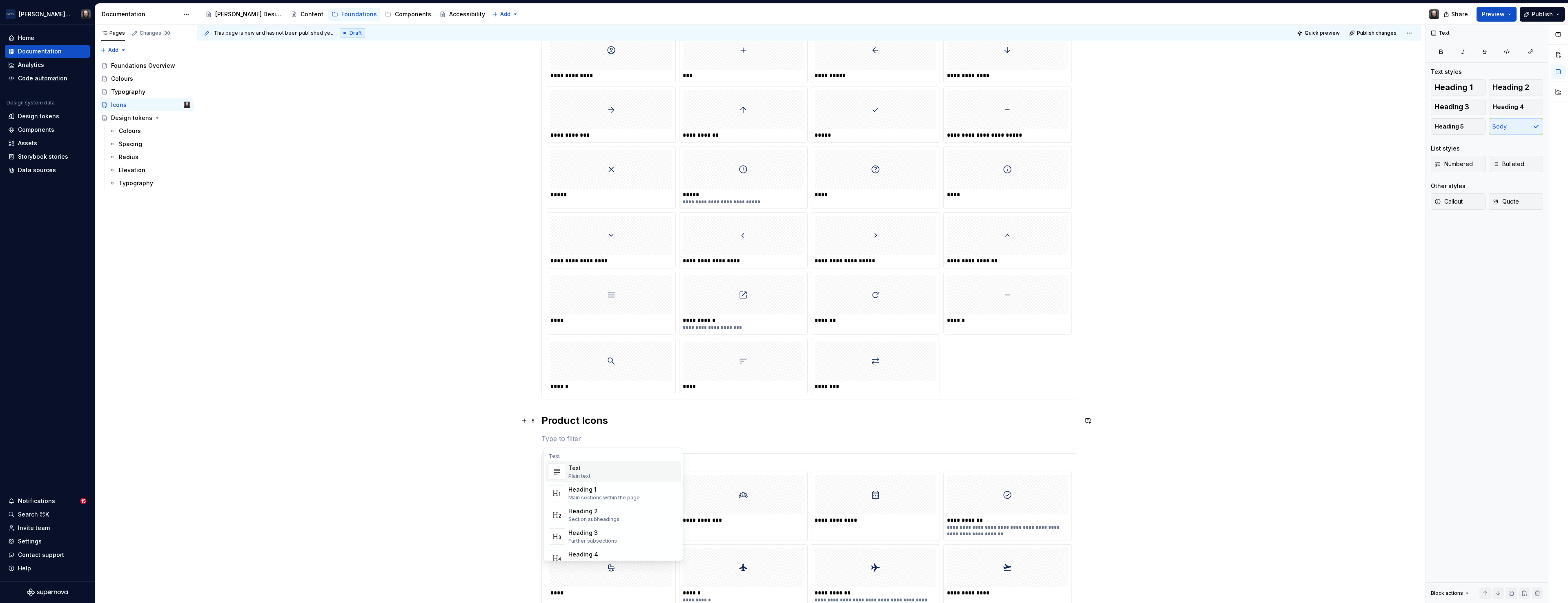
click at [516, 443] on div "**********" at bounding box center [809, 560] width 1224 height 1182
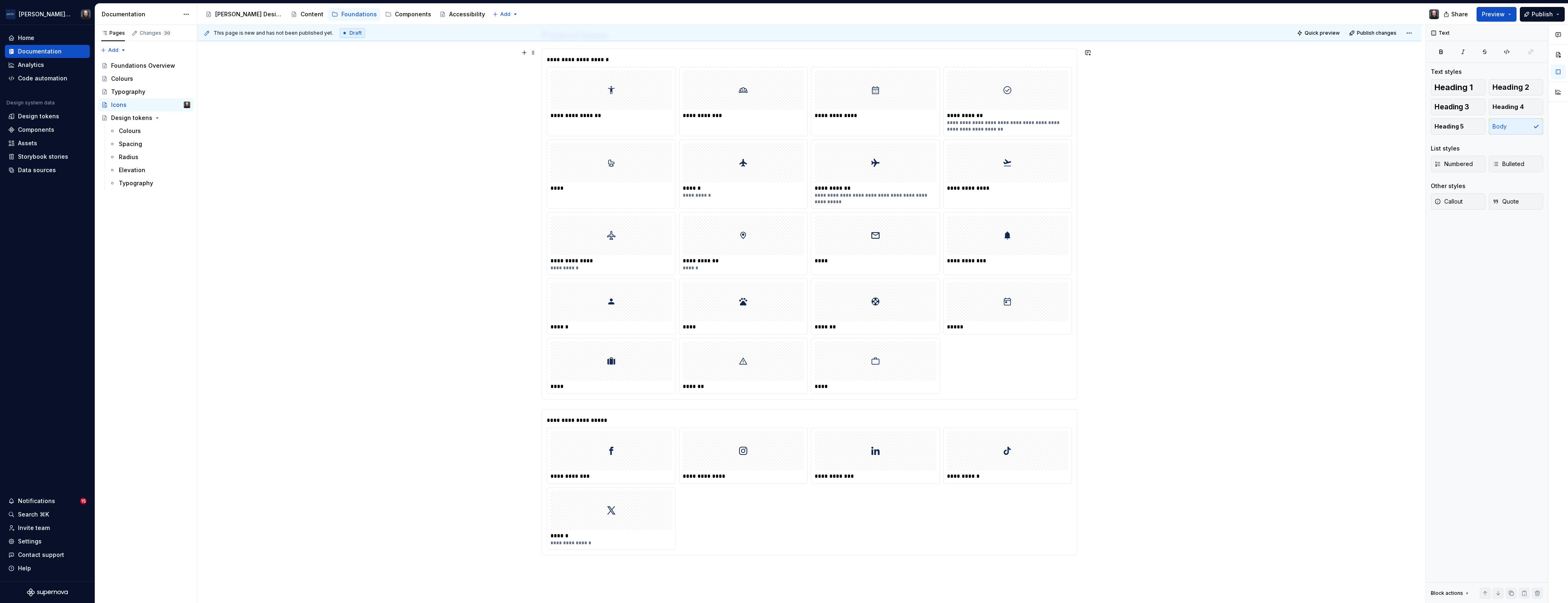
scroll to position [475, 0]
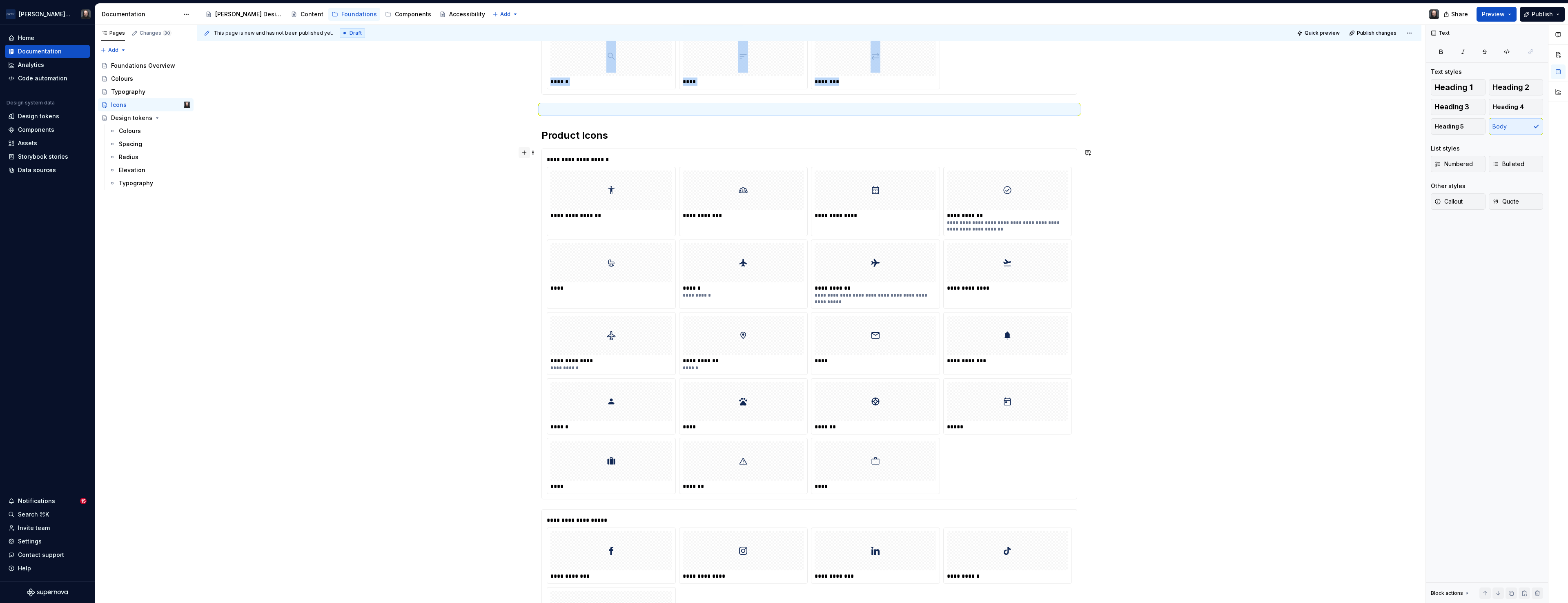
click at [526, 154] on button "button" at bounding box center [525, 153] width 11 height 11
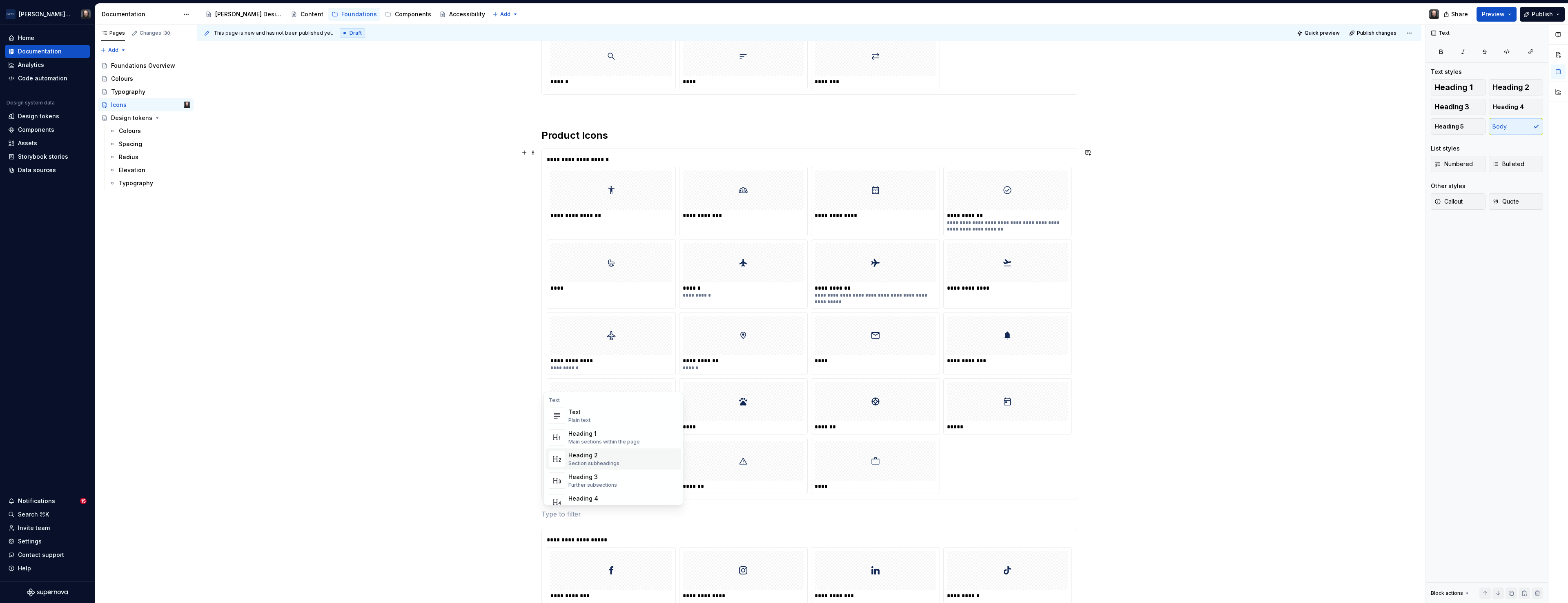
click at [600, 454] on div "Heading 2" at bounding box center [593, 455] width 51 height 8
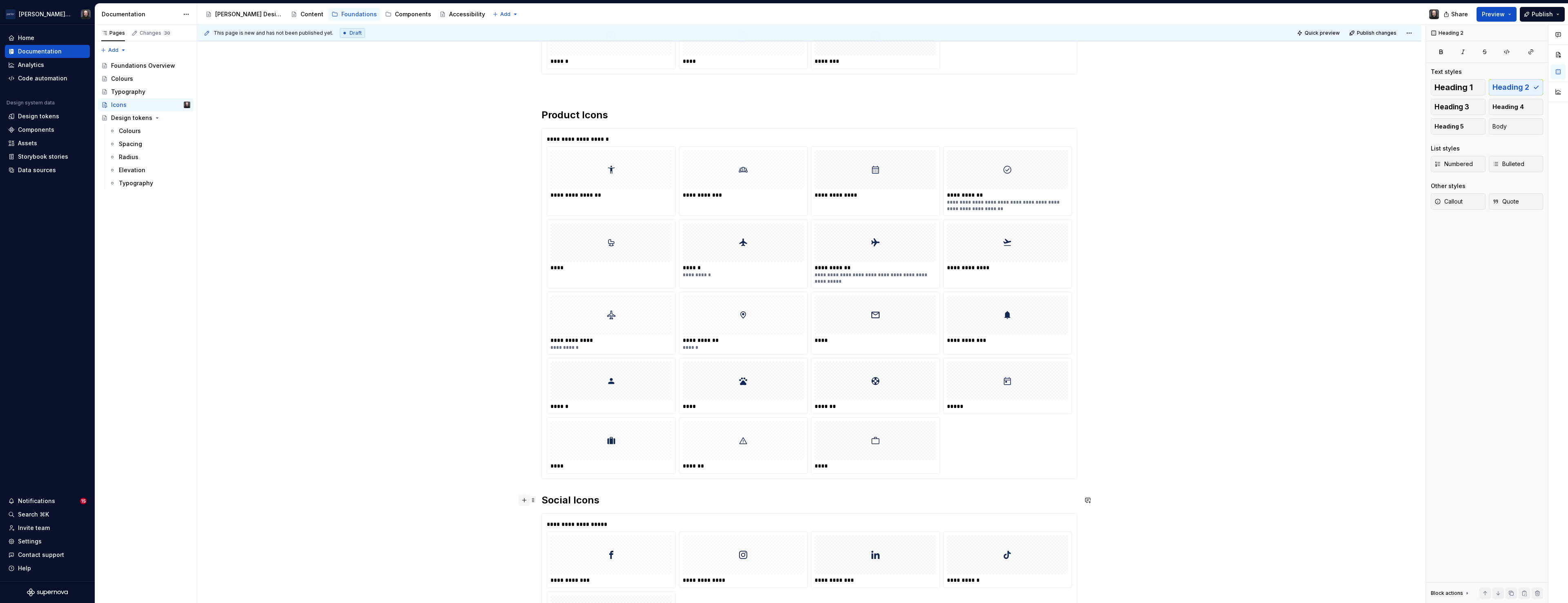
click at [525, 500] on button "button" at bounding box center [525, 500] width 11 height 11
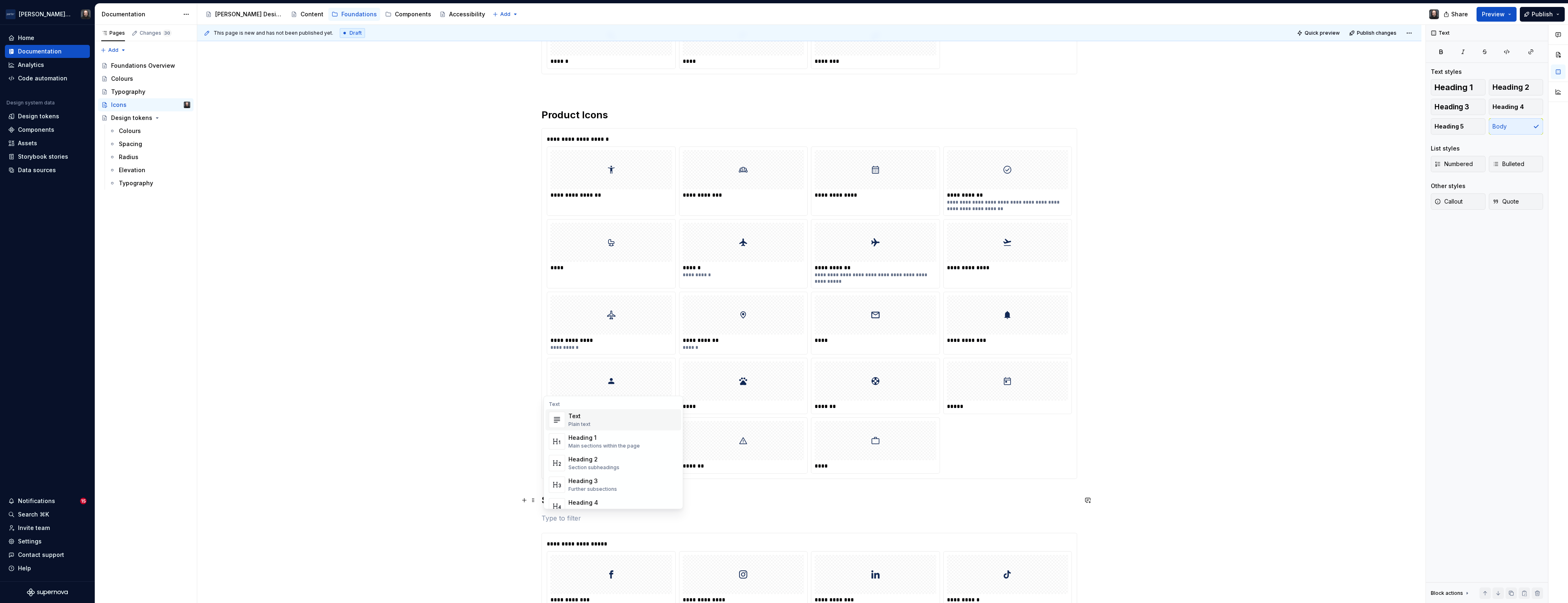
click at [500, 524] on div "**********" at bounding box center [809, 257] width 1224 height 1226
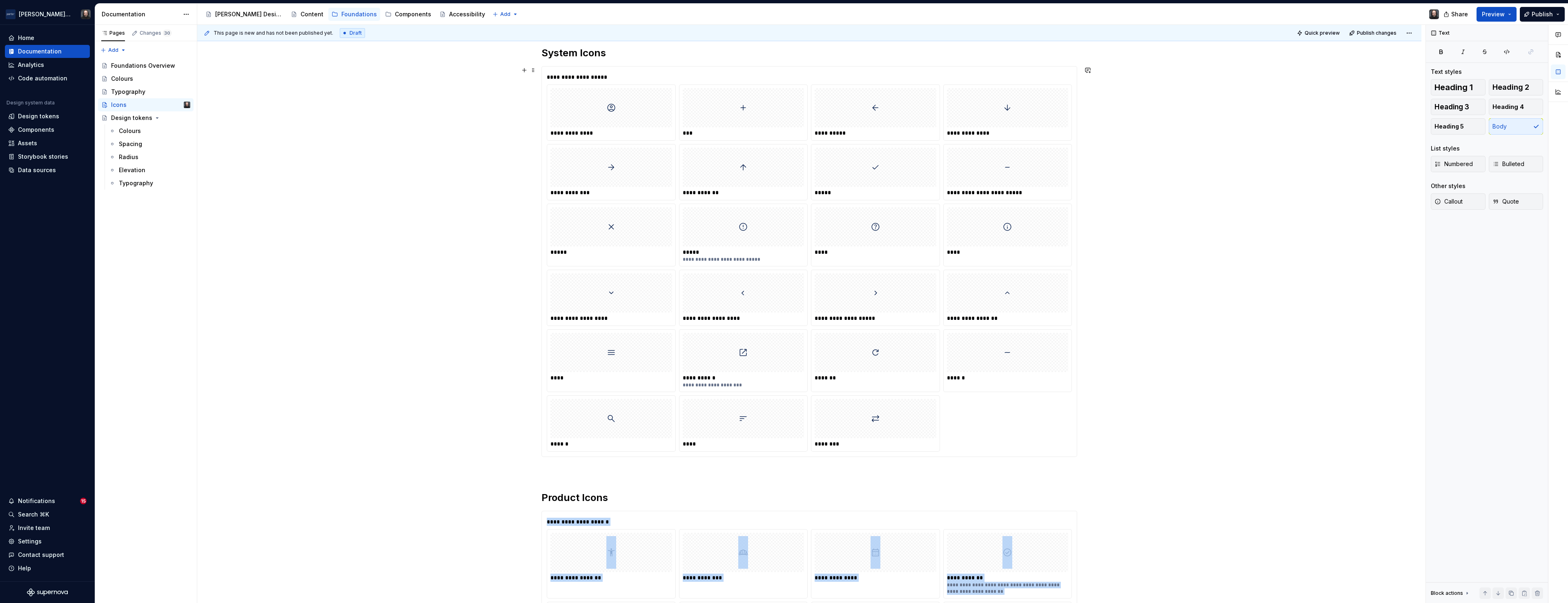
scroll to position [0, 0]
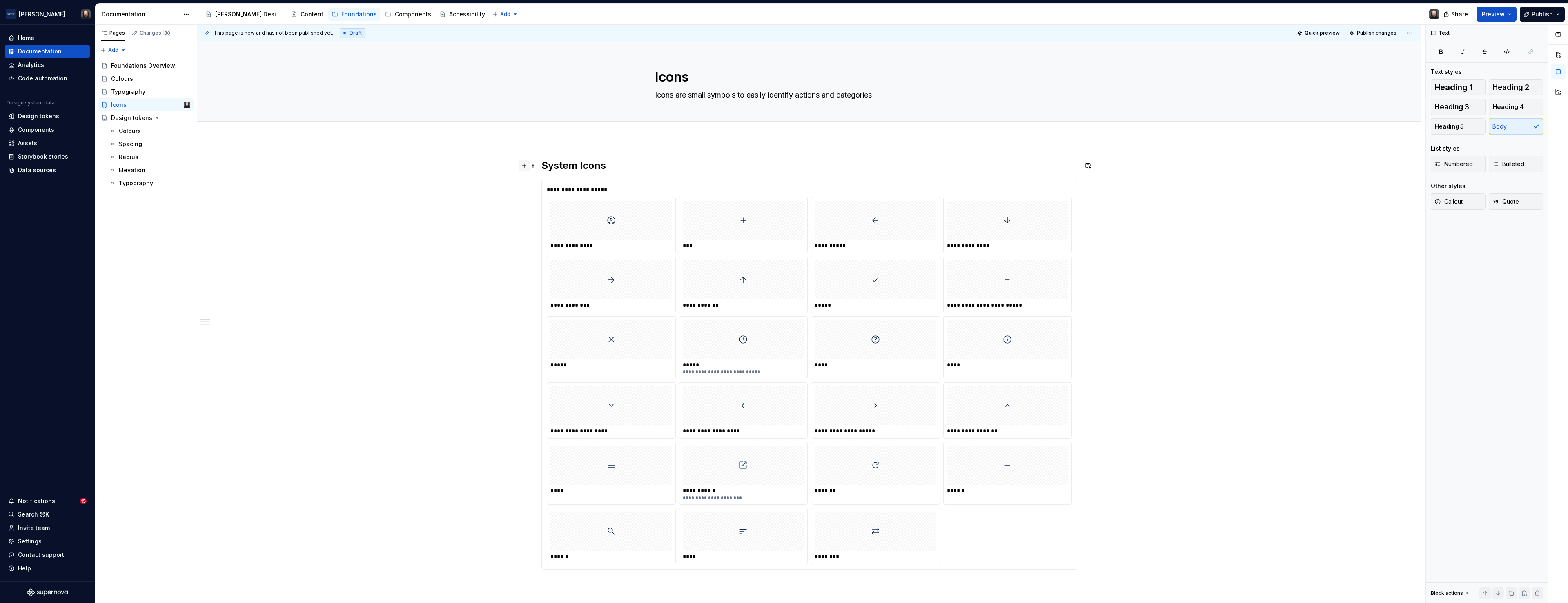
click at [526, 166] on button "button" at bounding box center [525, 166] width 11 height 11
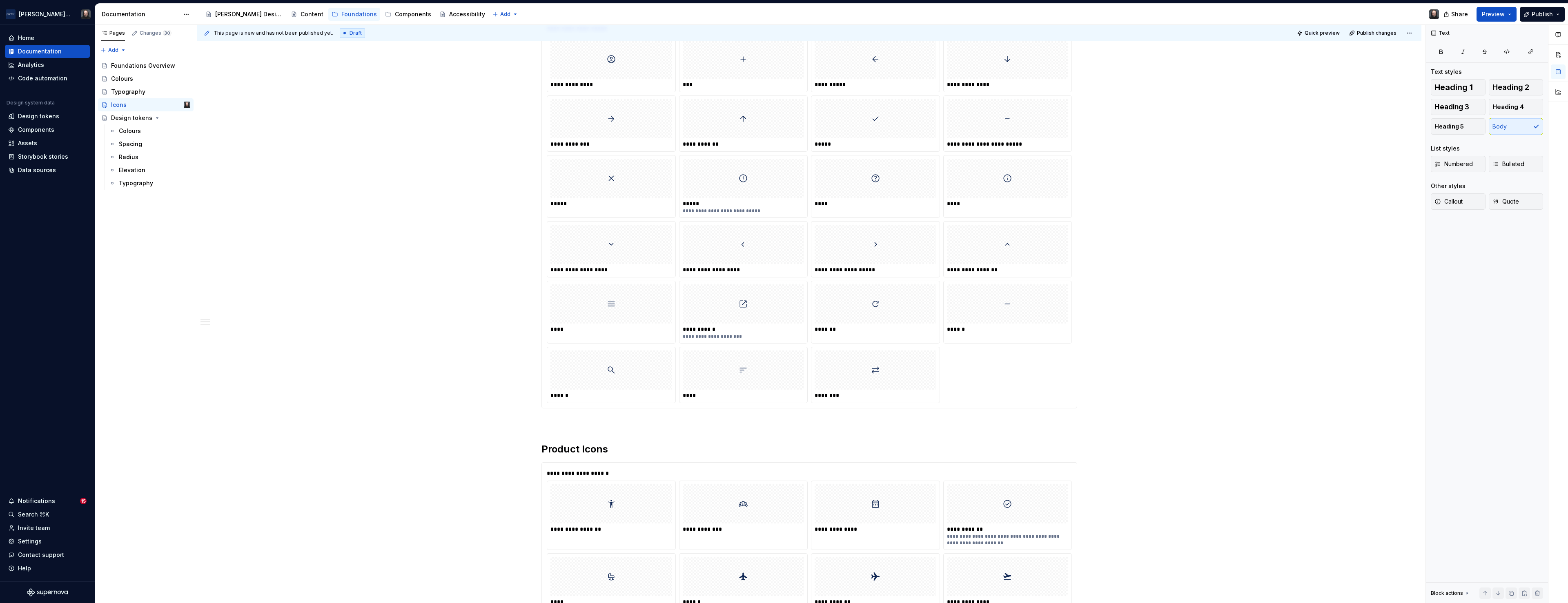
scroll to position [225, 0]
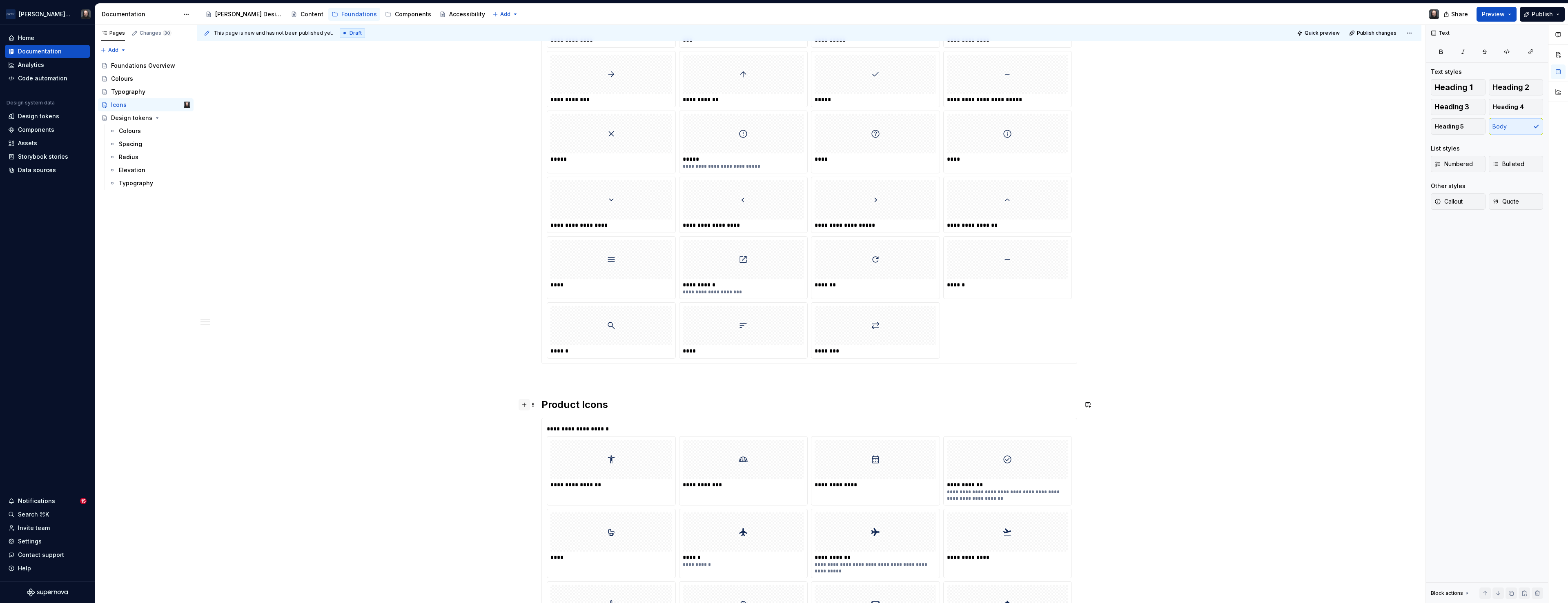
click at [528, 404] on button "button" at bounding box center [525, 405] width 11 height 11
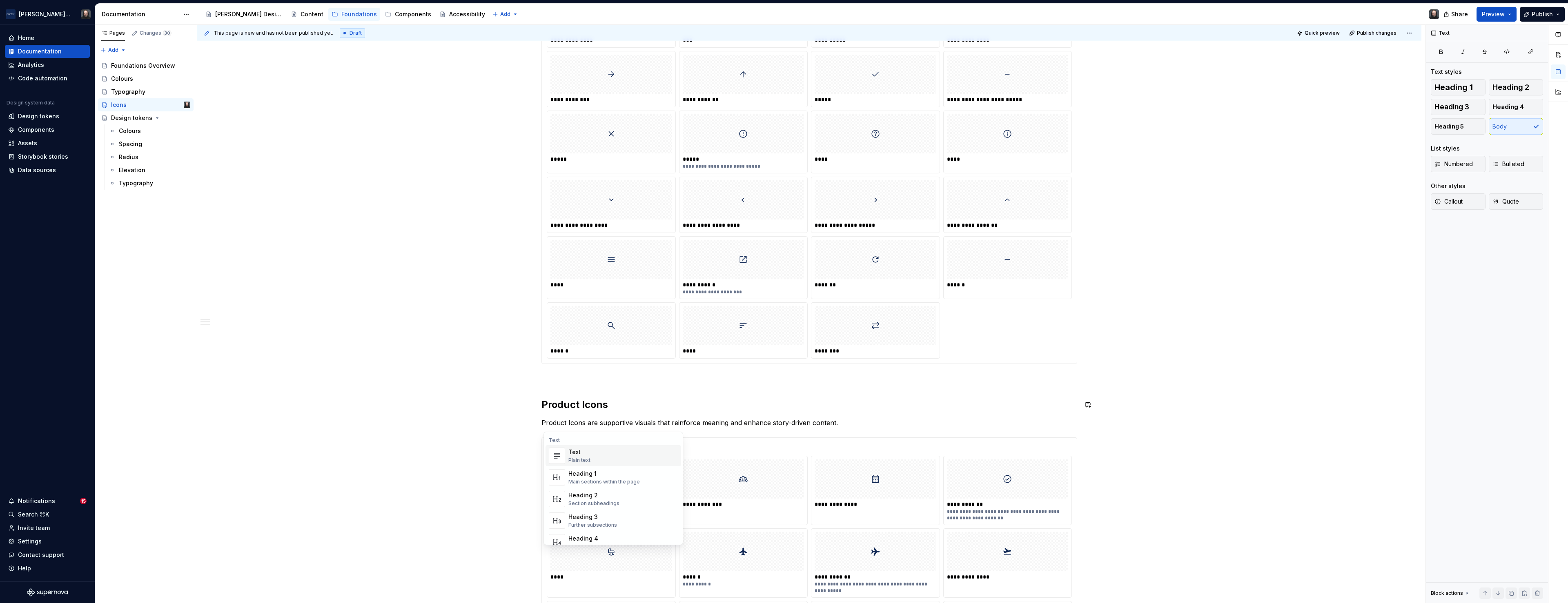
click at [430, 444] on div "**********" at bounding box center [809, 547] width 1224 height 1265
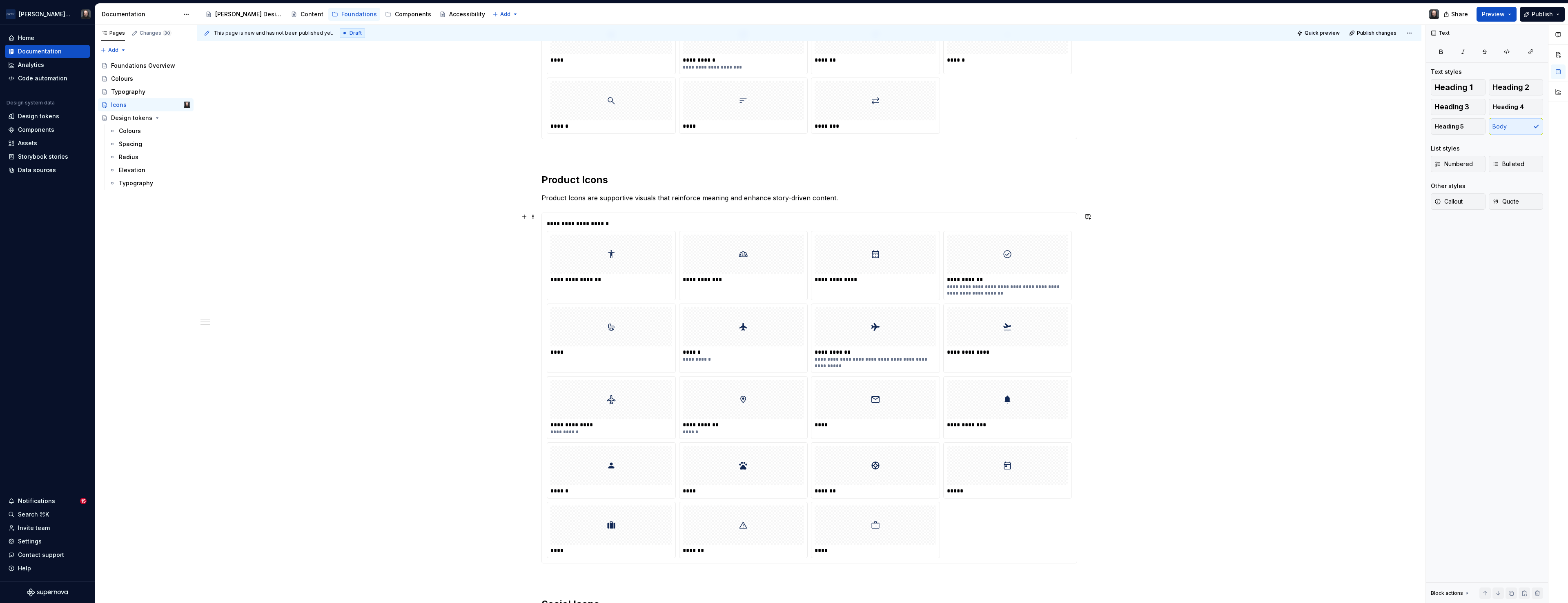
scroll to position [633, 0]
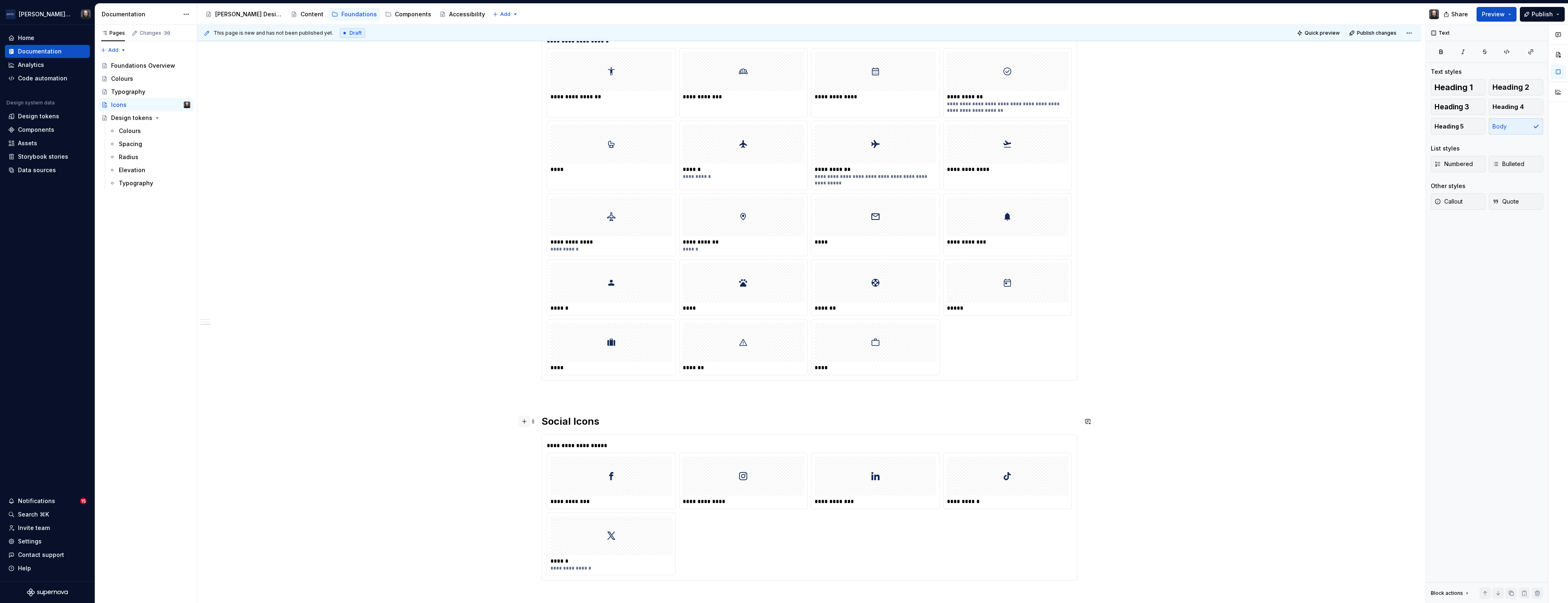
click at [526, 422] on button "button" at bounding box center [525, 422] width 11 height 11
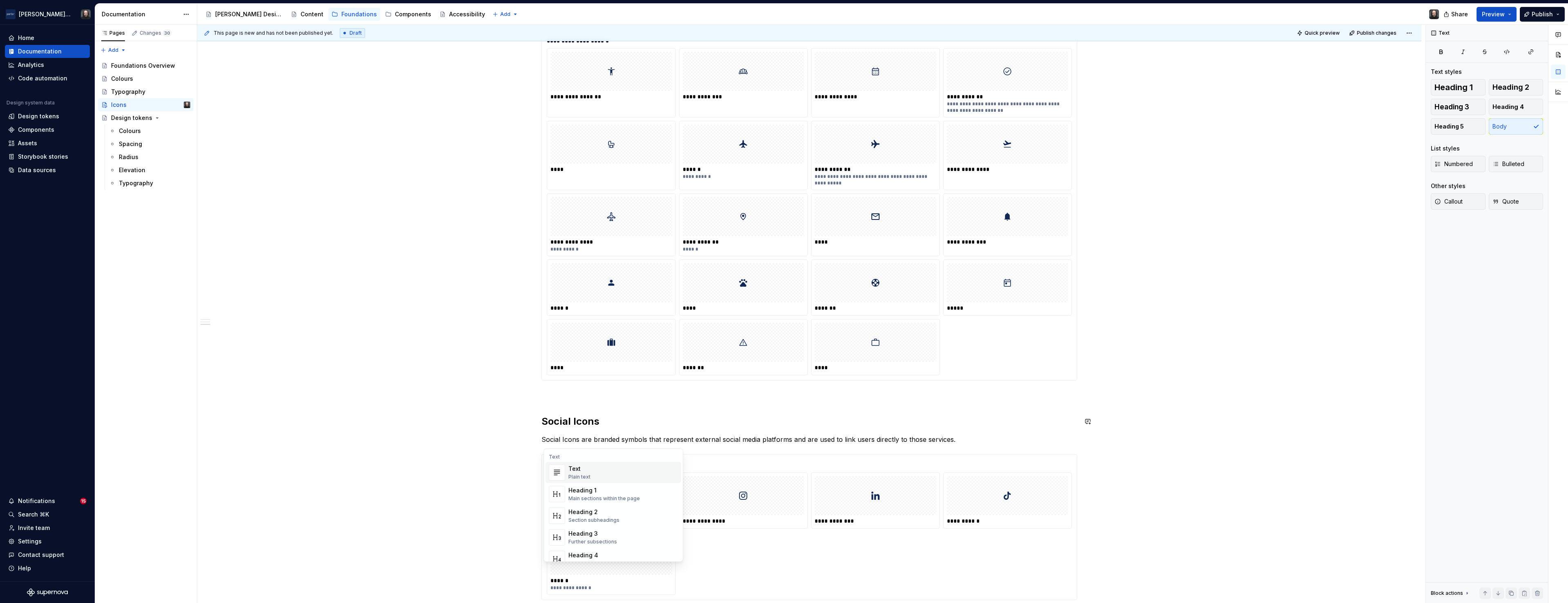
click at [442, 452] on div "**********" at bounding box center [809, 149] width 1224 height 1285
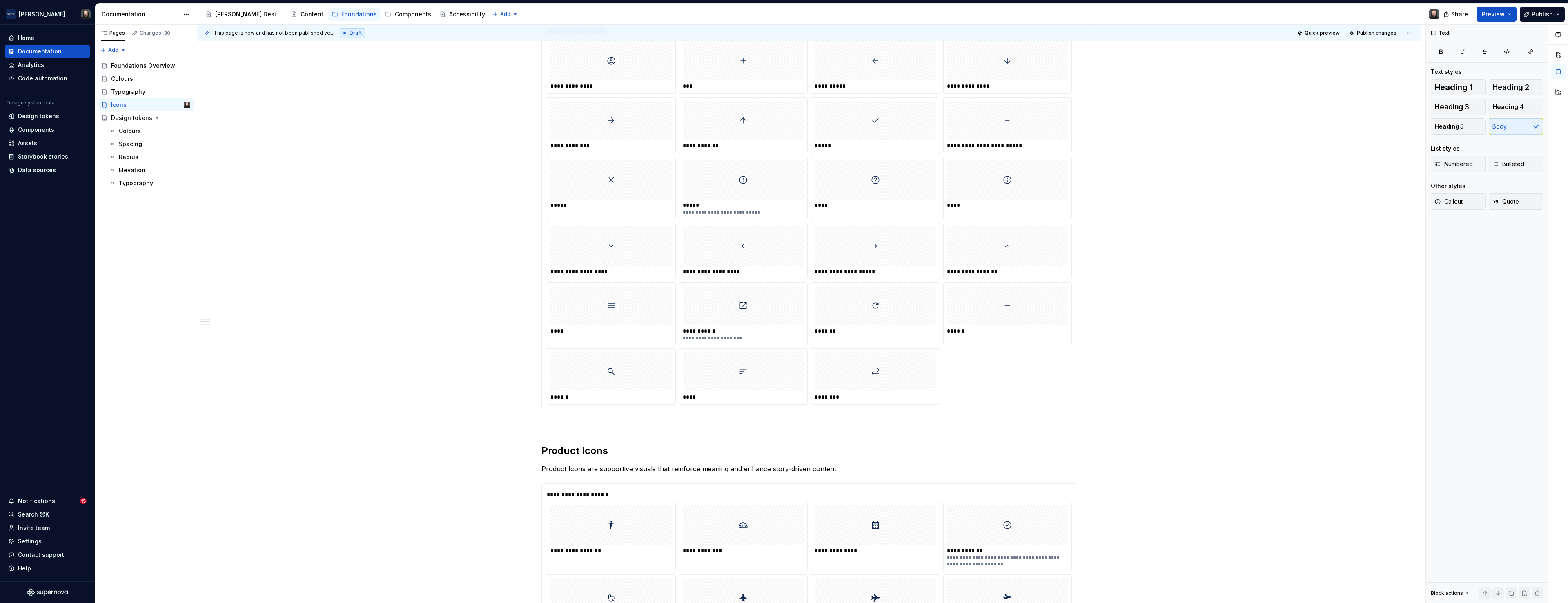
scroll to position [0, 0]
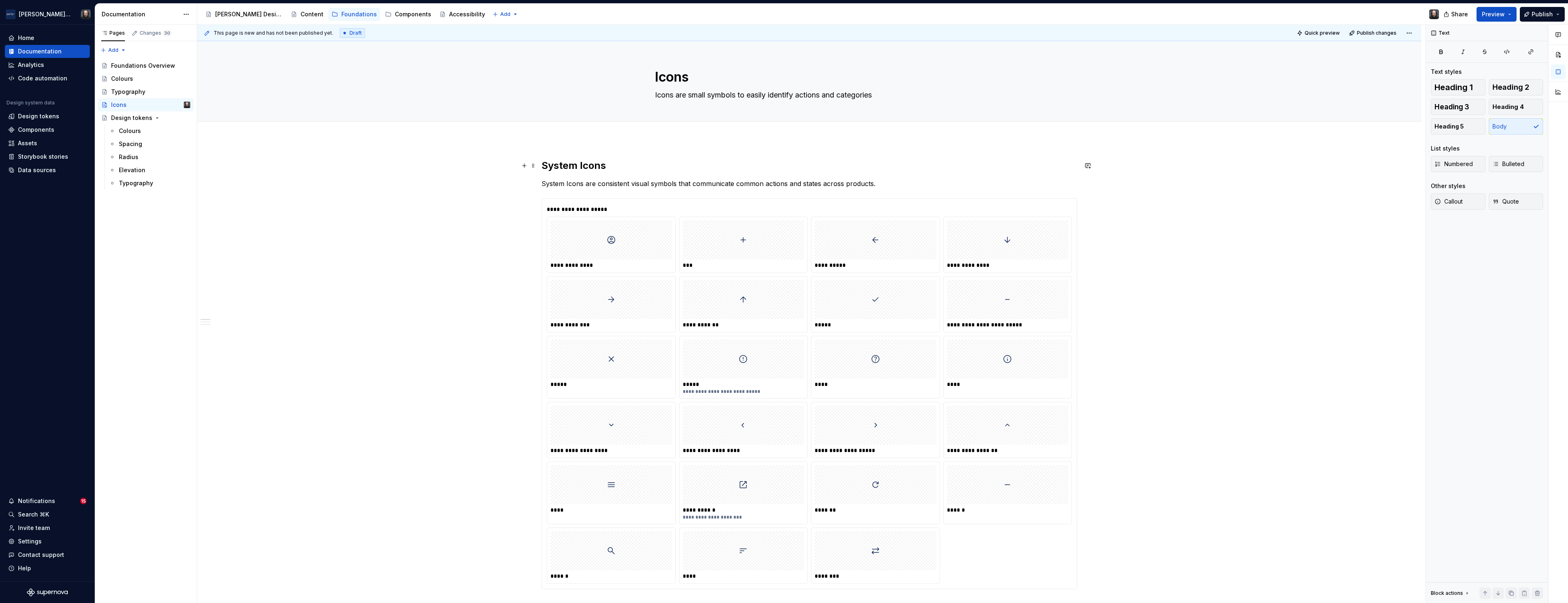
click at [616, 165] on h2 "System Icons" at bounding box center [810, 166] width 536 height 13
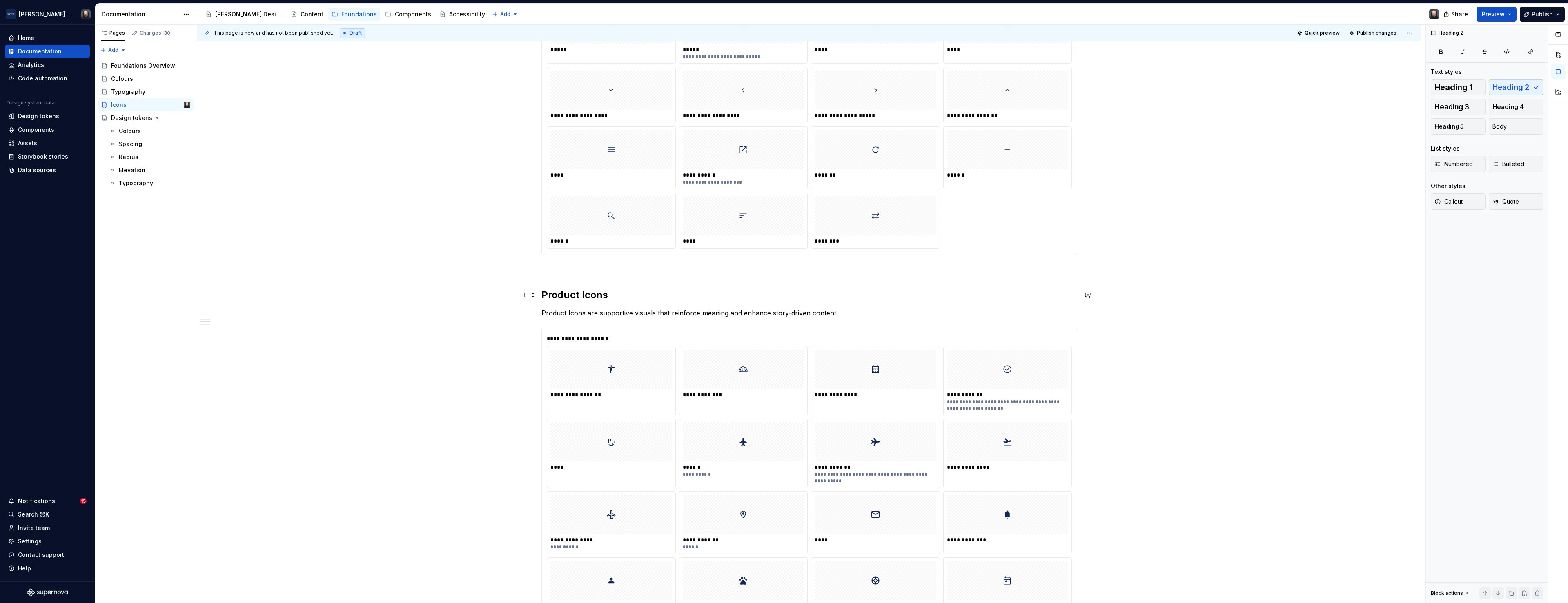
click at [620, 292] on h2 "Product Icons" at bounding box center [810, 295] width 536 height 13
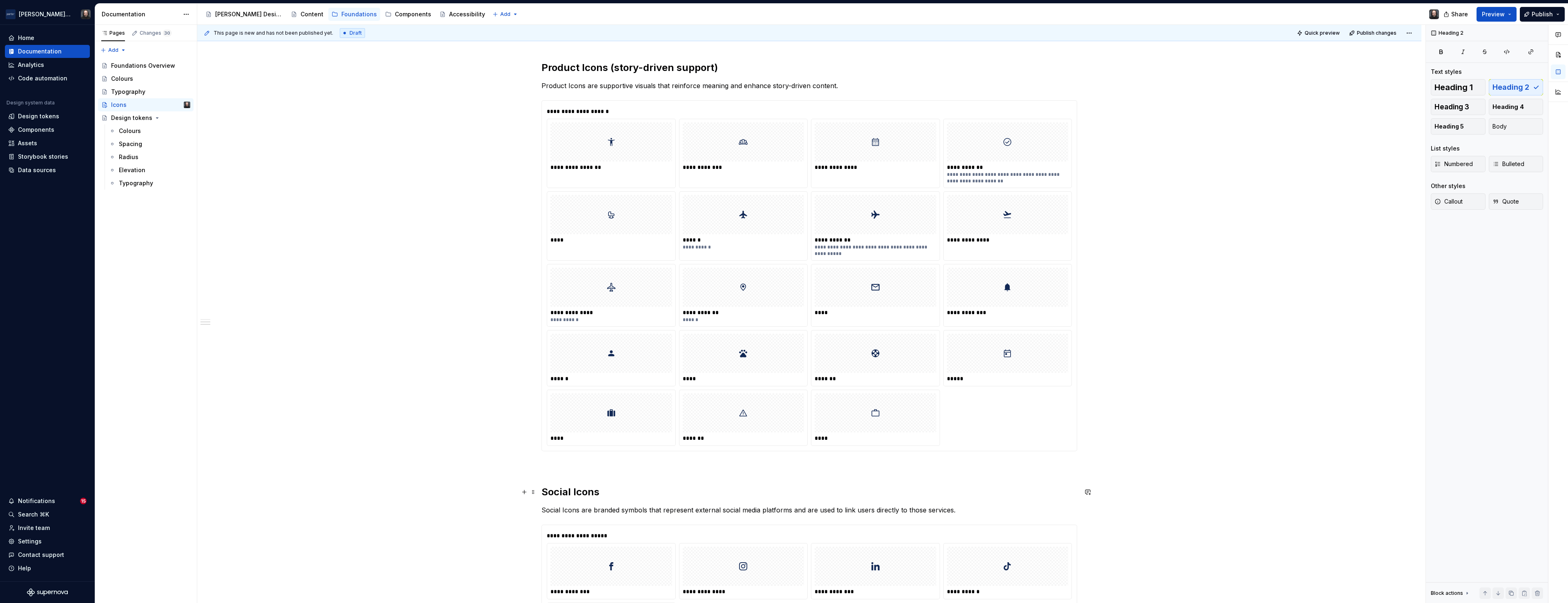
click at [604, 494] on h2 "Social Icons" at bounding box center [810, 492] width 536 height 13
drag, startPoint x: 614, startPoint y: 492, endPoint x: 609, endPoint y: 494, distance: 5.4
click at [609, 494] on h2 "Social Icons (External platforms)" at bounding box center [810, 492] width 536 height 13
click at [397, 224] on div "**********" at bounding box center [809, 219] width 1224 height 1285
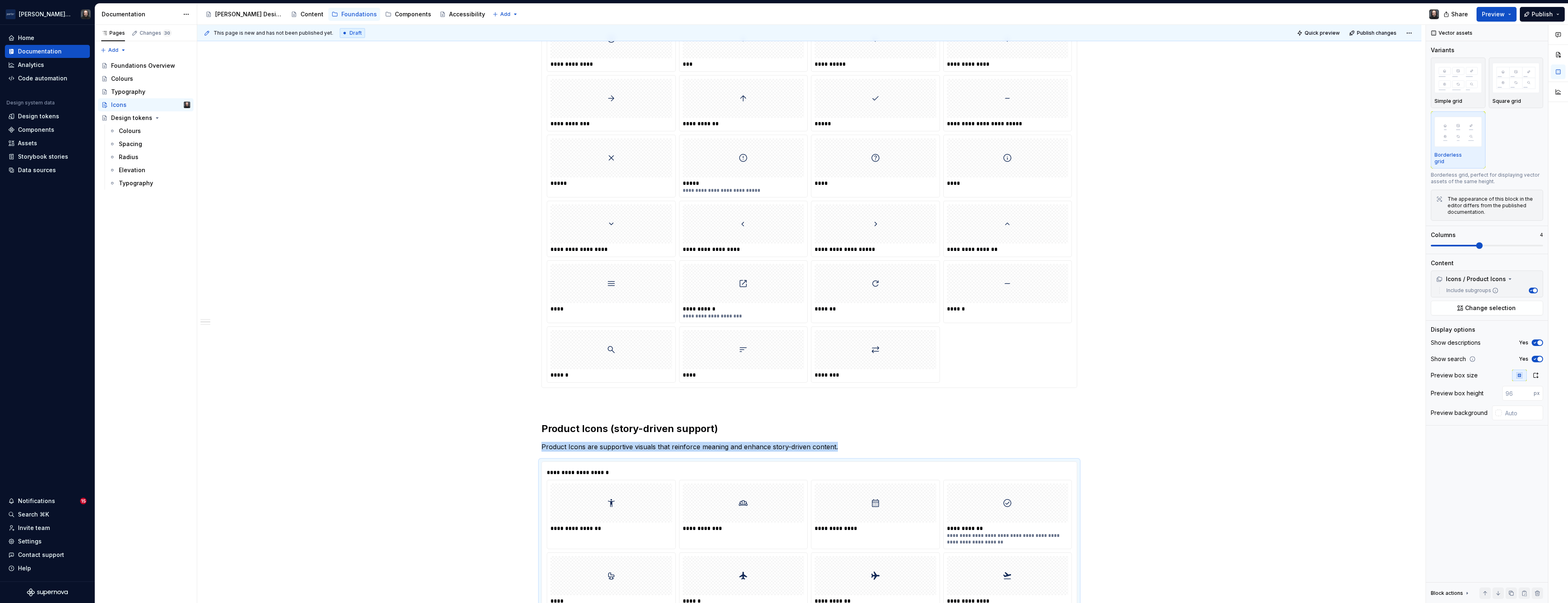
scroll to position [0, 0]
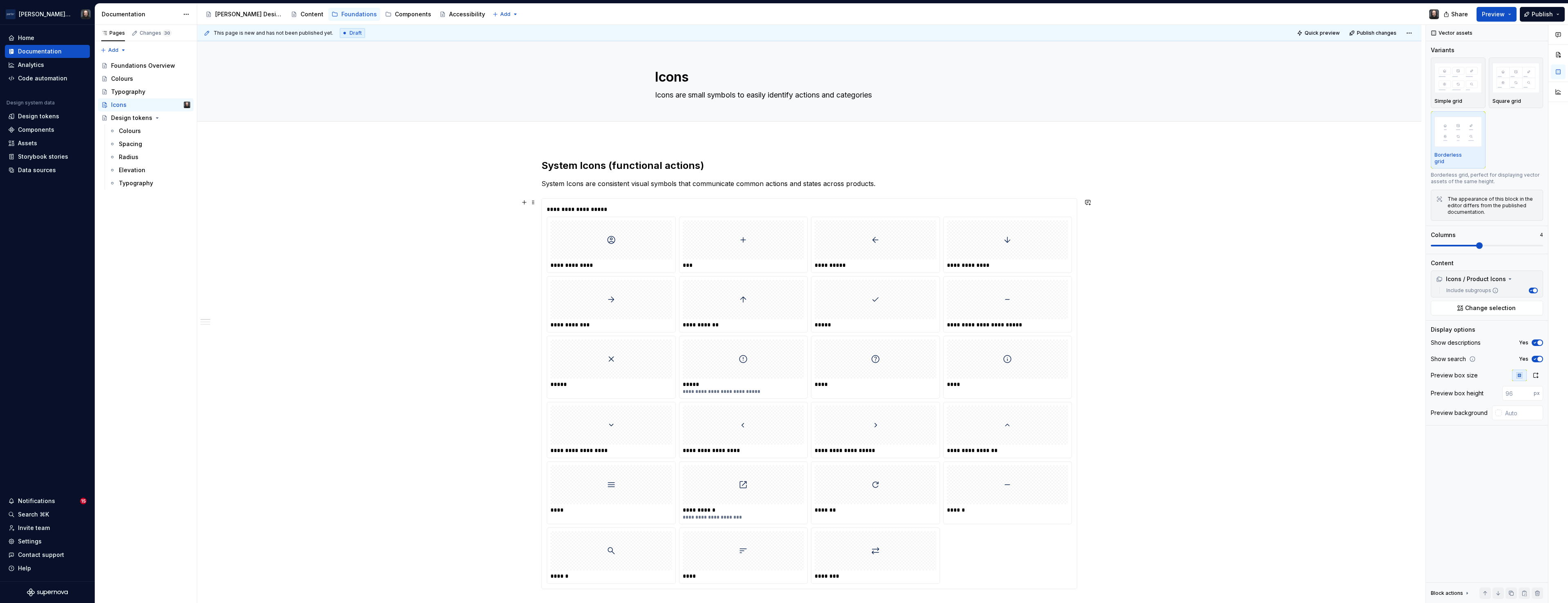
click at [1062, 209] on div "**********" at bounding box center [809, 209] width 525 height 8
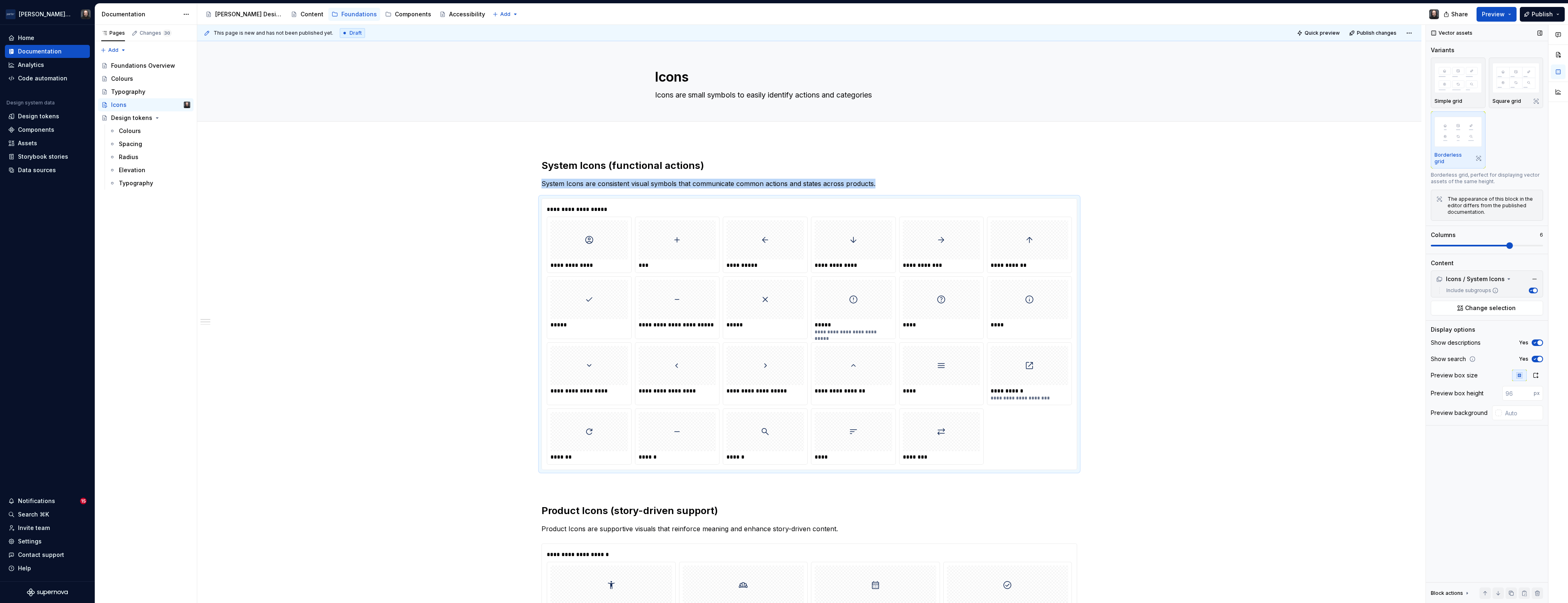
click at [1513, 242] on span at bounding box center [1509, 245] width 6 height 6
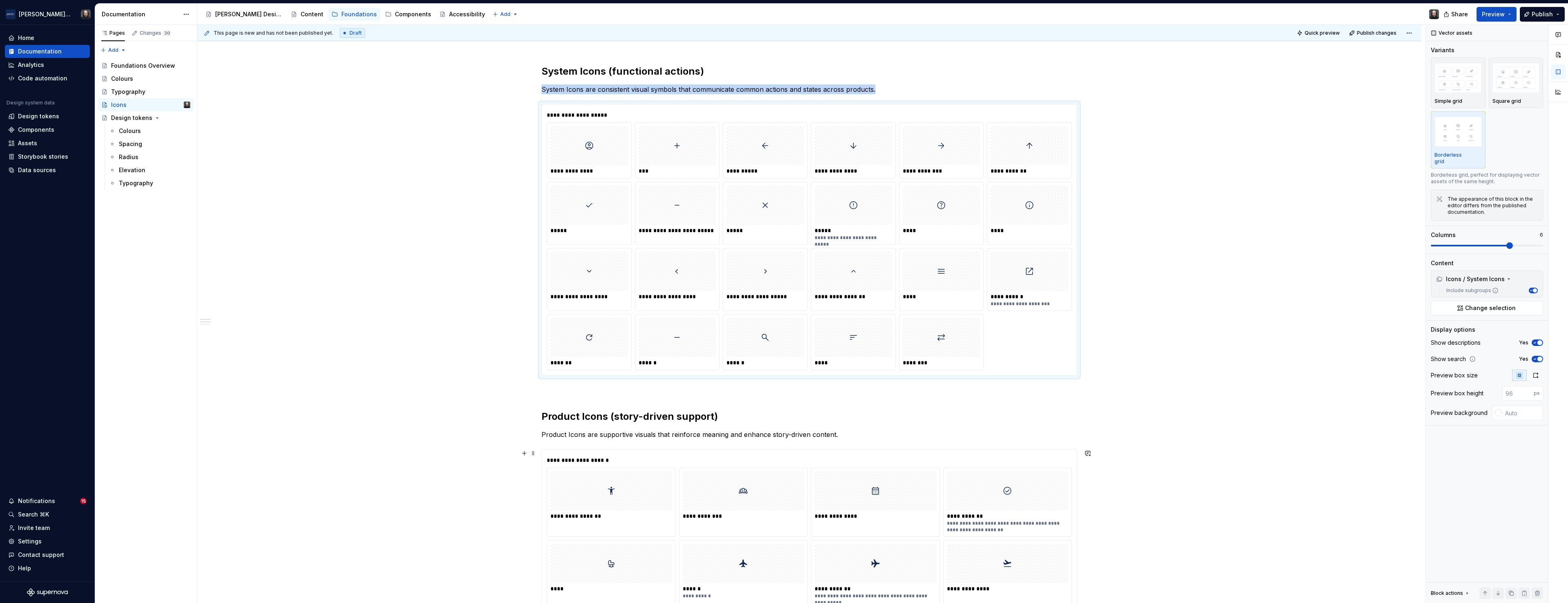
click at [1041, 460] on div "**********" at bounding box center [809, 460] width 525 height 8
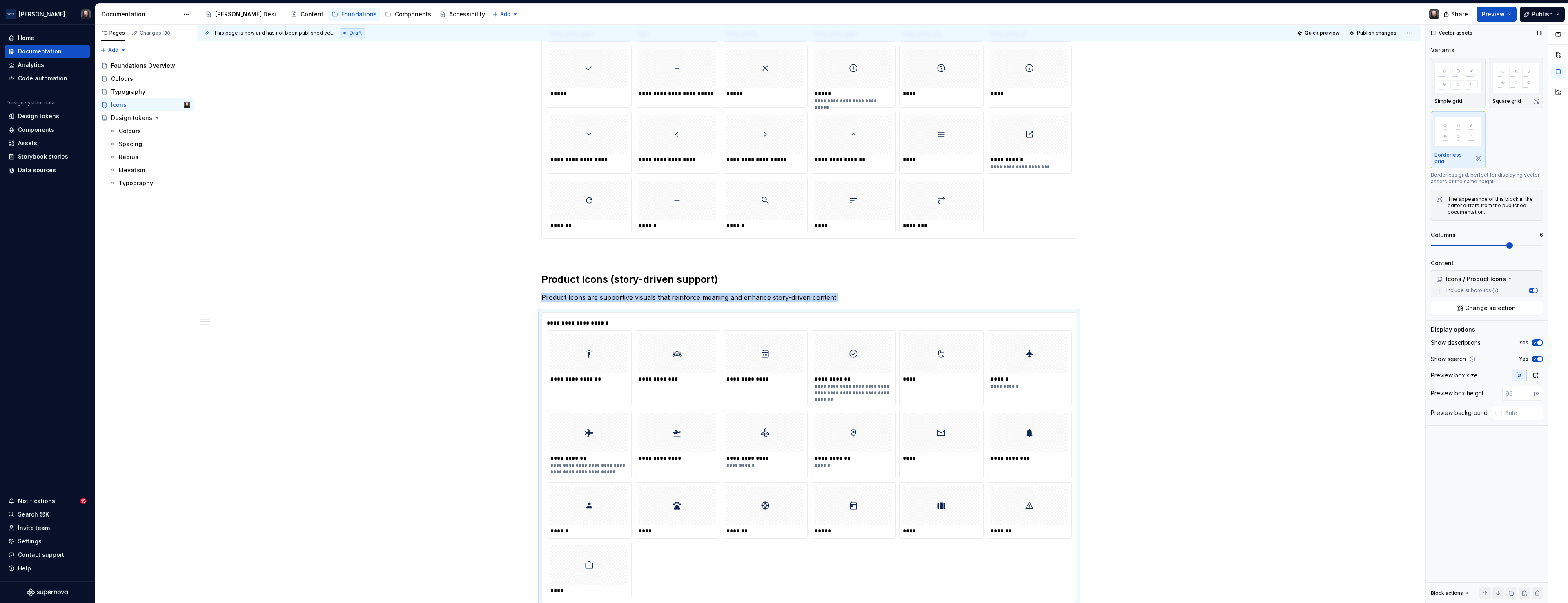
click at [1510, 242] on span at bounding box center [1509, 245] width 6 height 6
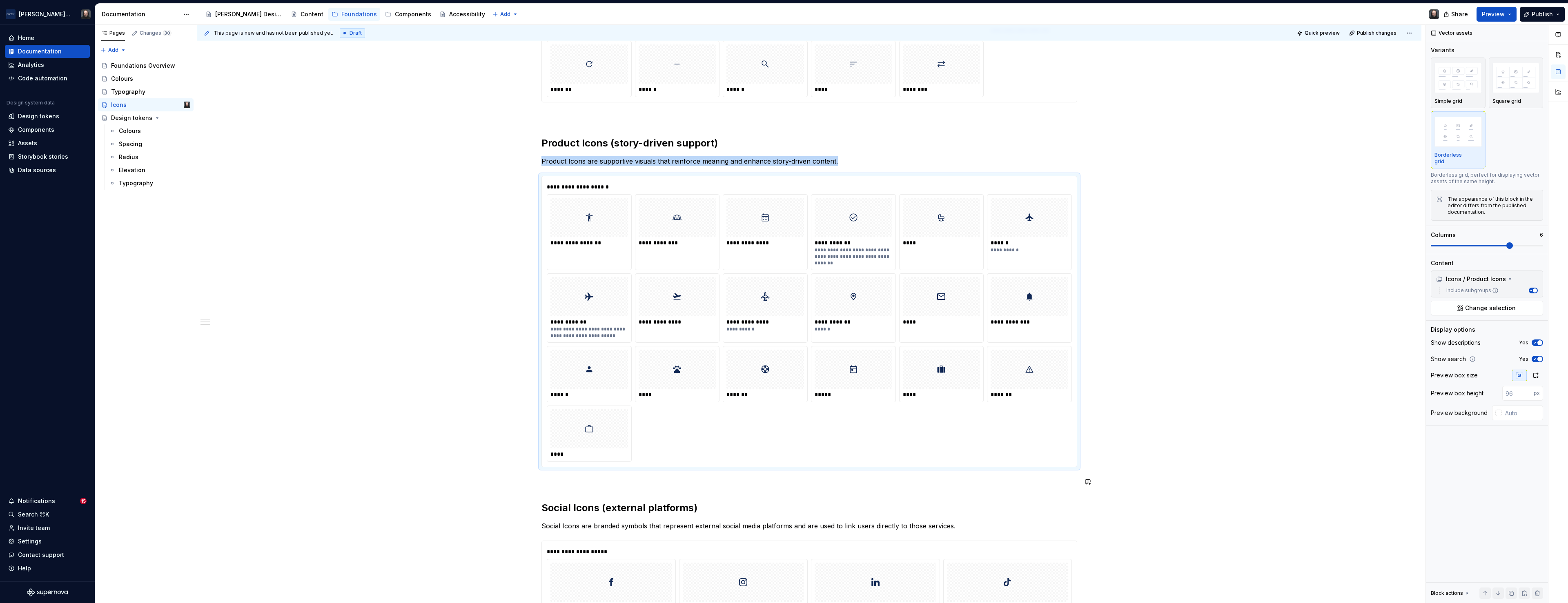
scroll to position [529, 0]
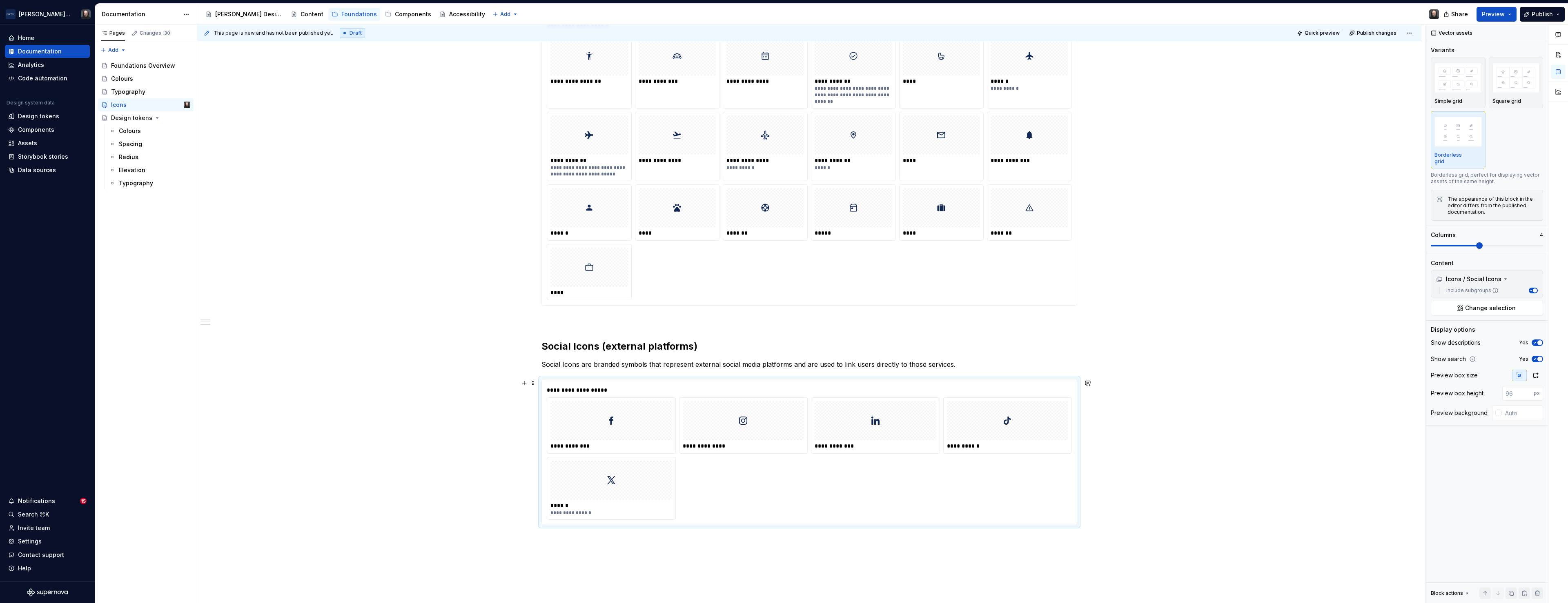
click at [1007, 386] on div "**********" at bounding box center [809, 389] width 525 height 8
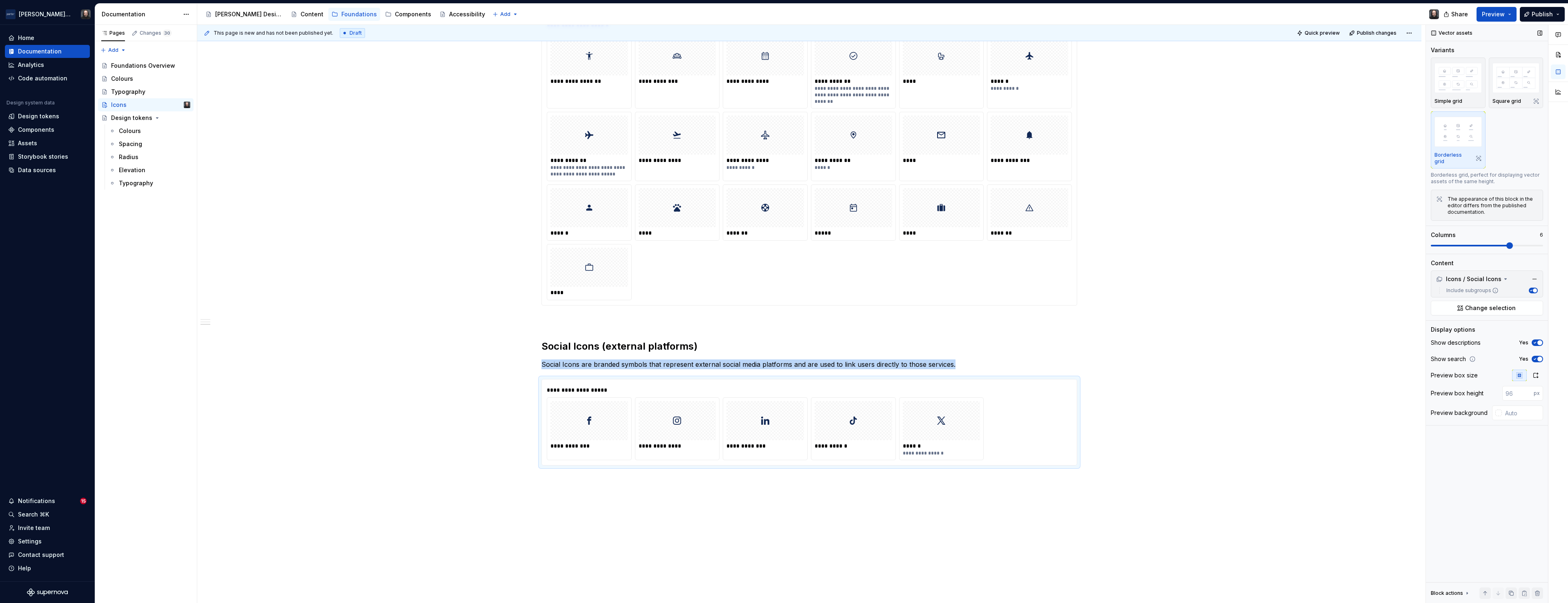
click at [1509, 242] on span at bounding box center [1509, 245] width 6 height 6
click at [1509, 14] on button "Preview" at bounding box center [1497, 14] width 40 height 15
click at [1429, 59] on span "Build preview" at bounding box center [1420, 60] width 39 height 8
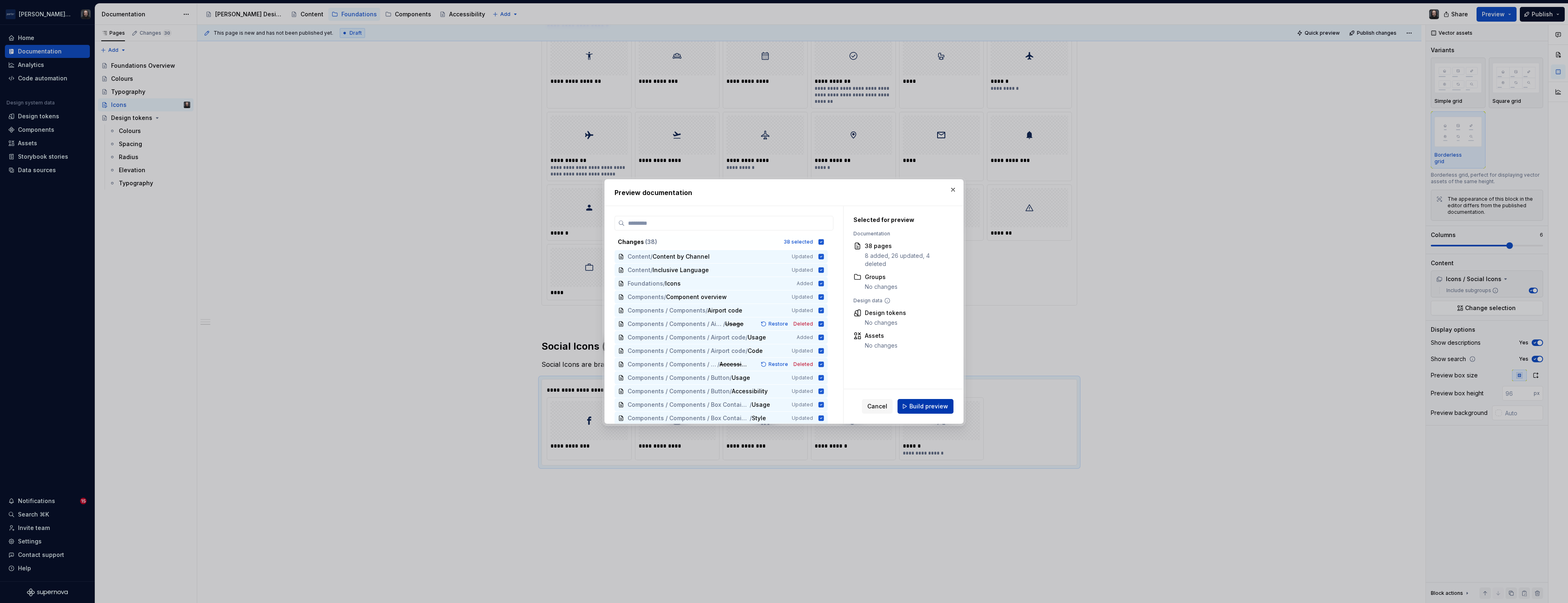
click at [938, 404] on span "Build preview" at bounding box center [928, 406] width 39 height 8
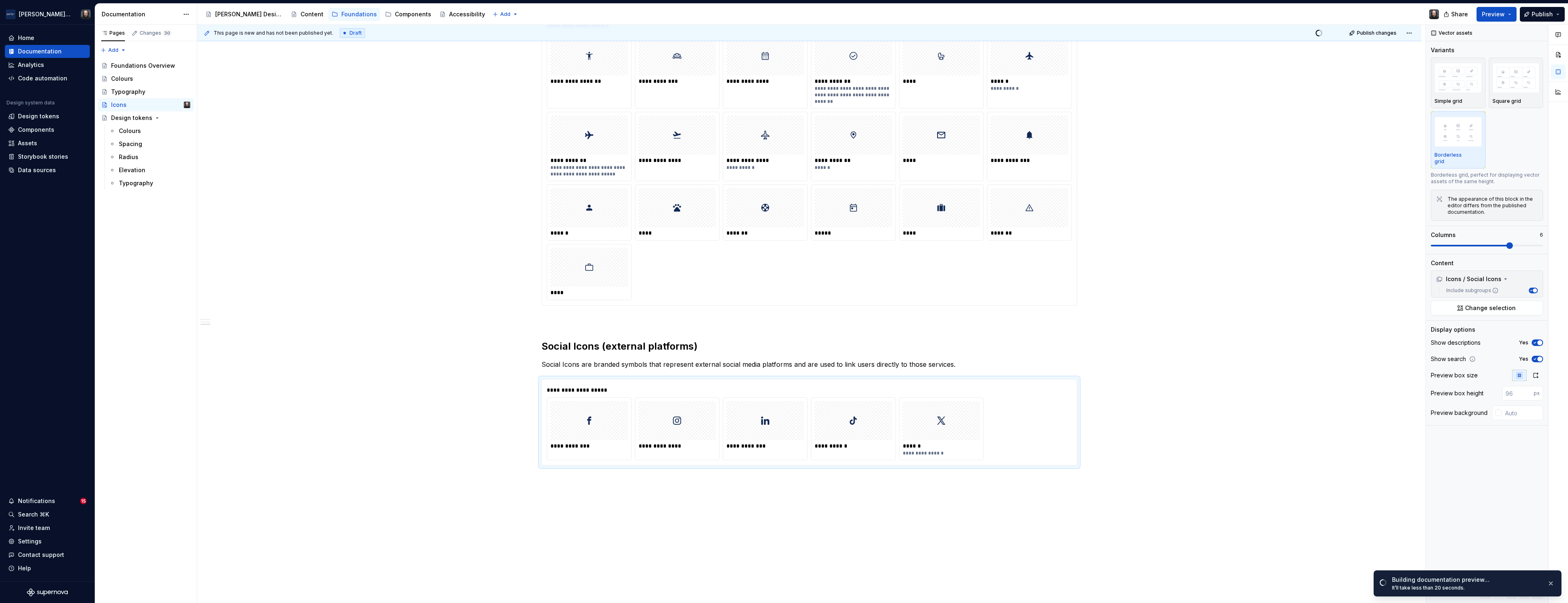
type textarea "*"
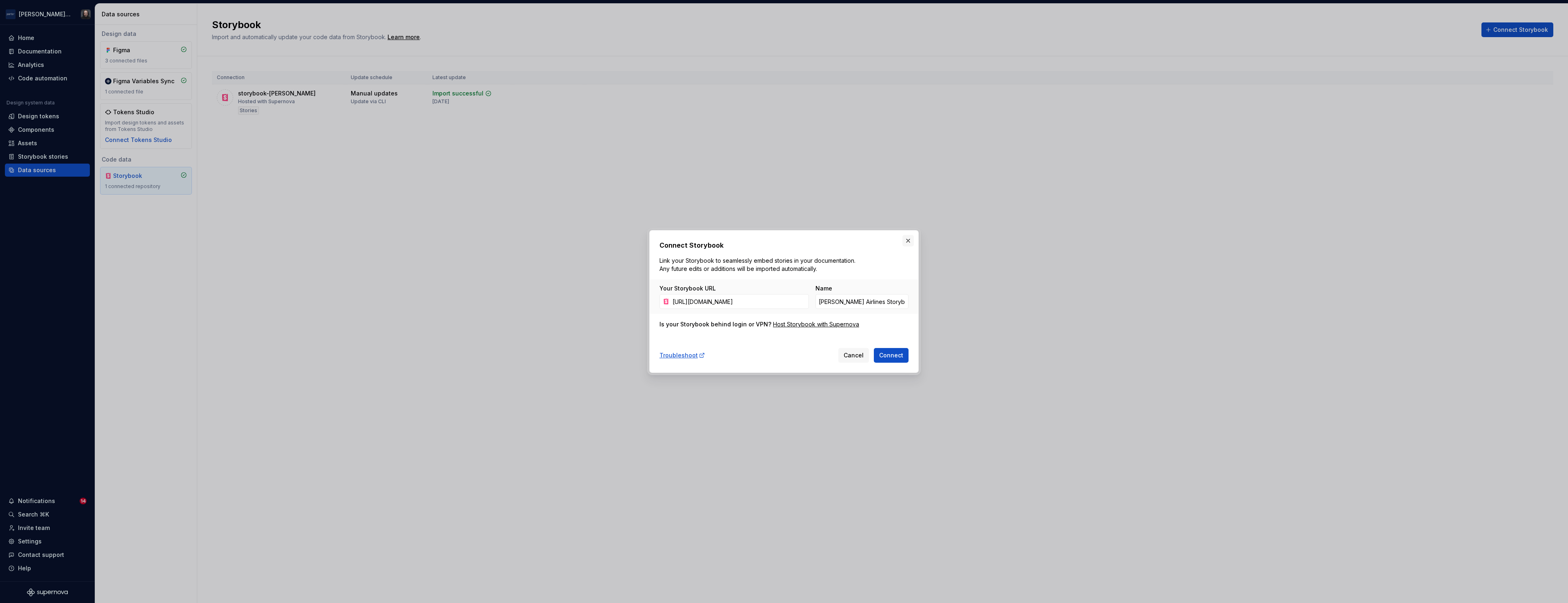
click at [909, 239] on button "button" at bounding box center [908, 241] width 11 height 11
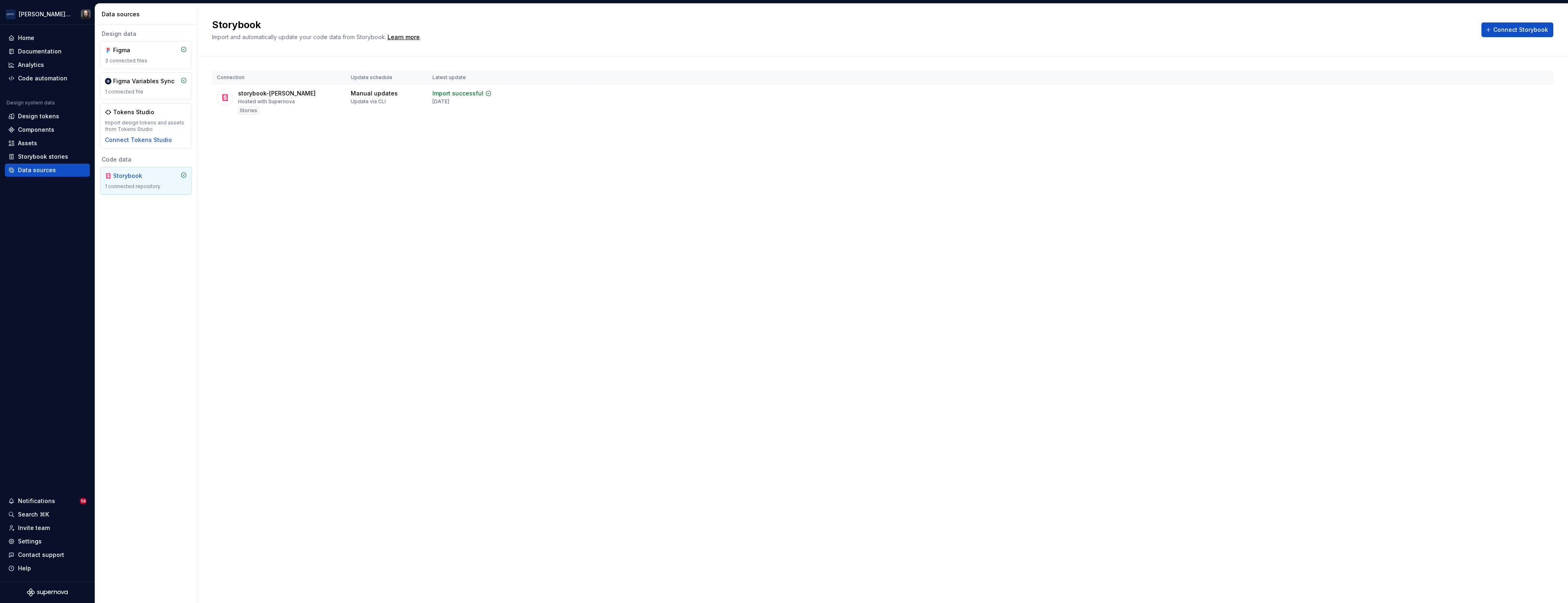
click at [435, 200] on div "Storybook Import and automatically update your code data from Storybook. Learn …" at bounding box center [883, 303] width 1371 height 599
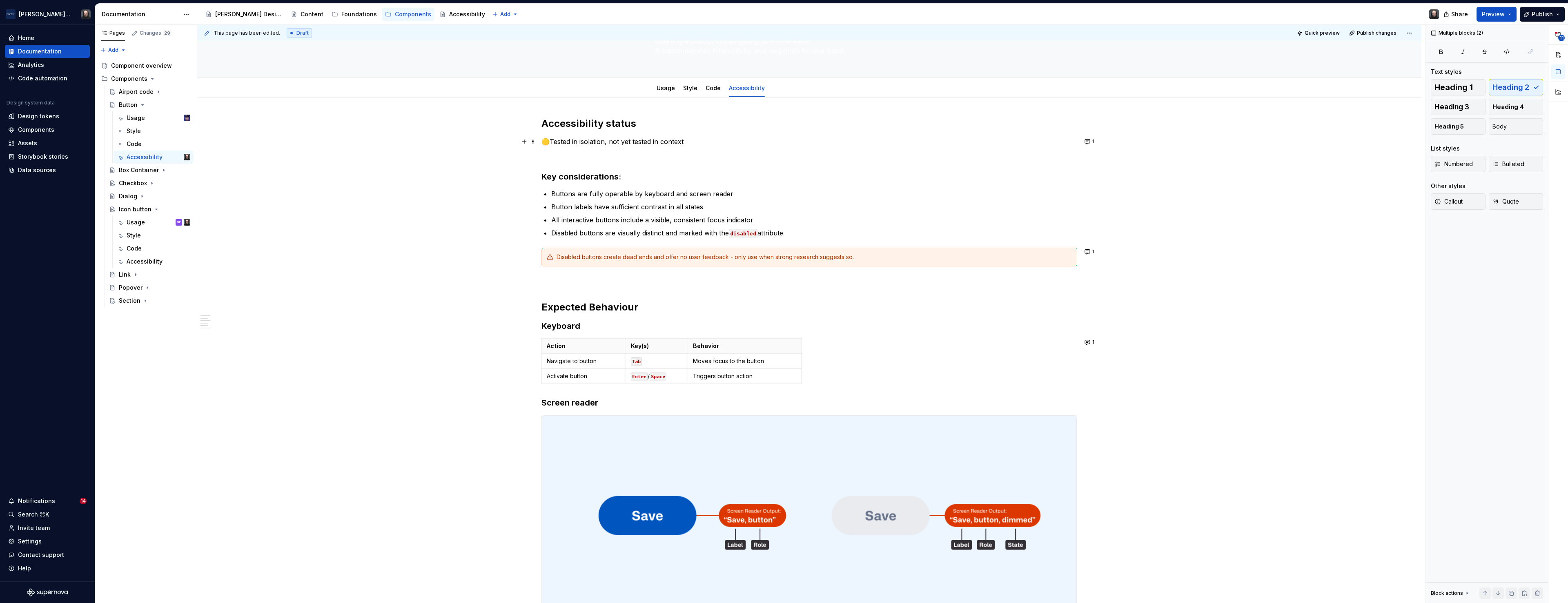
scroll to position [26, 0]
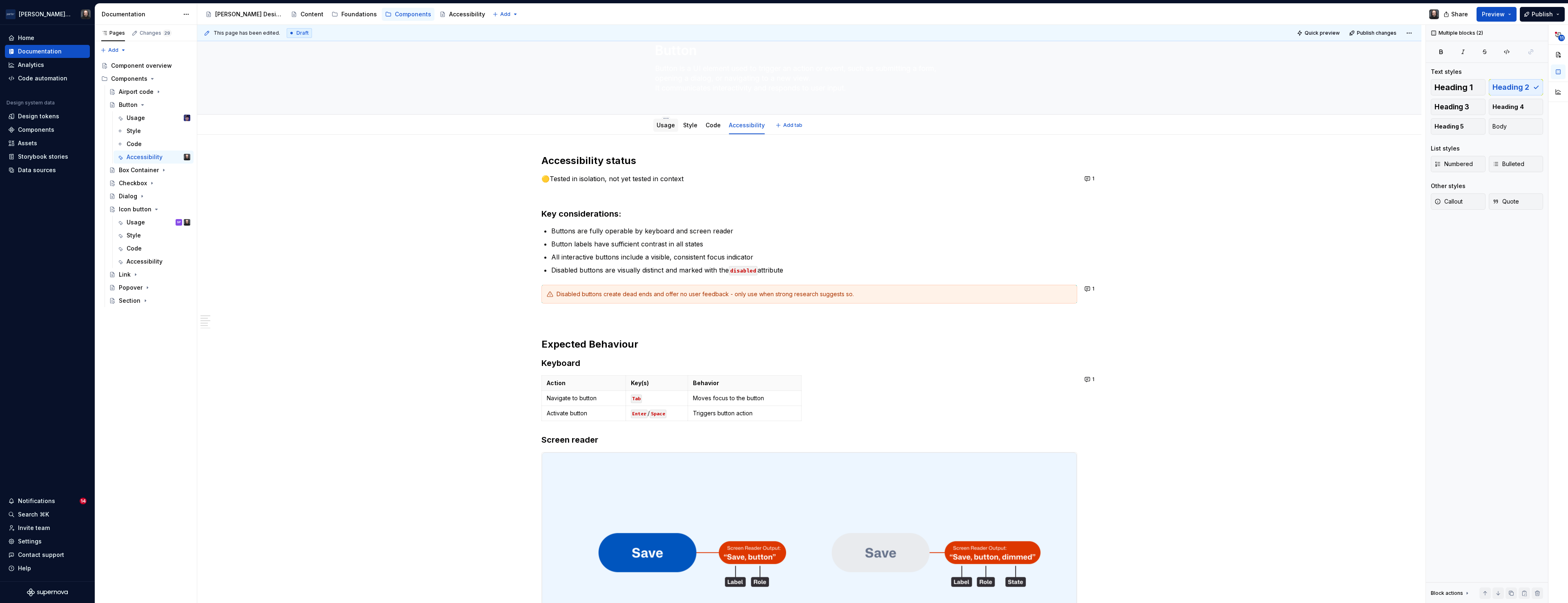
click at [667, 125] on link "Usage" at bounding box center [666, 125] width 19 height 7
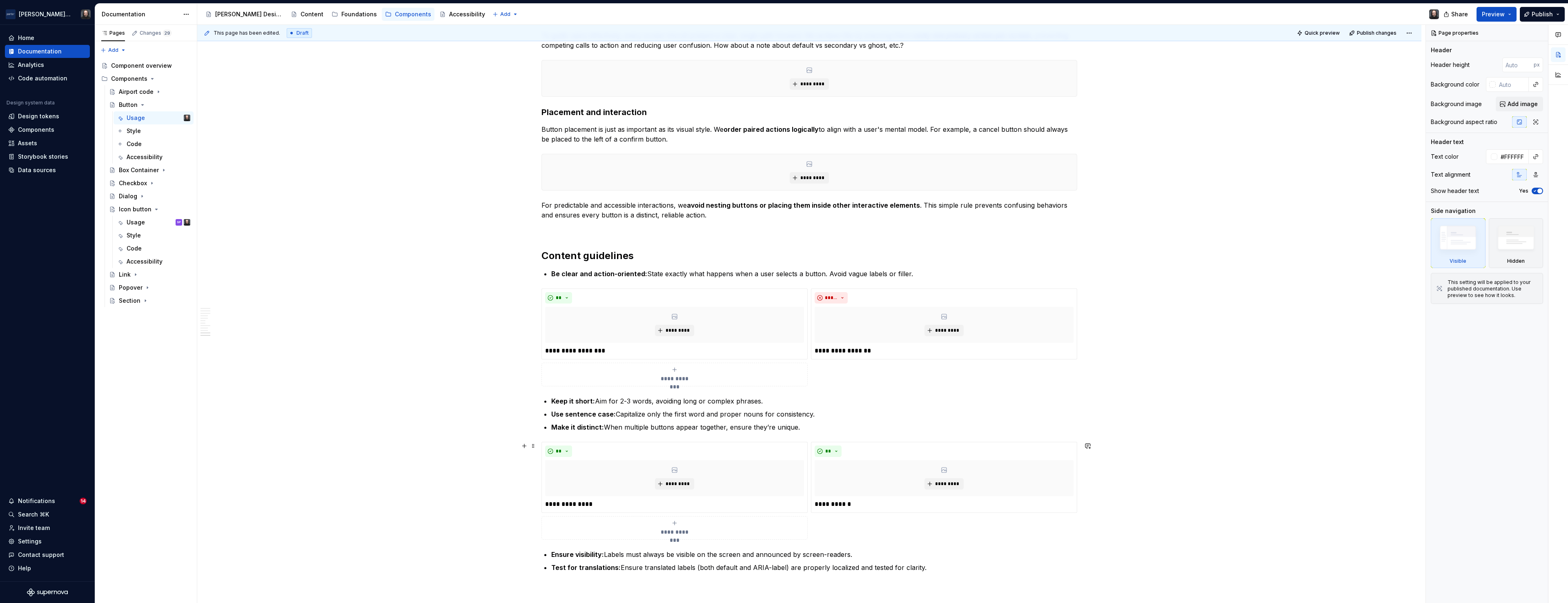
scroll to position [1526, 0]
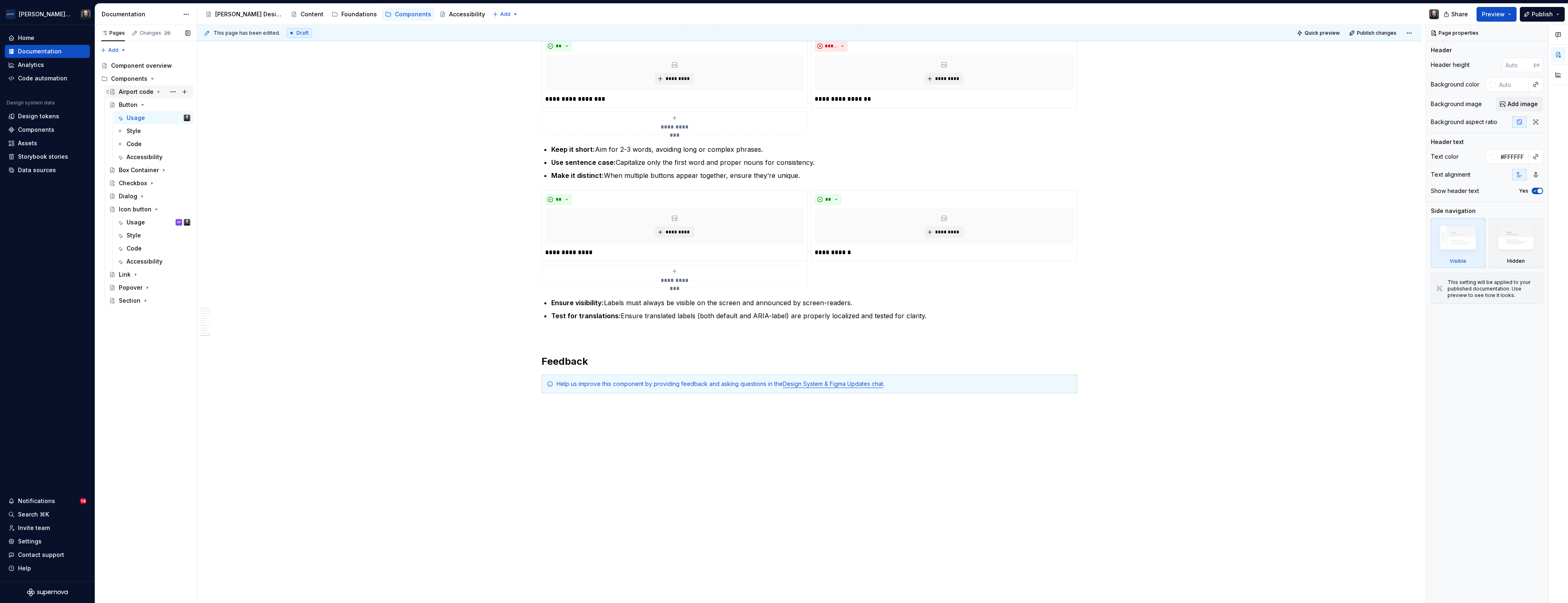
click at [157, 92] on icon "Page tree" at bounding box center [158, 91] width 6 height 6
click at [134, 106] on div "Usage" at bounding box center [136, 104] width 19 height 8
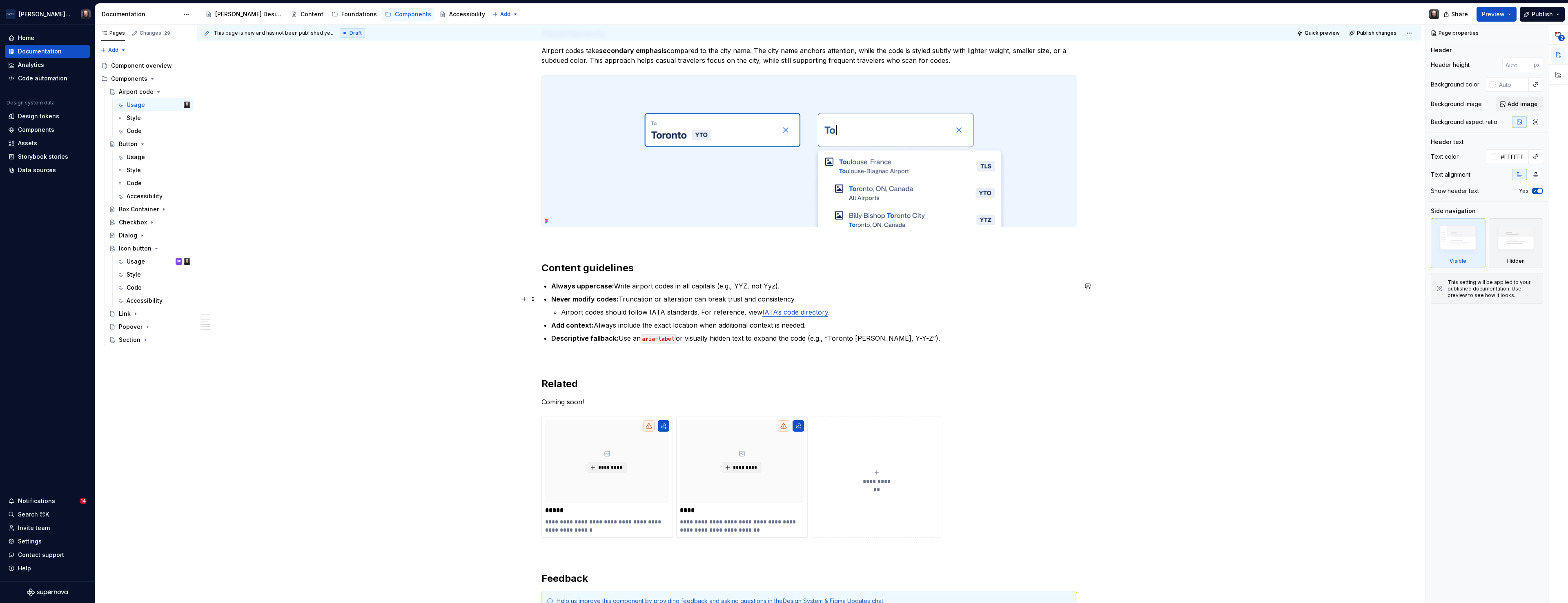
scroll to position [1060, 0]
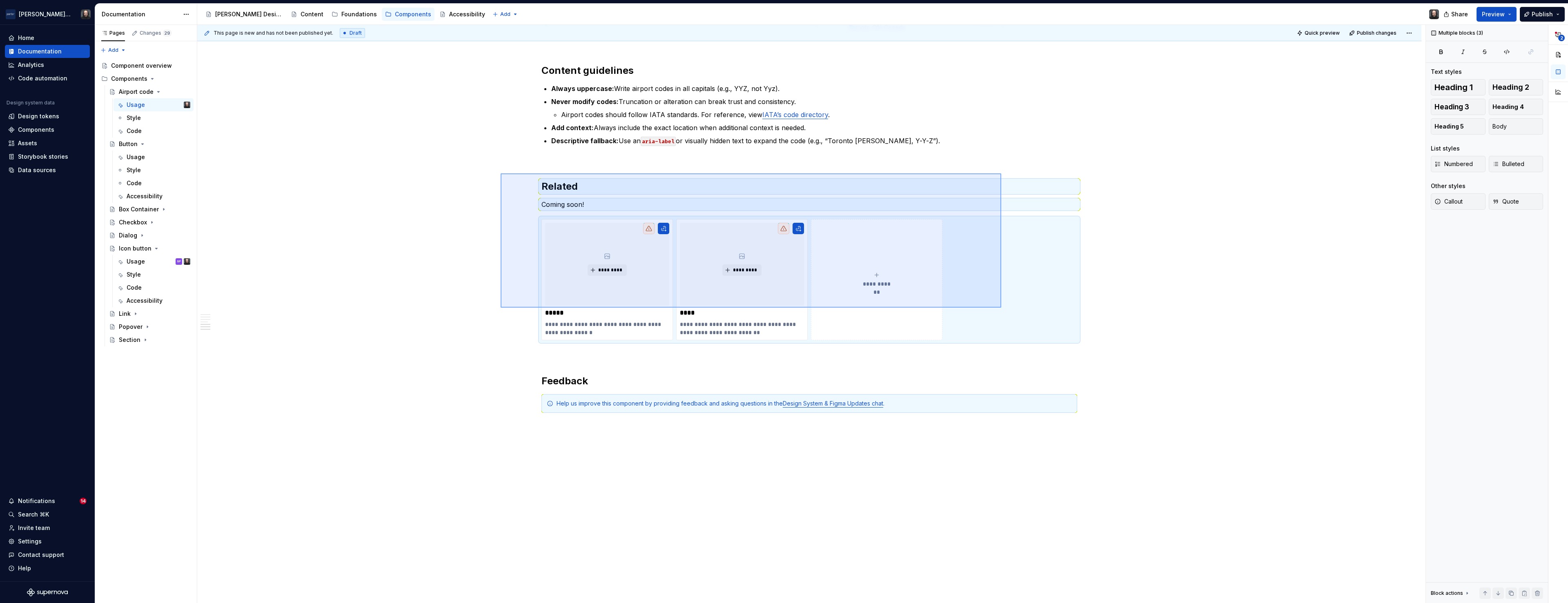
drag, startPoint x: 637, startPoint y: 239, endPoint x: 1001, endPoint y: 308, distance: 370.5
click at [1001, 308] on div "**********" at bounding box center [811, 314] width 1228 height 579
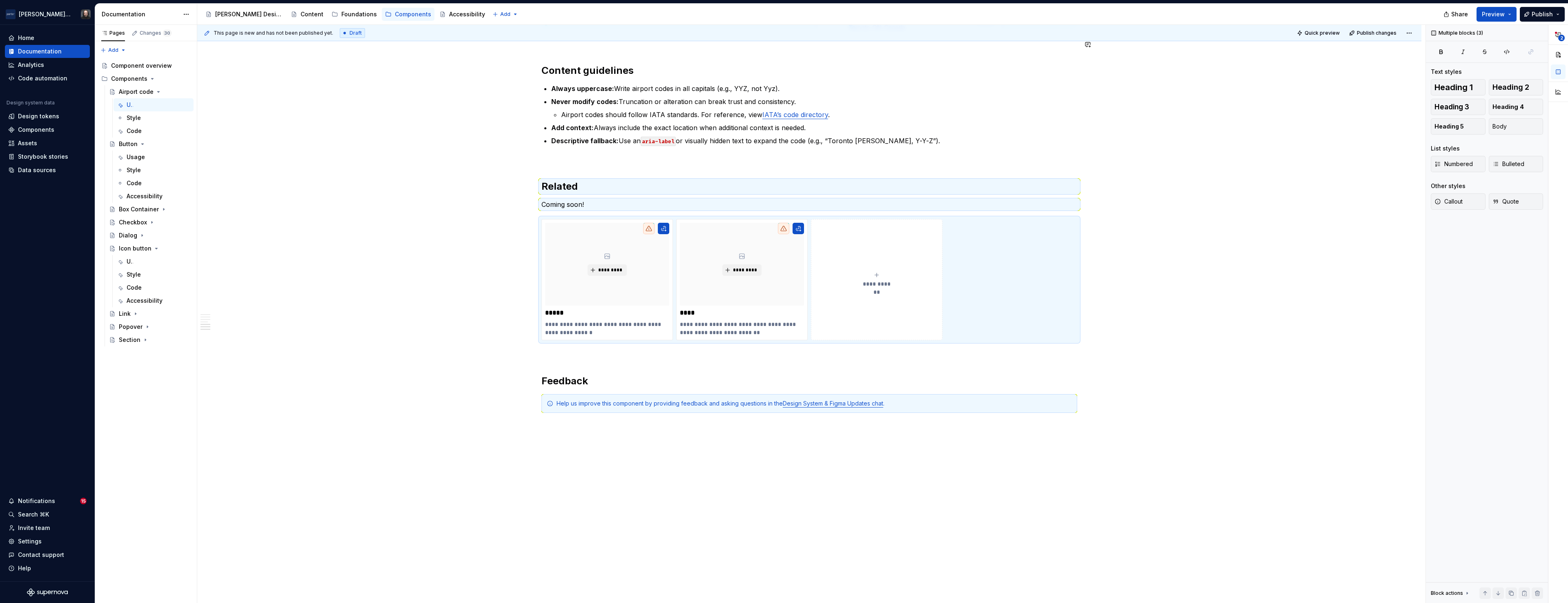
type textarea "*"
